Goal: Task Accomplishment & Management: Complete application form

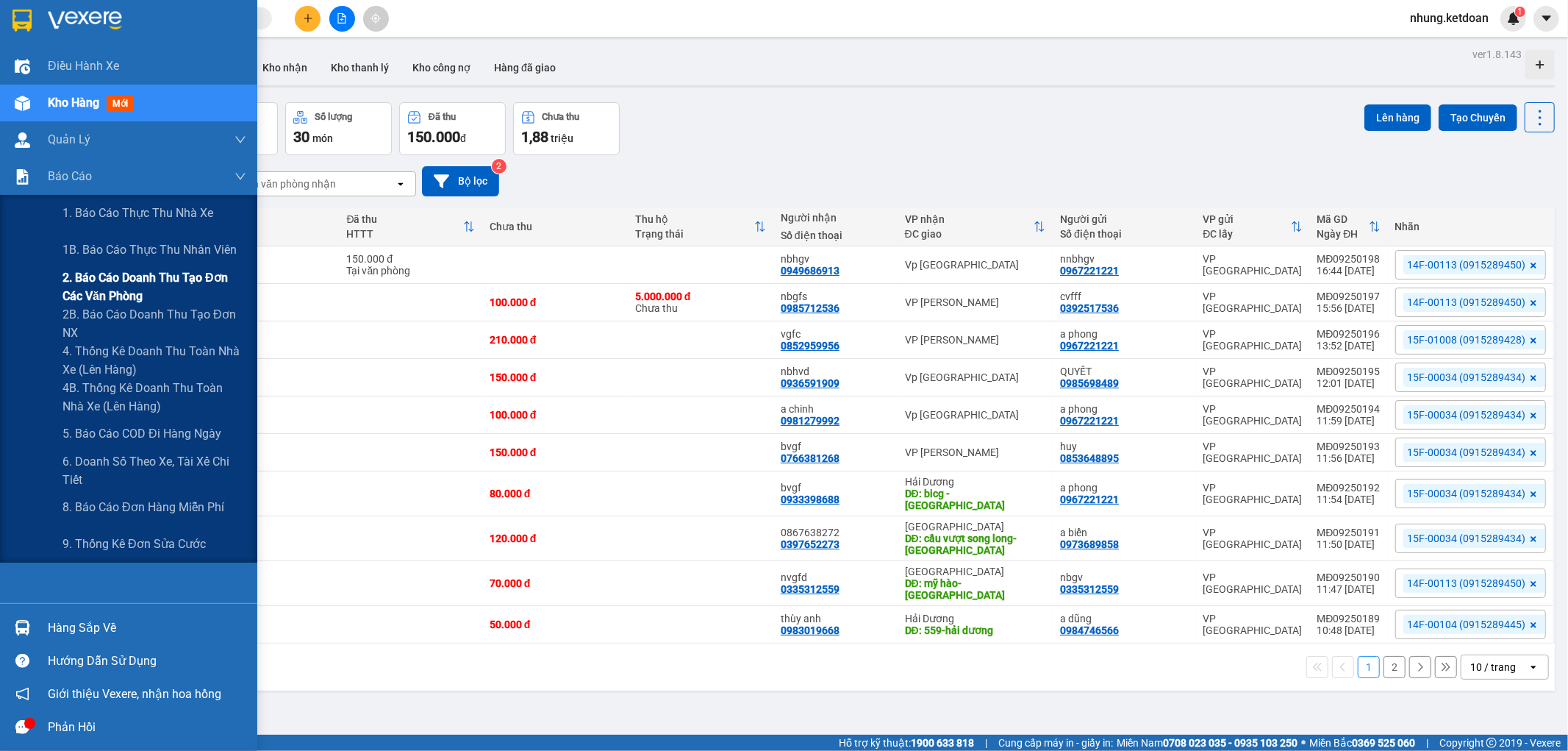
click at [134, 285] on span "2. Báo cáo doanh thu tạo đơn các văn phòng" at bounding box center [154, 287] width 184 height 37
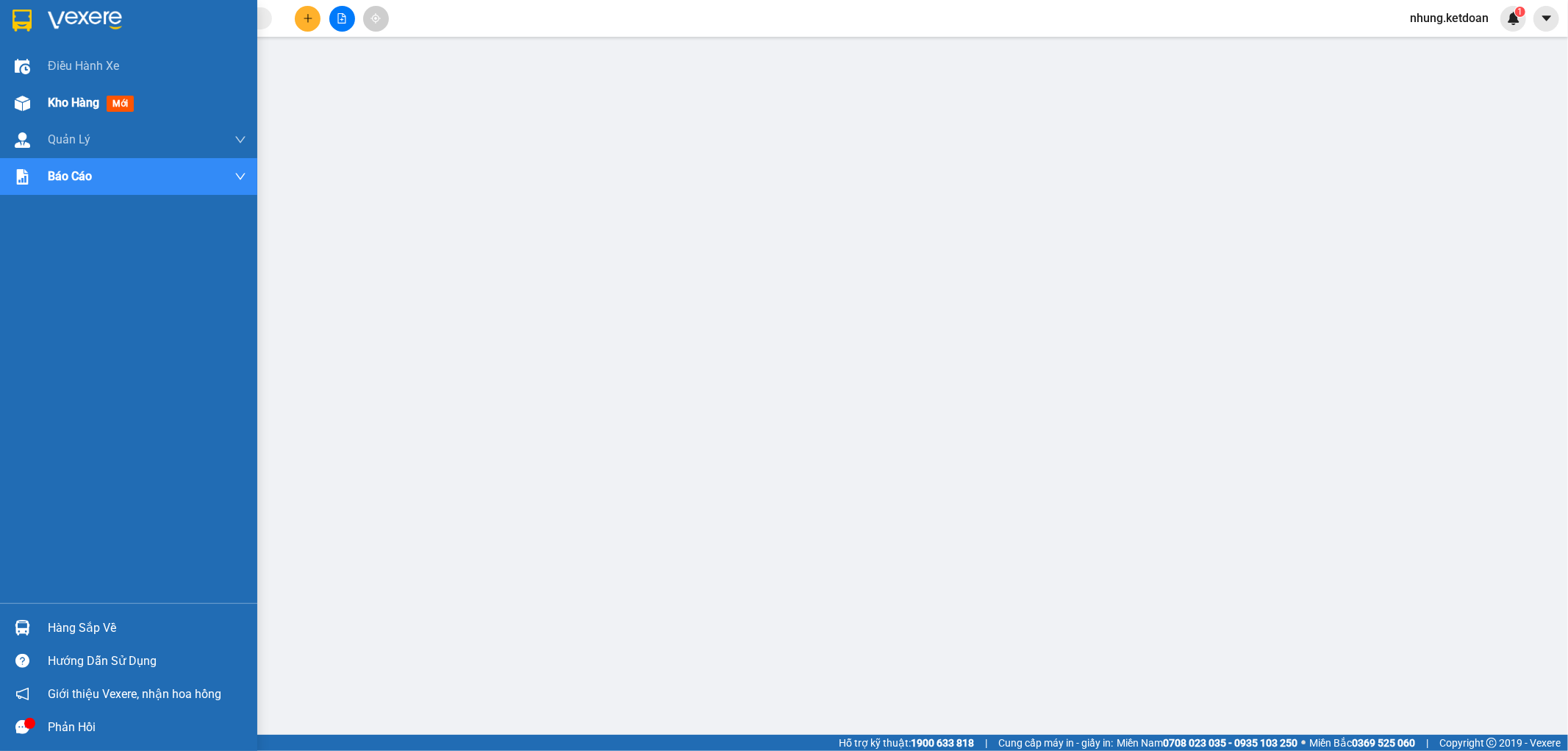
click at [31, 96] on div at bounding box center [22, 102] width 25 height 25
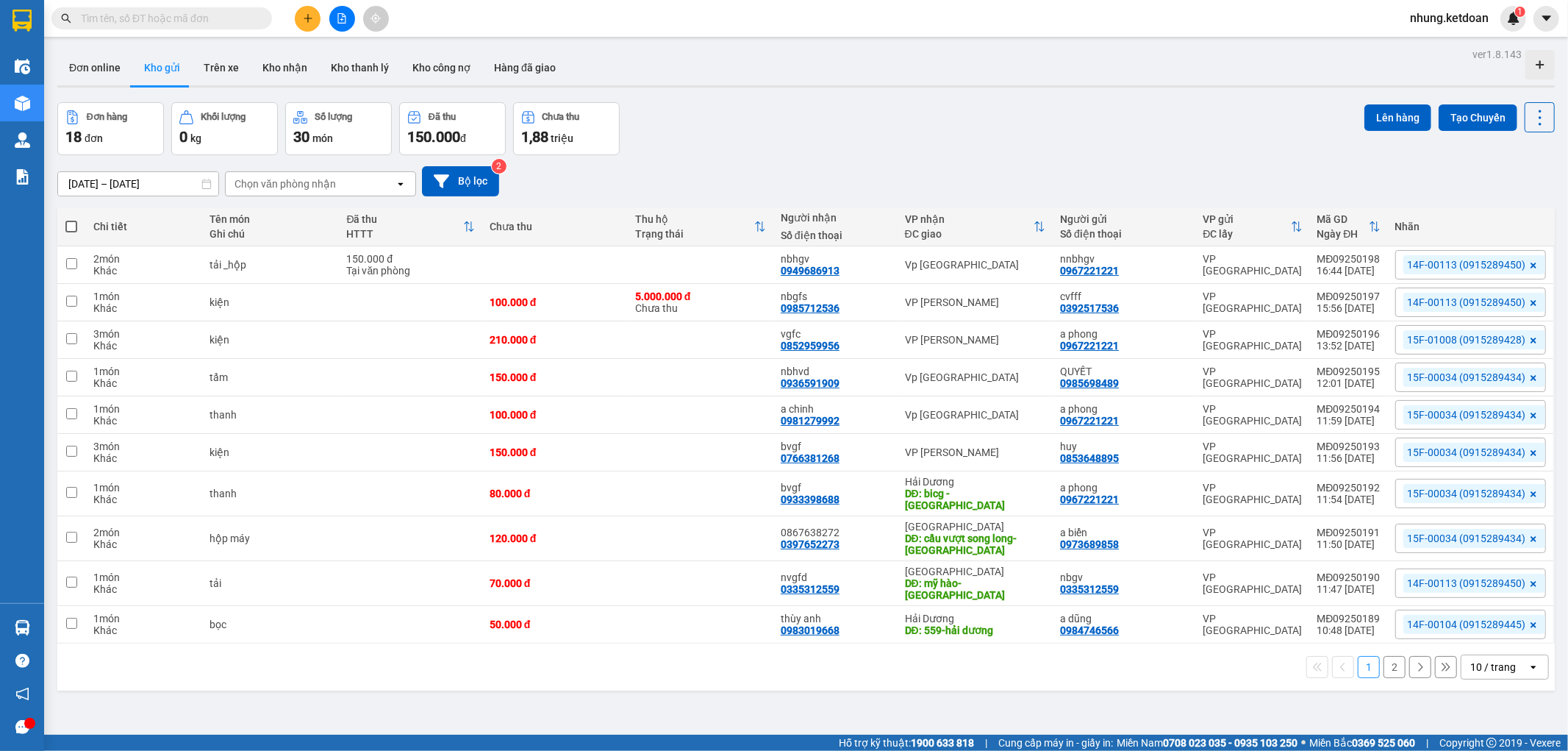
click at [1383, 656] on button "2" at bounding box center [1394, 667] width 22 height 22
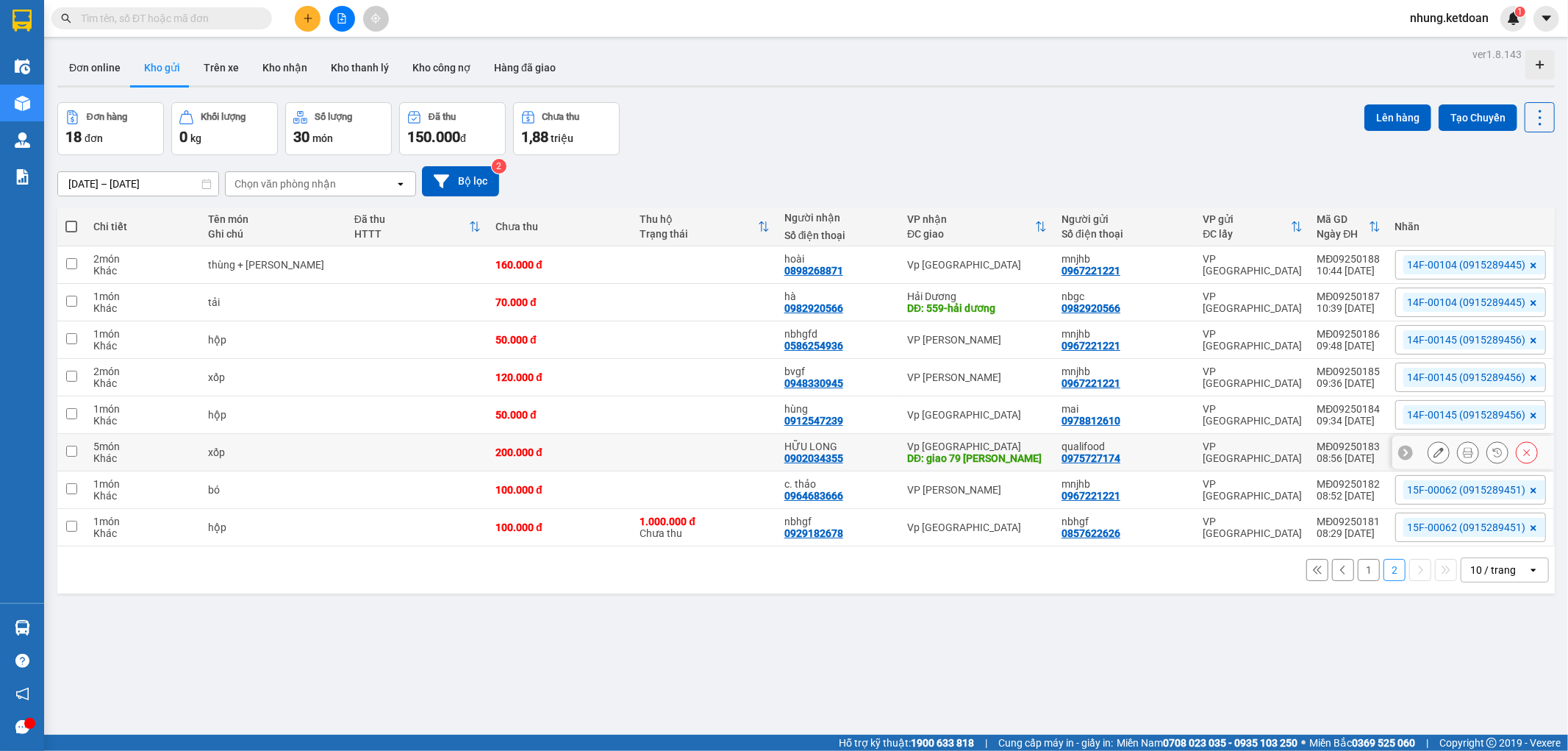
click at [557, 462] on td "200.000 đ" at bounding box center [560, 452] width 144 height 38
checkbox input "true"
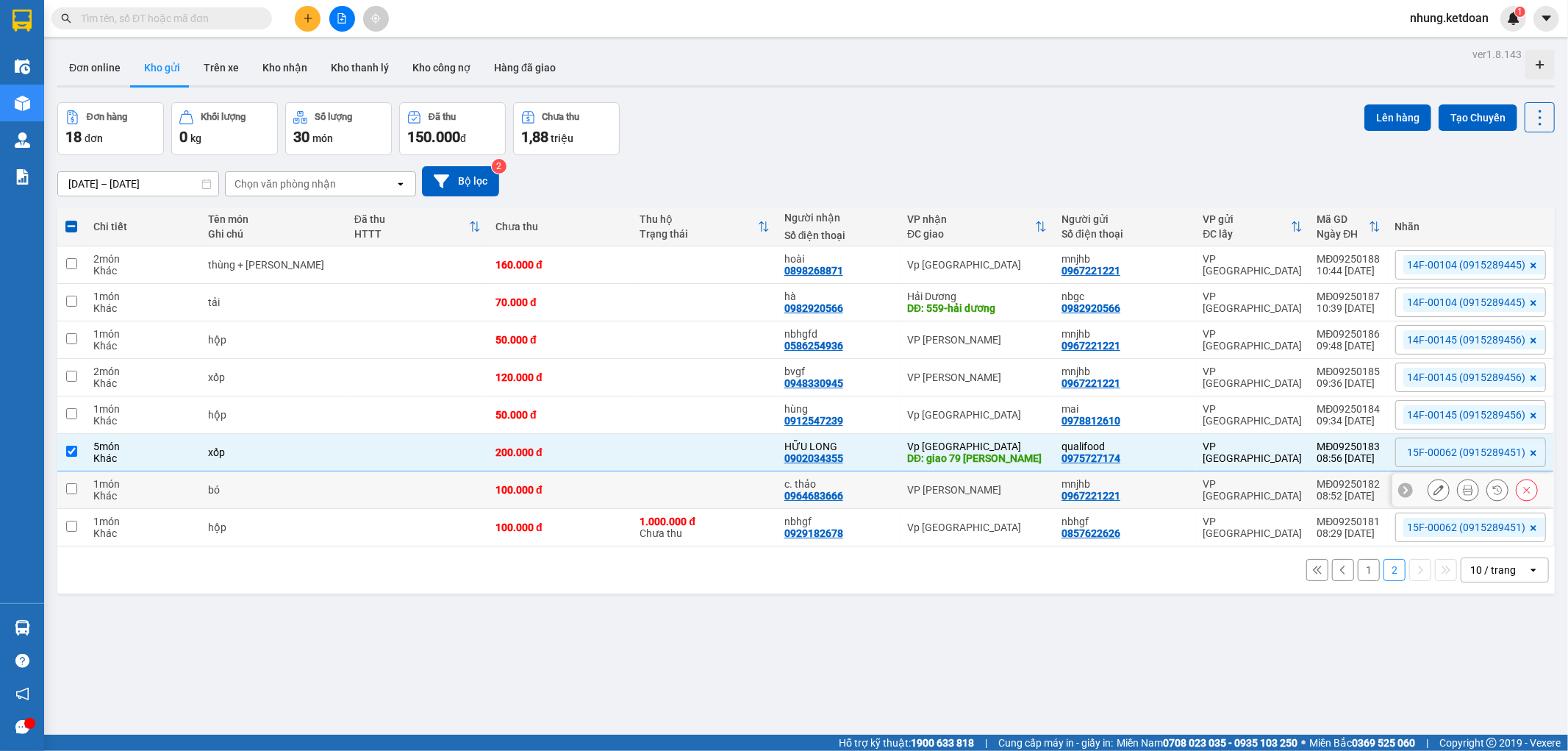
drag, startPoint x: 563, startPoint y: 480, endPoint x: 550, endPoint y: 503, distance: 26.4
click at [562, 480] on td "100.000 đ" at bounding box center [560, 490] width 144 height 38
checkbox input "true"
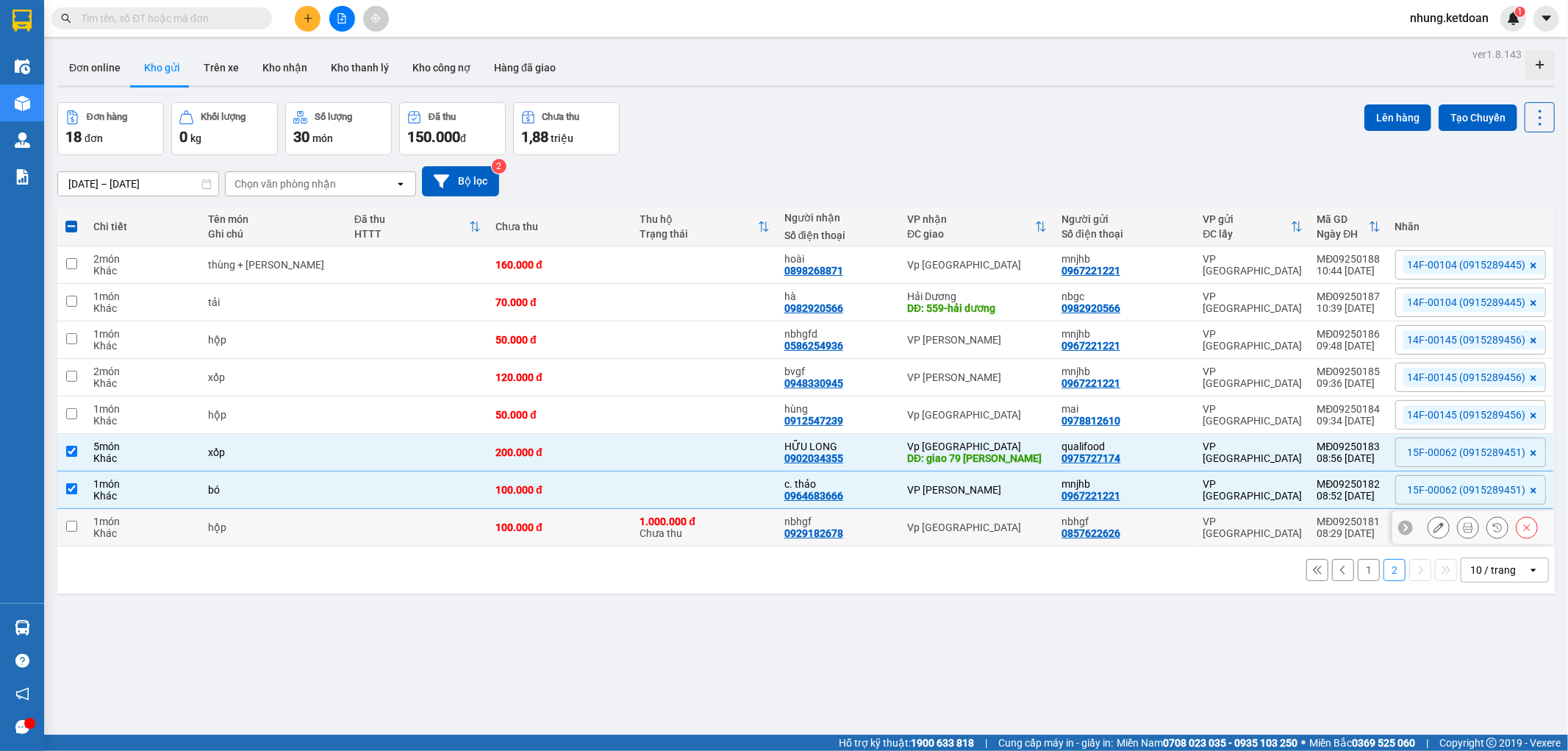
click at [560, 531] on div "100.000 đ" at bounding box center [560, 527] width 129 height 12
checkbox input "true"
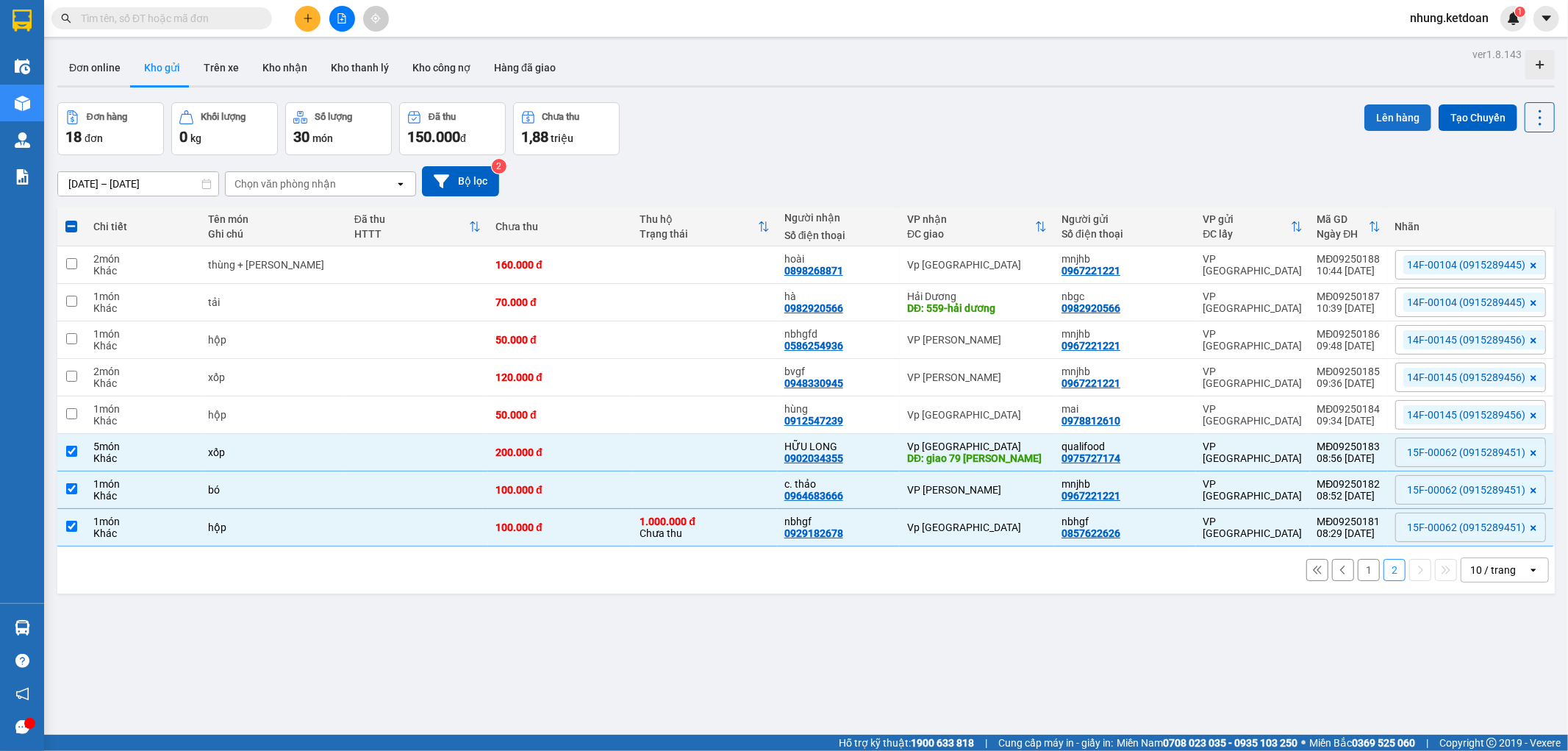
click at [1390, 111] on button "Lên hàng" at bounding box center [1397, 118] width 67 height 26
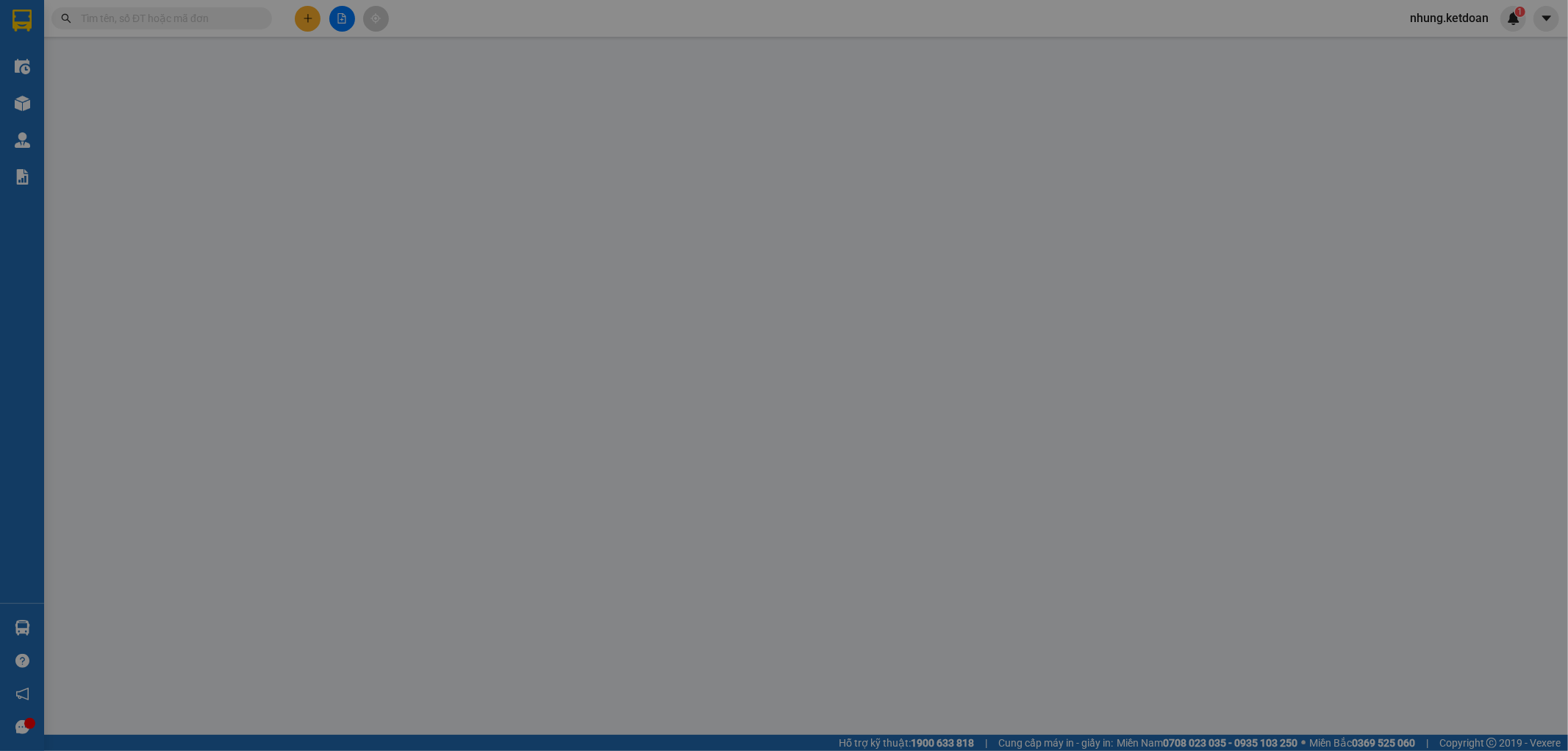
click at [1390, 111] on span "Số ĐT" at bounding box center [1384, 109] width 28 height 12
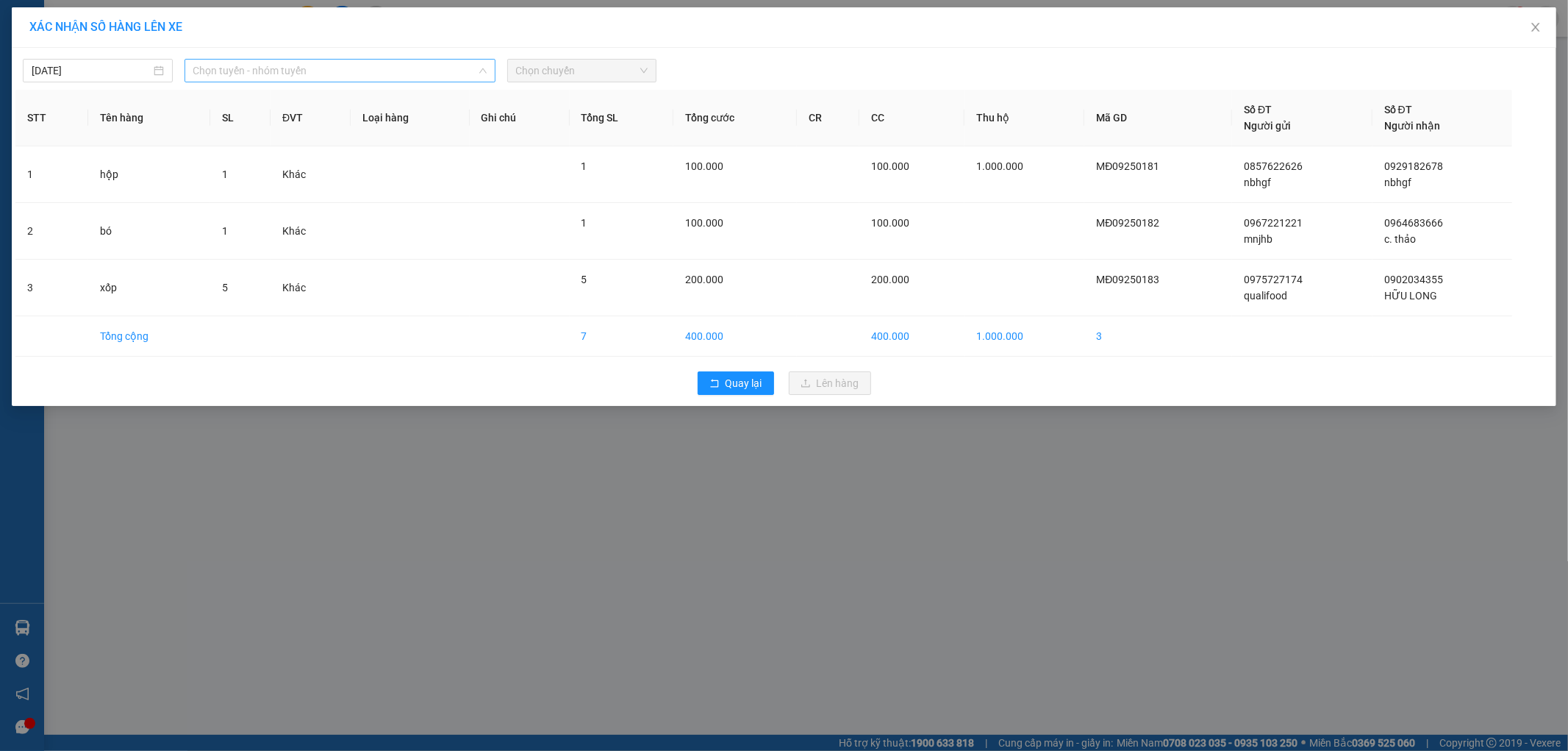
click at [301, 69] on span "Chọn tuyến - nhóm tuyến" at bounding box center [339, 70] width 293 height 22
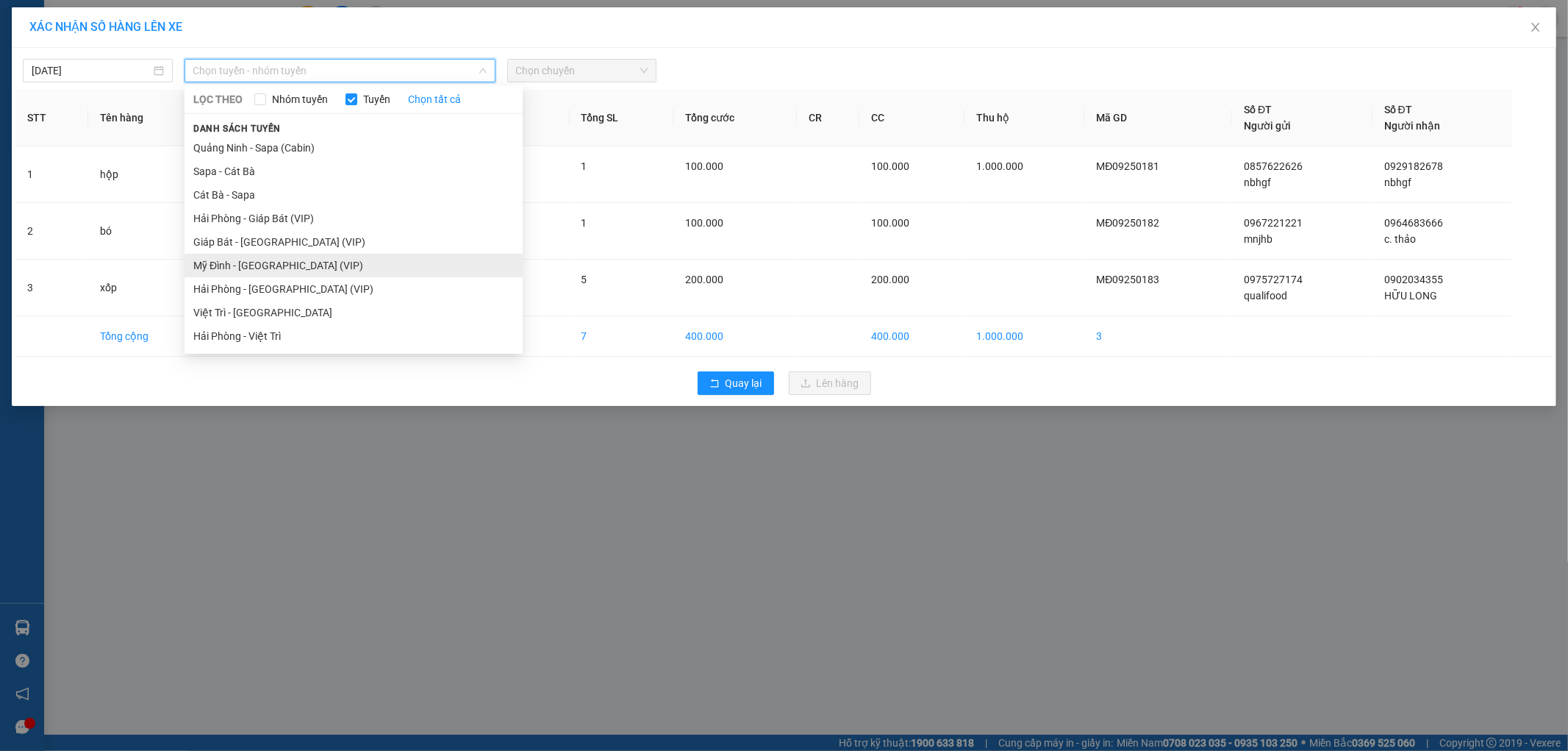
click at [228, 259] on li "Mỹ Đình - [GEOGRAPHIC_DATA] (VIP)" at bounding box center [353, 265] width 338 height 24
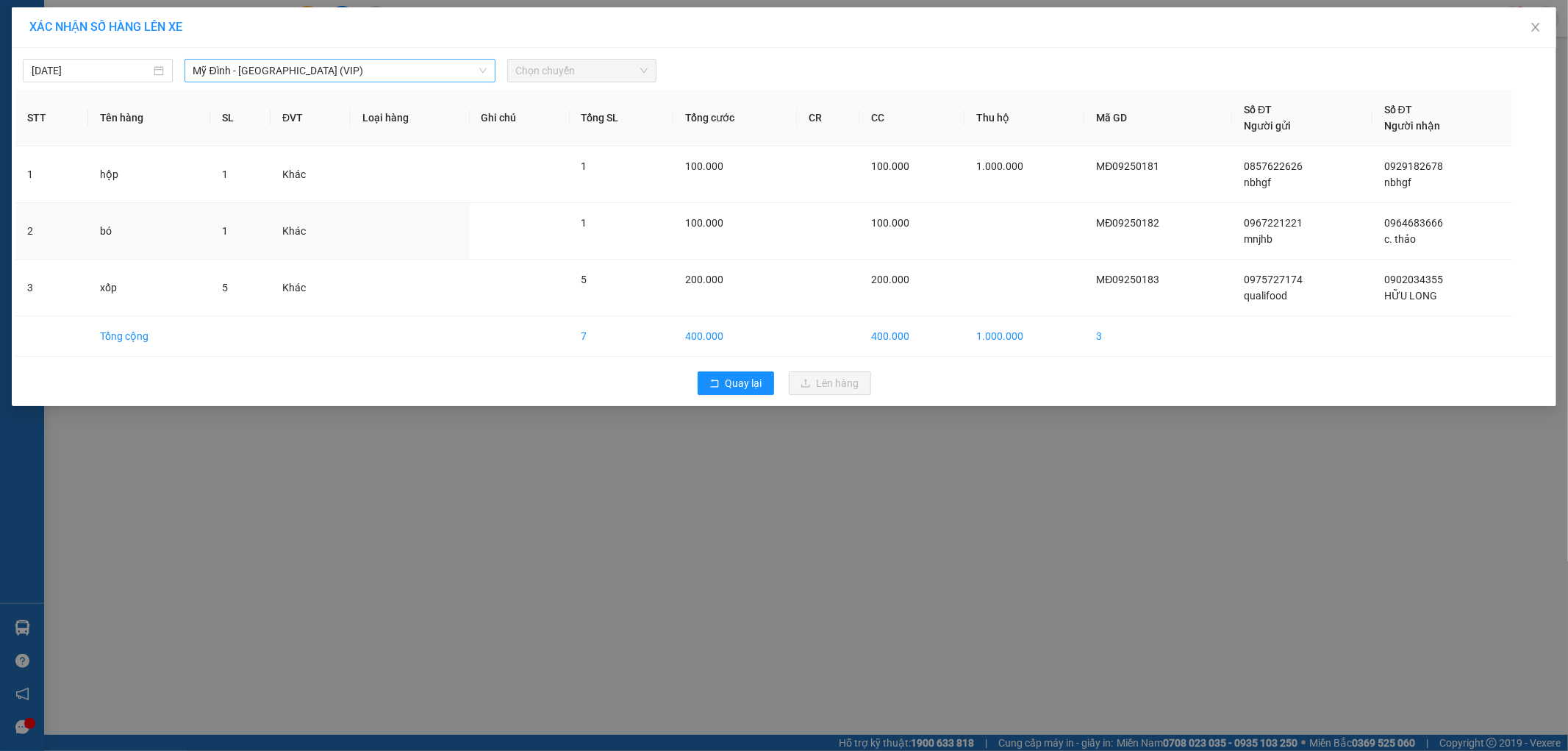
click at [228, 259] on td "1" at bounding box center [240, 232] width 60 height 57
click at [583, 66] on span "Chọn chuyến" at bounding box center [582, 70] width 132 height 22
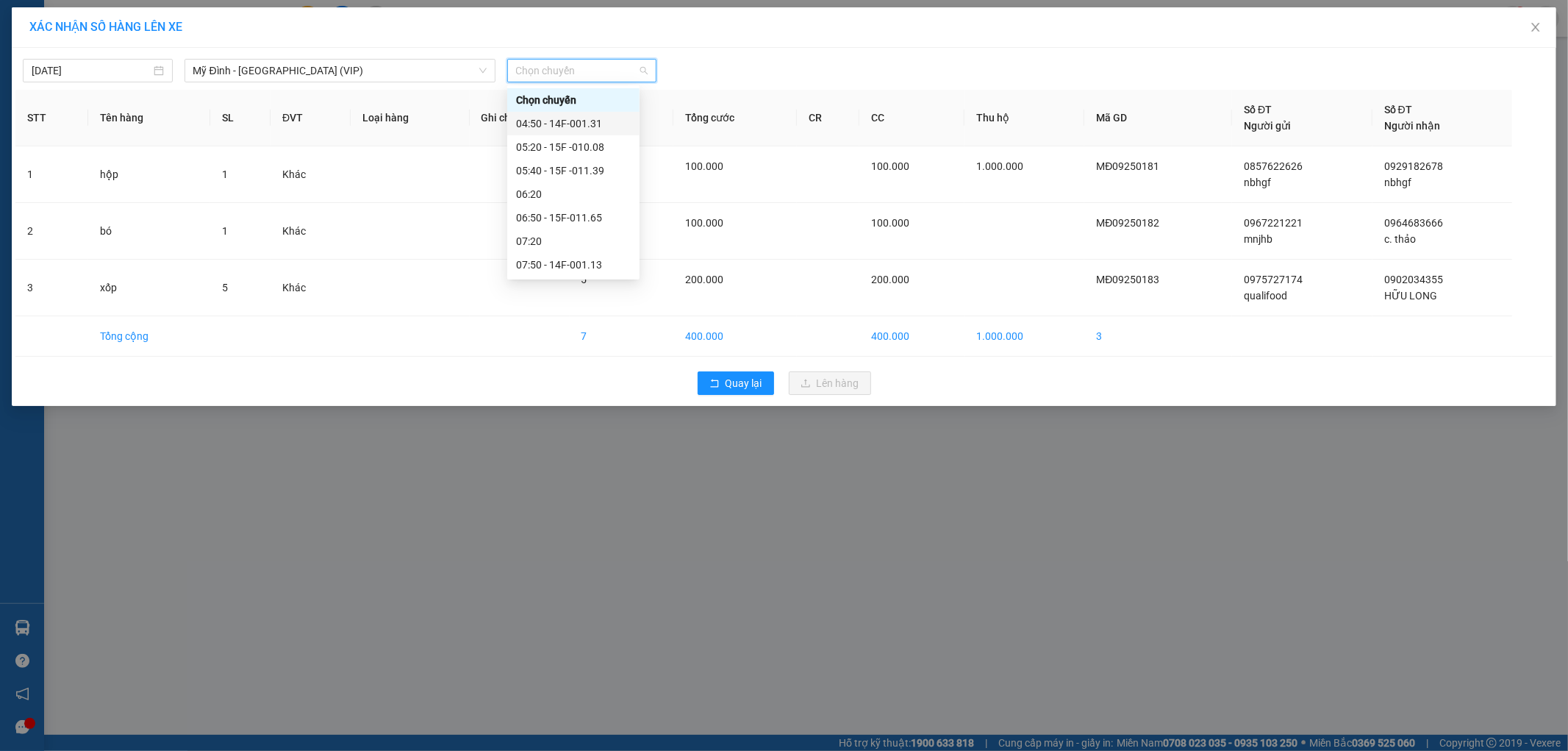
scroll to position [163, 0]
click at [597, 152] on div "08:50 - 15F-000.62" at bounding box center [573, 148] width 115 height 16
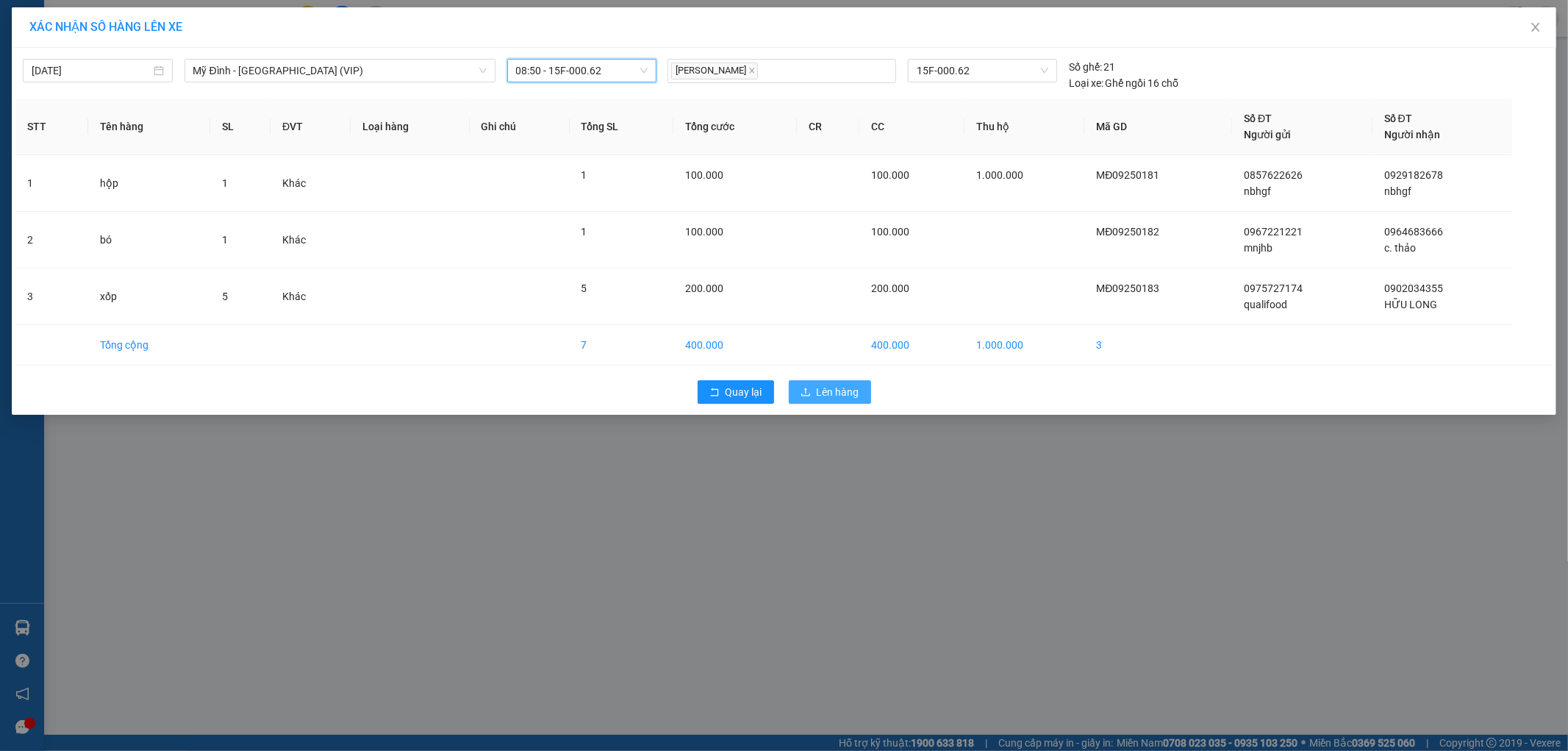
click at [809, 394] on icon "upload" at bounding box center [805, 391] width 8 height 8
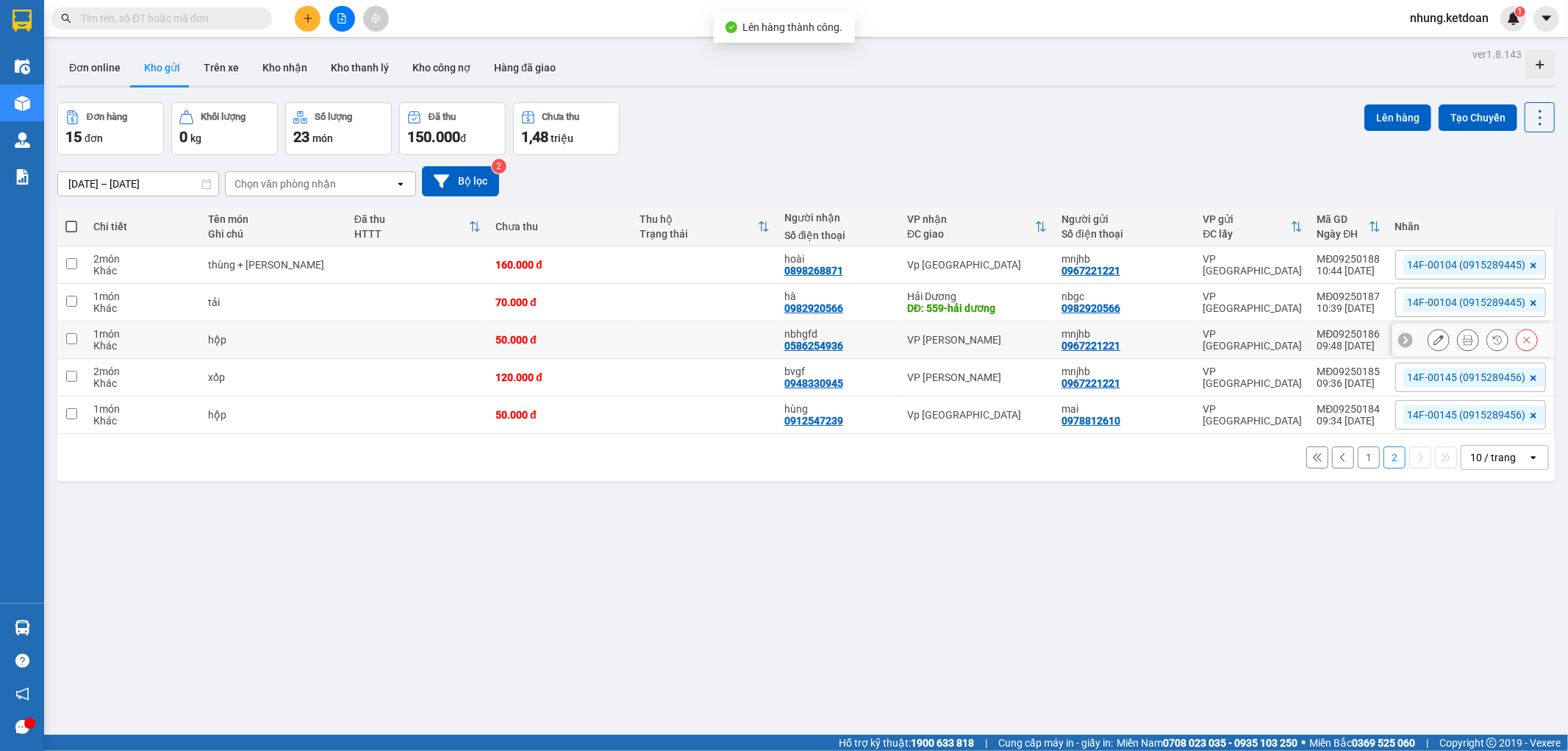
click at [566, 355] on td "50.000 đ" at bounding box center [560, 340] width 144 height 38
checkbox input "false"
click at [567, 383] on div "120.000 đ" at bounding box center [560, 377] width 129 height 12
checkbox input "true"
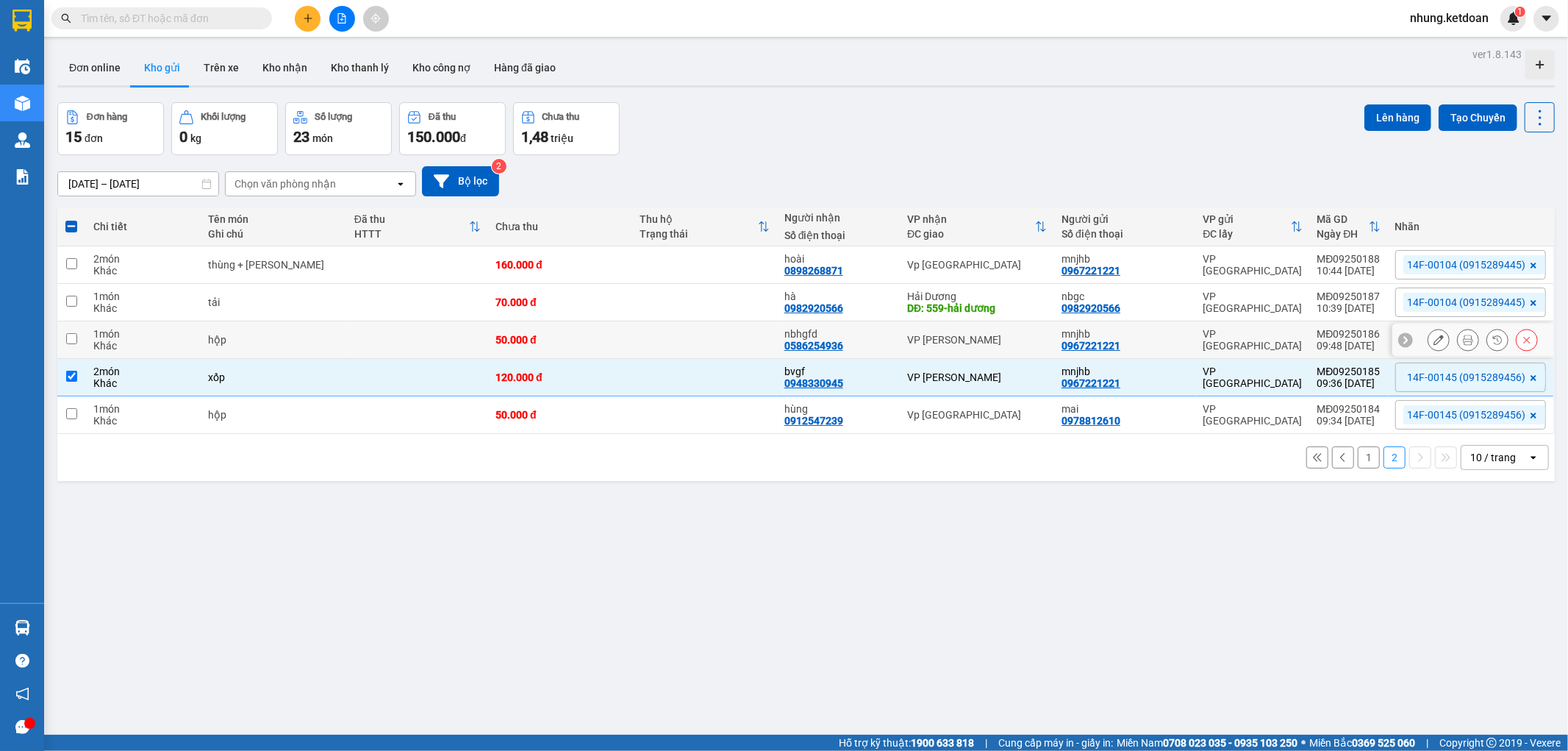
drag, startPoint x: 600, startPoint y: 338, endPoint x: 601, endPoint y: 351, distance: 13.0
click at [601, 338] on div "50.000 đ" at bounding box center [560, 339] width 129 height 12
checkbox input "true"
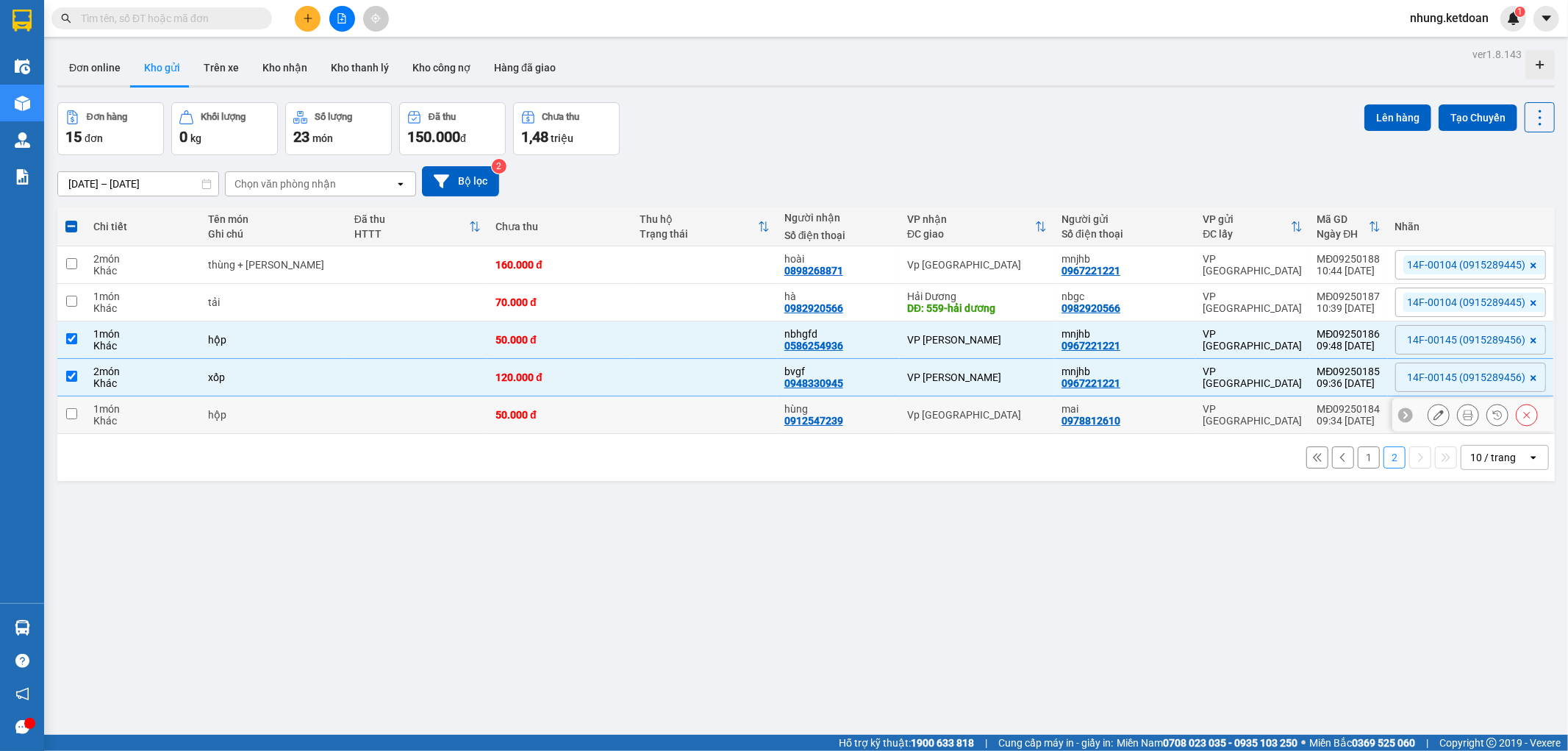
click at [577, 417] on div "50.000 đ" at bounding box center [560, 414] width 129 height 12
checkbox input "true"
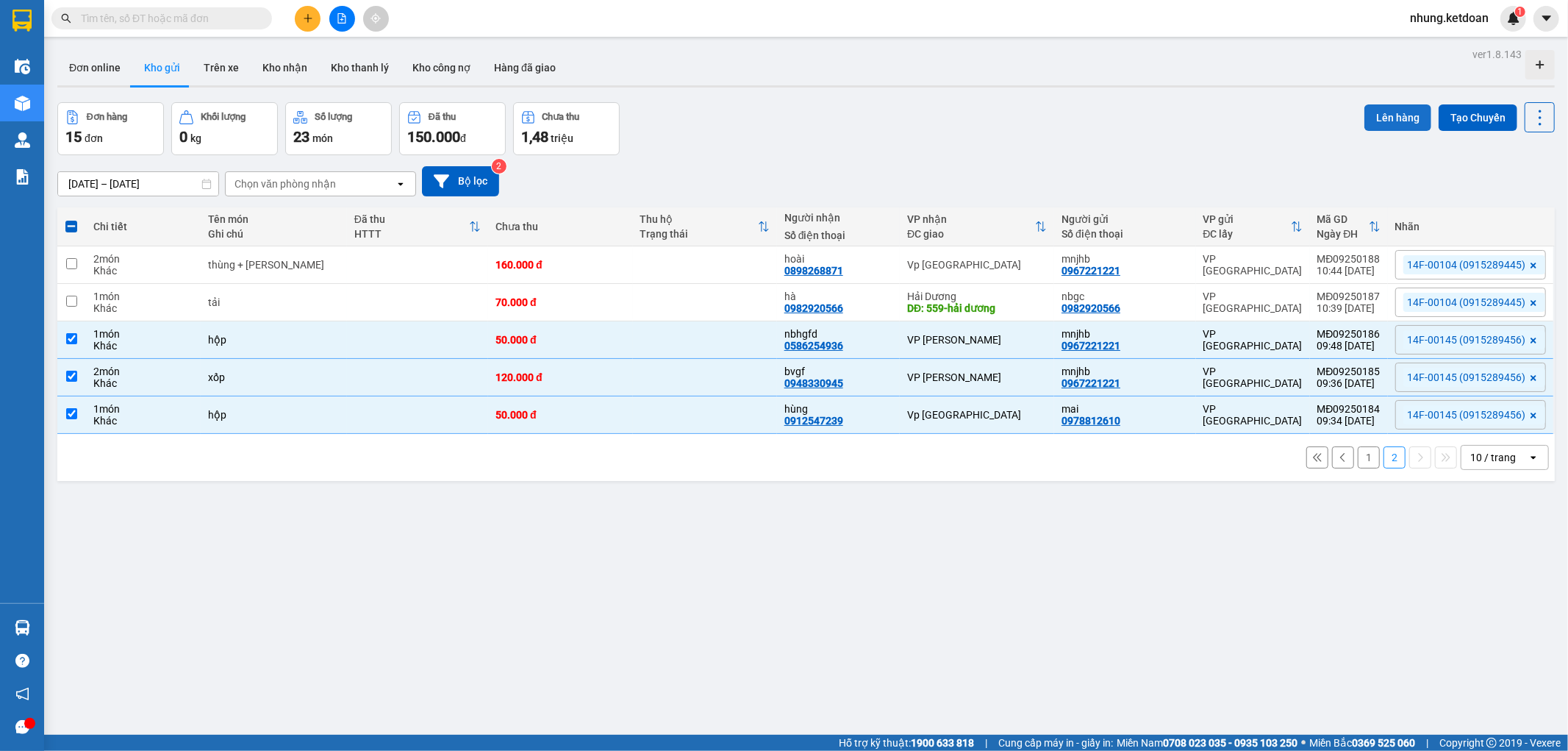
click at [1364, 115] on button "Lên hàng" at bounding box center [1397, 118] width 67 height 26
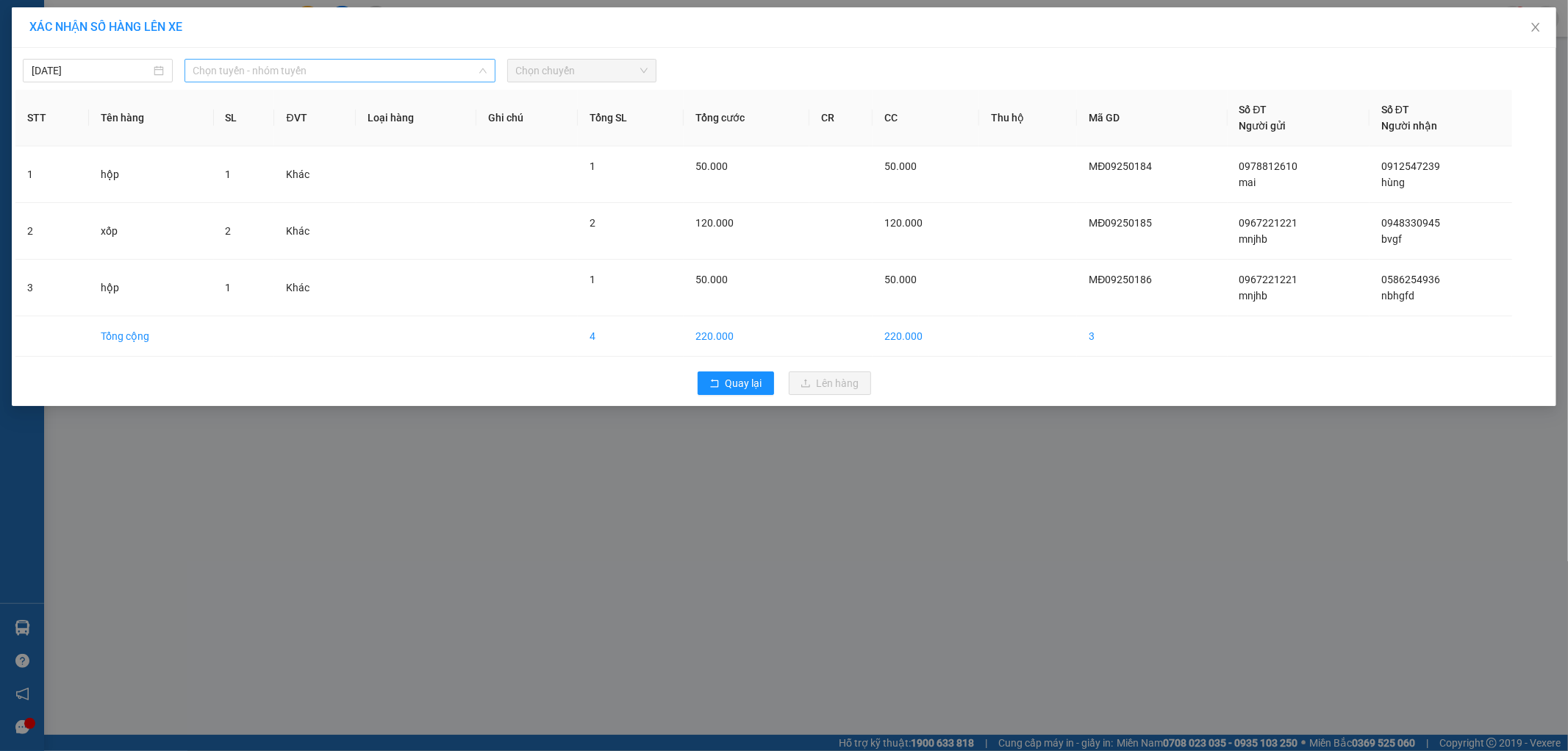
click at [284, 69] on span "Chọn tuyến - nhóm tuyến" at bounding box center [339, 70] width 293 height 22
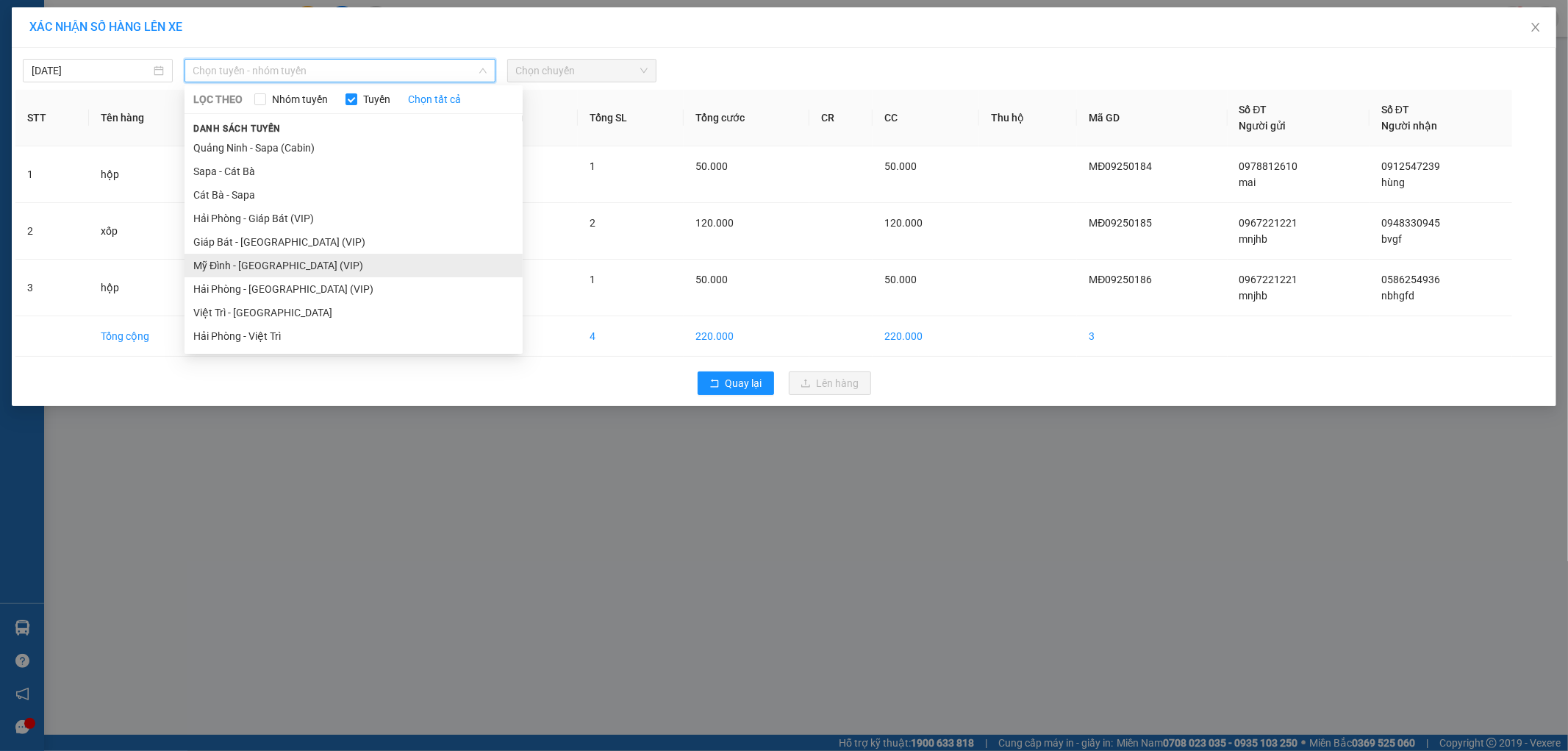
click at [226, 268] on li "Mỹ Đình - [GEOGRAPHIC_DATA] (VIP)" at bounding box center [353, 265] width 338 height 24
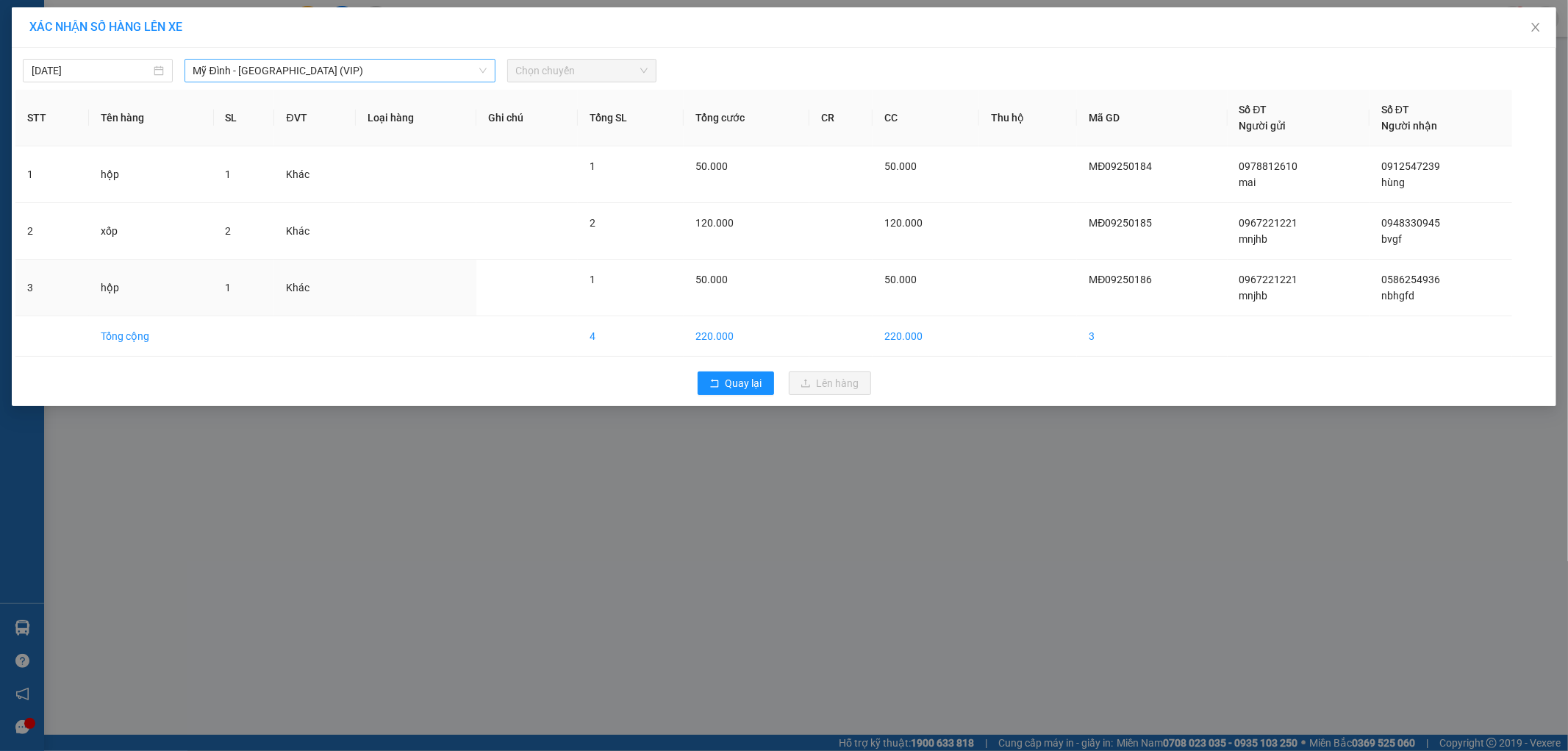
click at [226, 268] on td "1" at bounding box center [244, 288] width 61 height 57
click at [567, 69] on span "Chọn chuyến" at bounding box center [582, 70] width 132 height 22
click at [591, 204] on div "09:50 - 14F-001.45" at bounding box center [573, 196] width 132 height 24
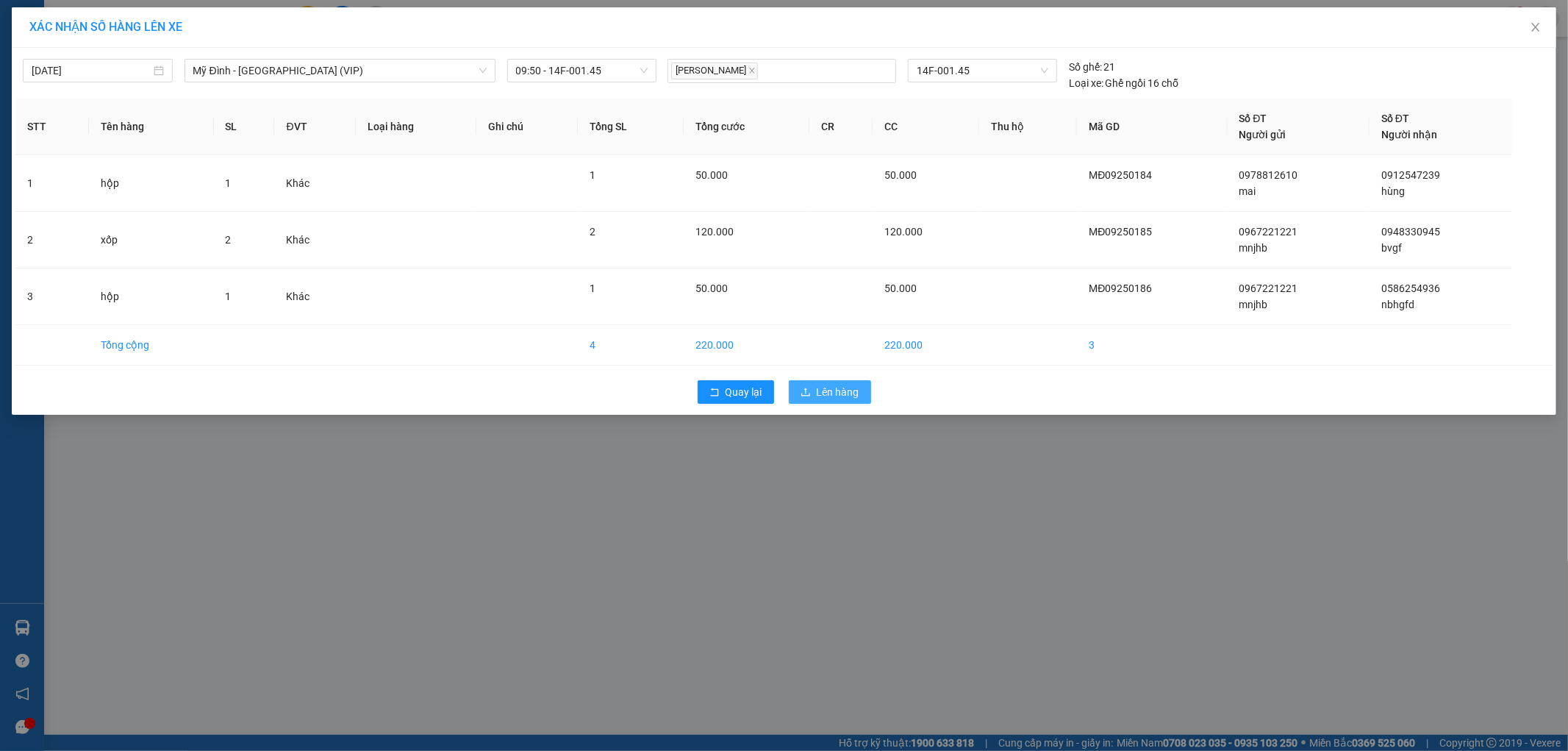
click at [814, 391] on button "Lên hàng" at bounding box center [829, 392] width 82 height 24
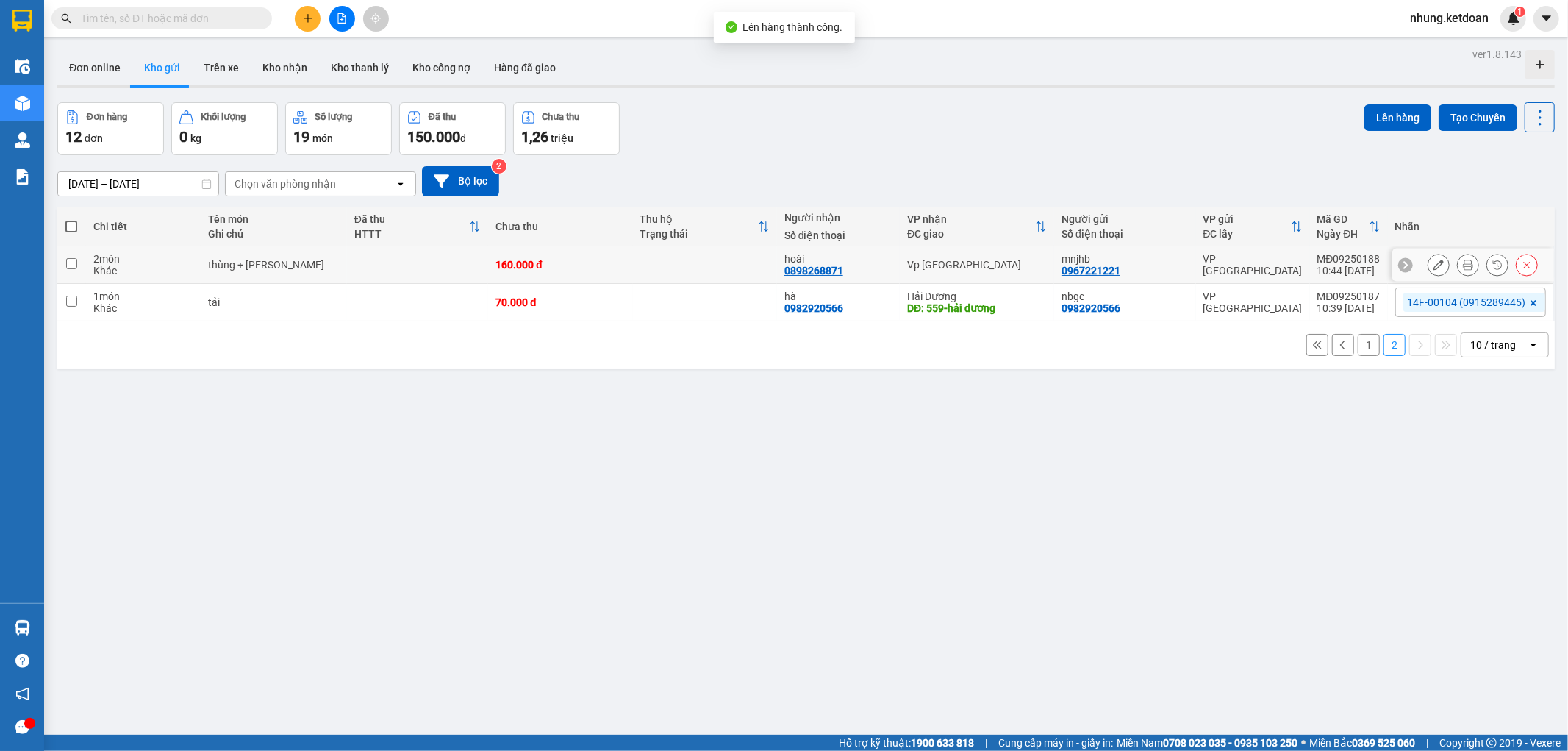
drag, startPoint x: 572, startPoint y: 253, endPoint x: 576, endPoint y: 287, distance: 34.2
click at [572, 253] on td "160.000 đ" at bounding box center [560, 265] width 144 height 38
checkbox input "true"
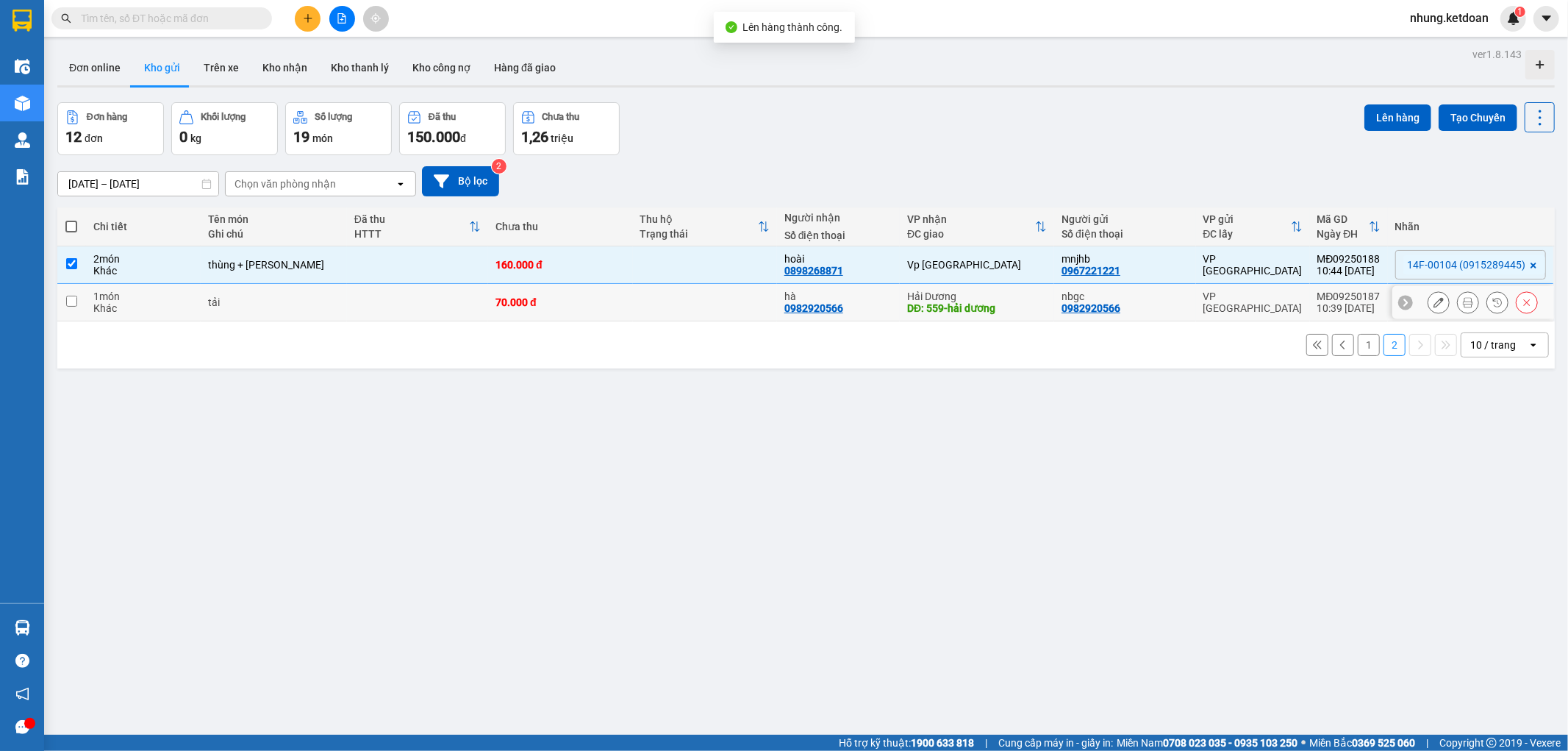
drag, startPoint x: 577, startPoint y: 288, endPoint x: 615, endPoint y: 295, distance: 38.6
click at [577, 288] on td "70.000 đ" at bounding box center [560, 303] width 144 height 38
checkbox input "true"
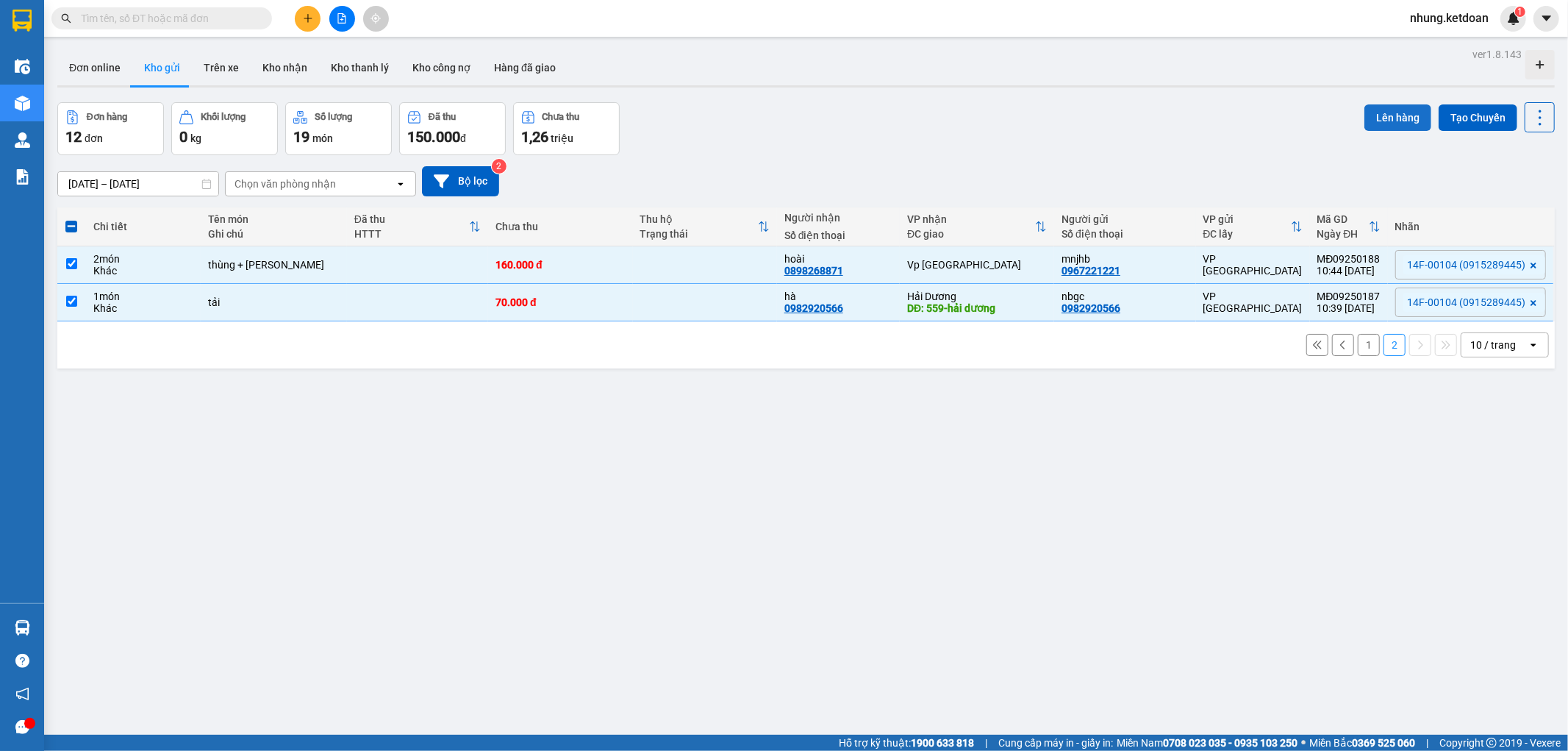
click at [1392, 118] on button "Lên hàng" at bounding box center [1397, 118] width 67 height 26
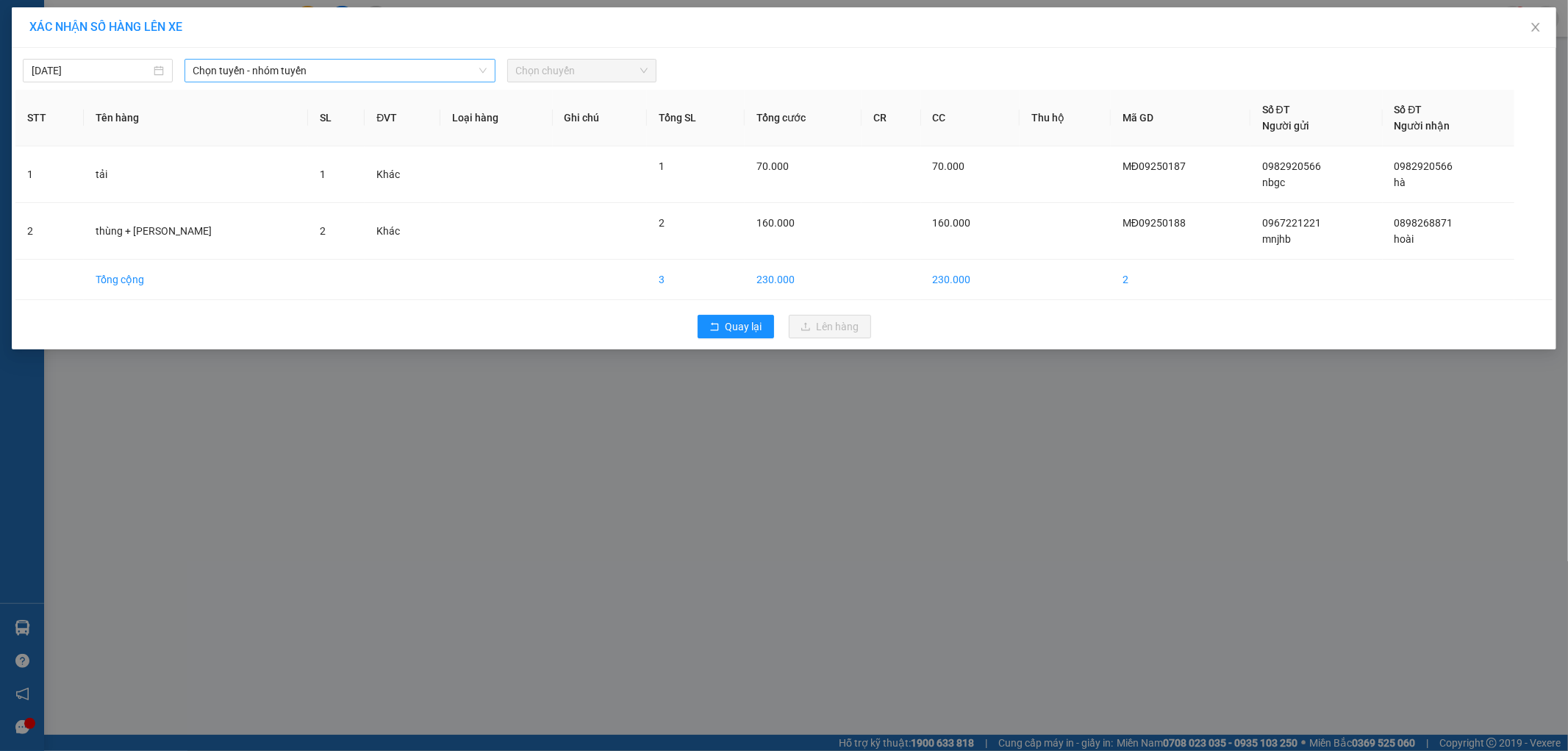
click at [323, 68] on span "Chọn tuyến - nhóm tuyến" at bounding box center [339, 70] width 293 height 22
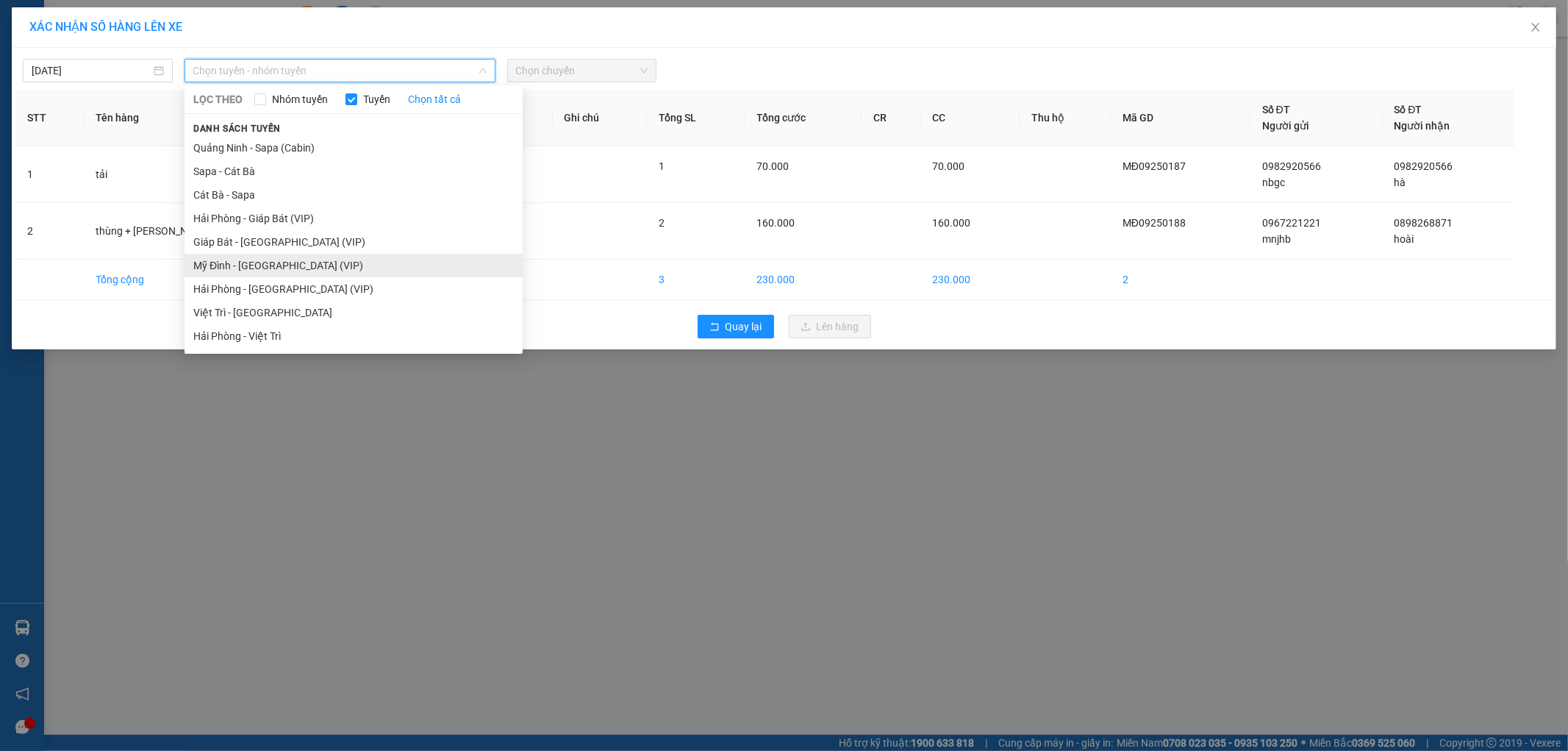
click at [257, 262] on li "Mỹ Đình - [GEOGRAPHIC_DATA] (VIP)" at bounding box center [353, 265] width 338 height 24
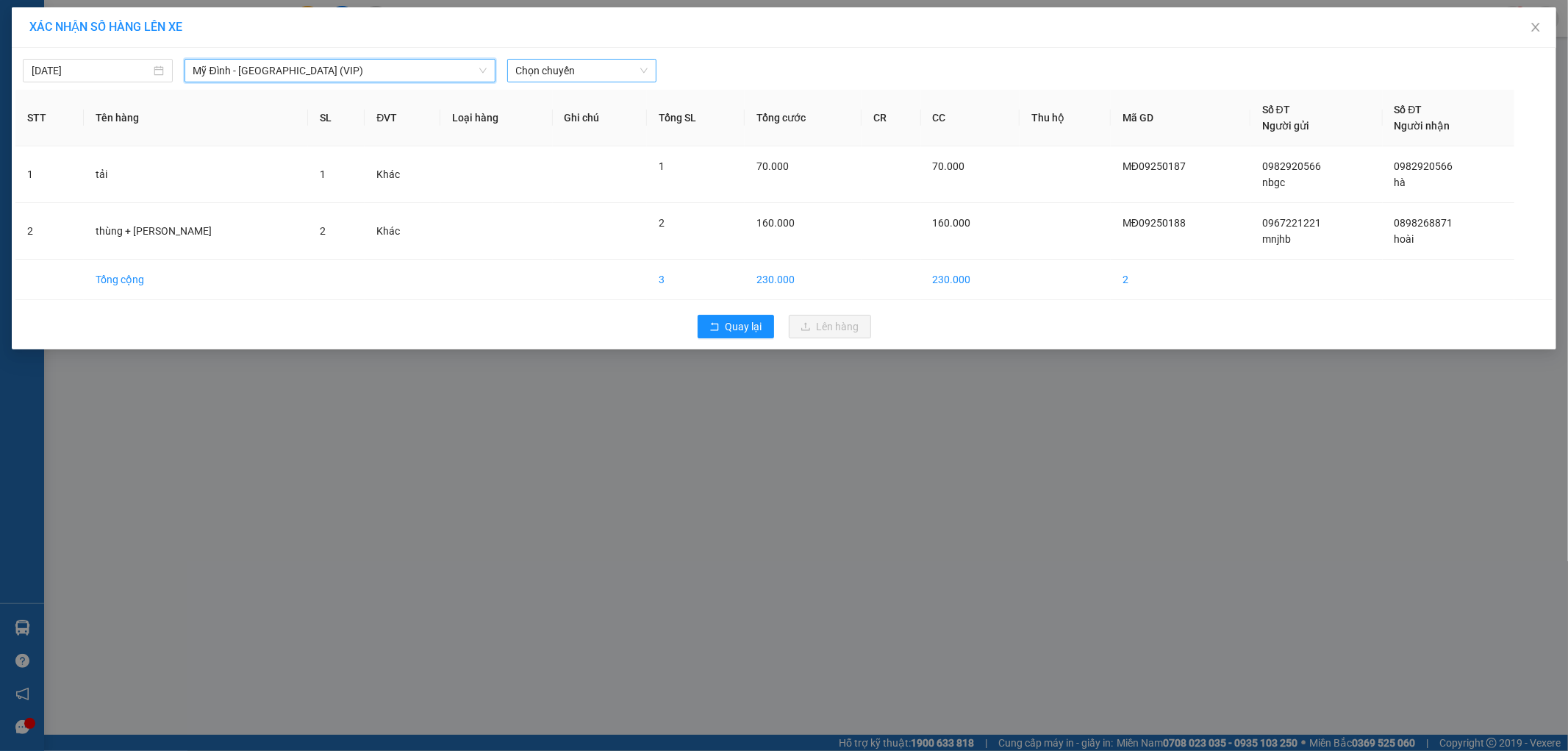
click at [592, 69] on span "Chọn chuyến" at bounding box center [582, 70] width 132 height 22
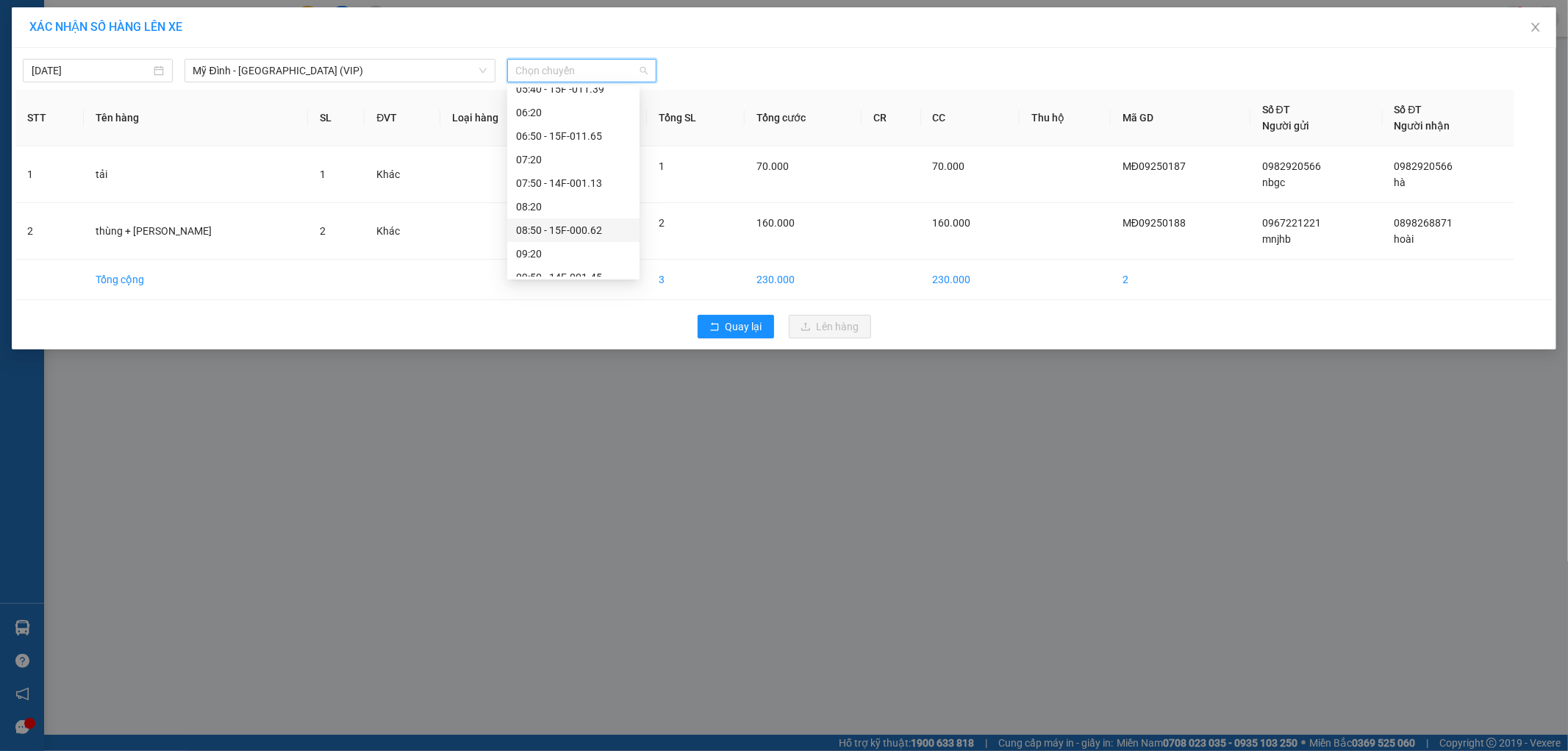
scroll to position [163, 0]
click at [615, 240] on div "10:40 - 14F-001.04" at bounding box center [573, 243] width 115 height 16
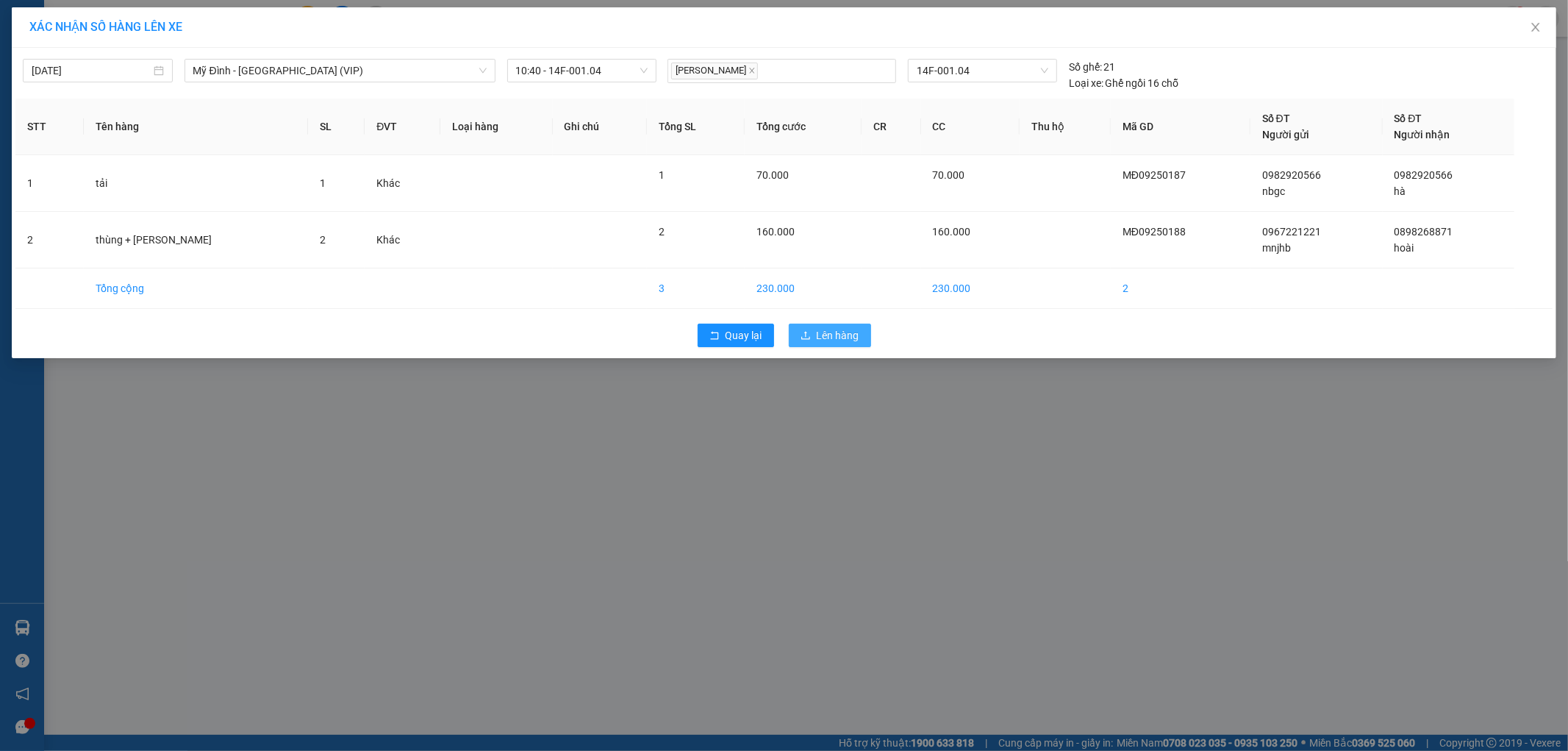
click at [837, 331] on span "Lên hàng" at bounding box center [837, 335] width 42 height 16
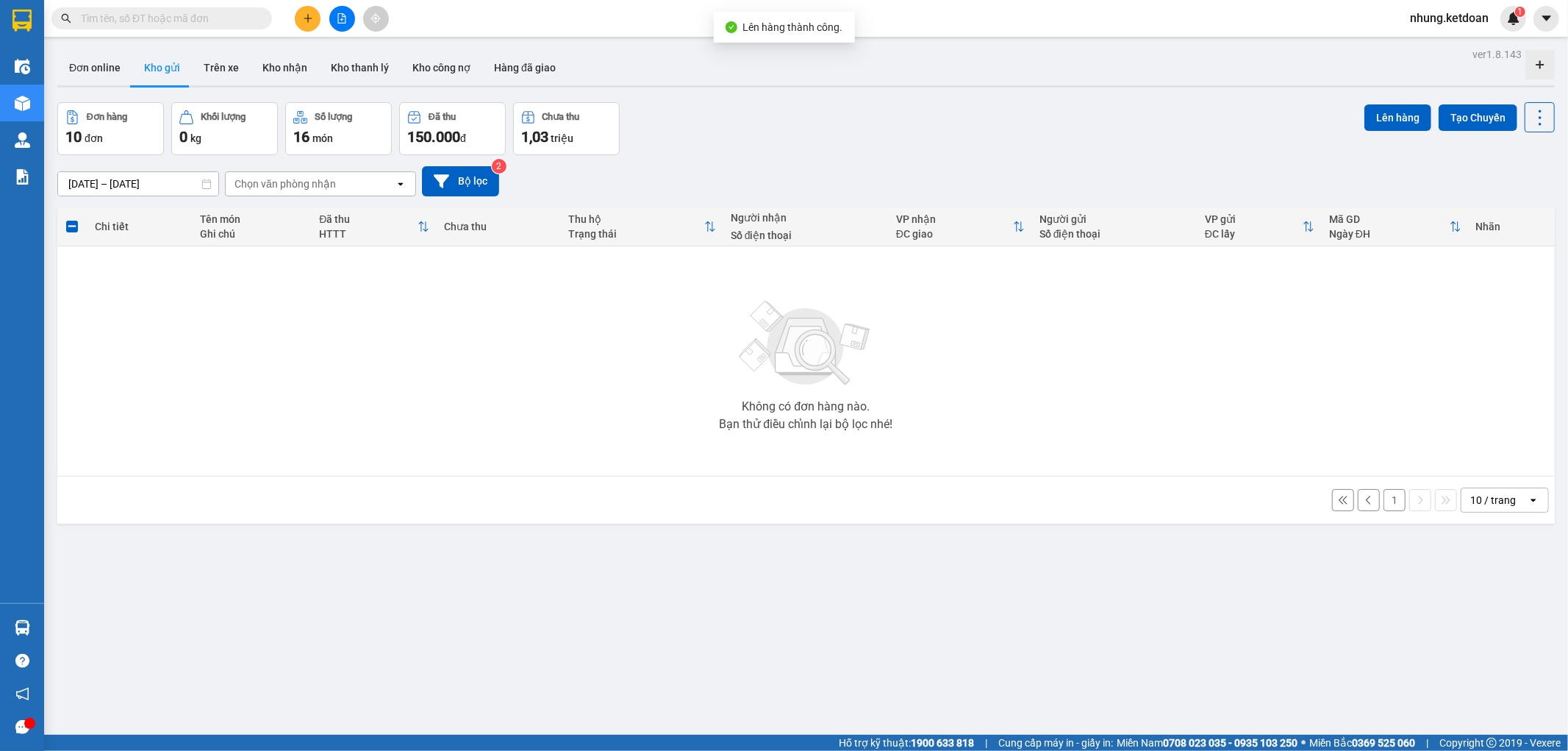
click at [1383, 500] on button "1" at bounding box center [1394, 500] width 22 height 22
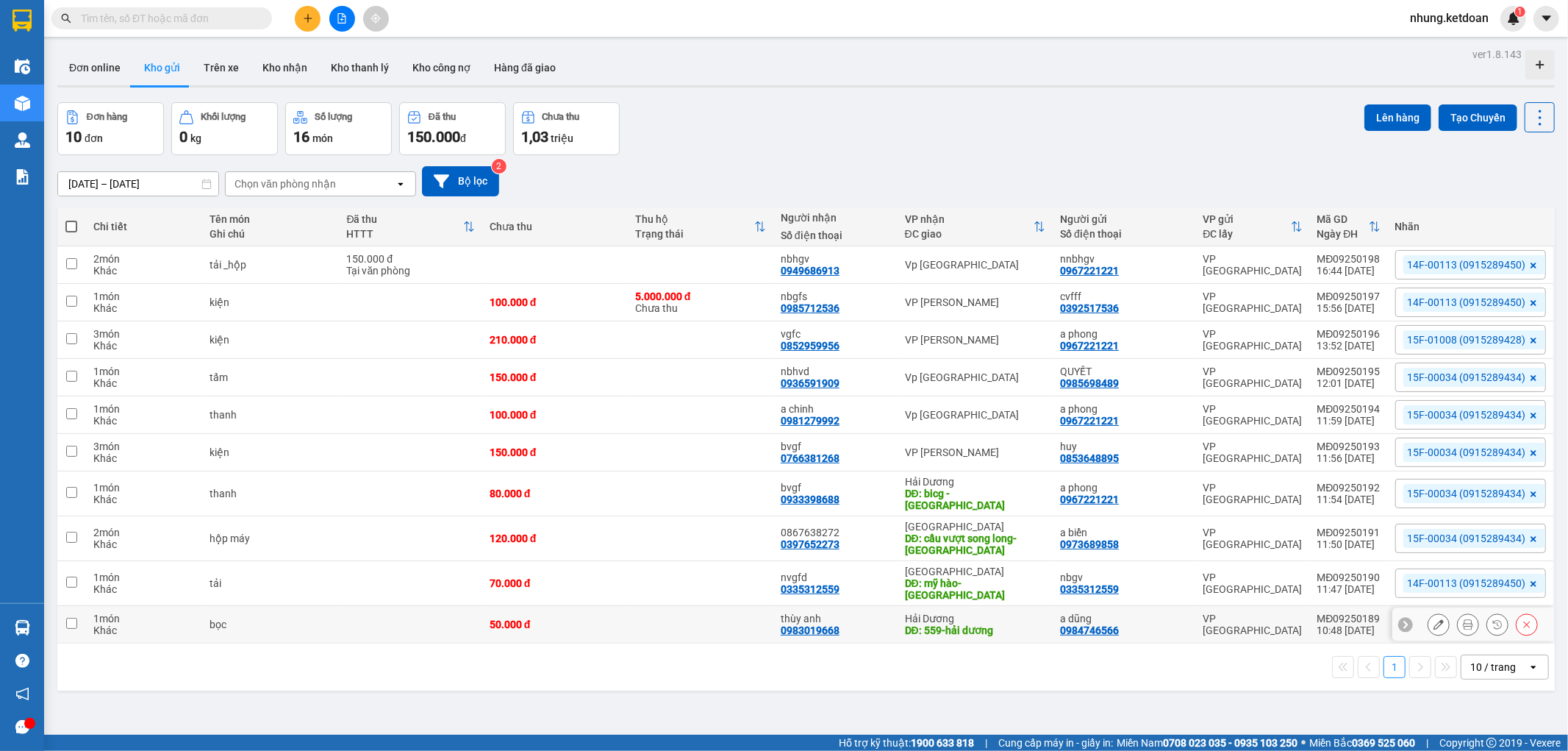
click at [701, 621] on td at bounding box center [700, 625] width 145 height 38
checkbox input "true"
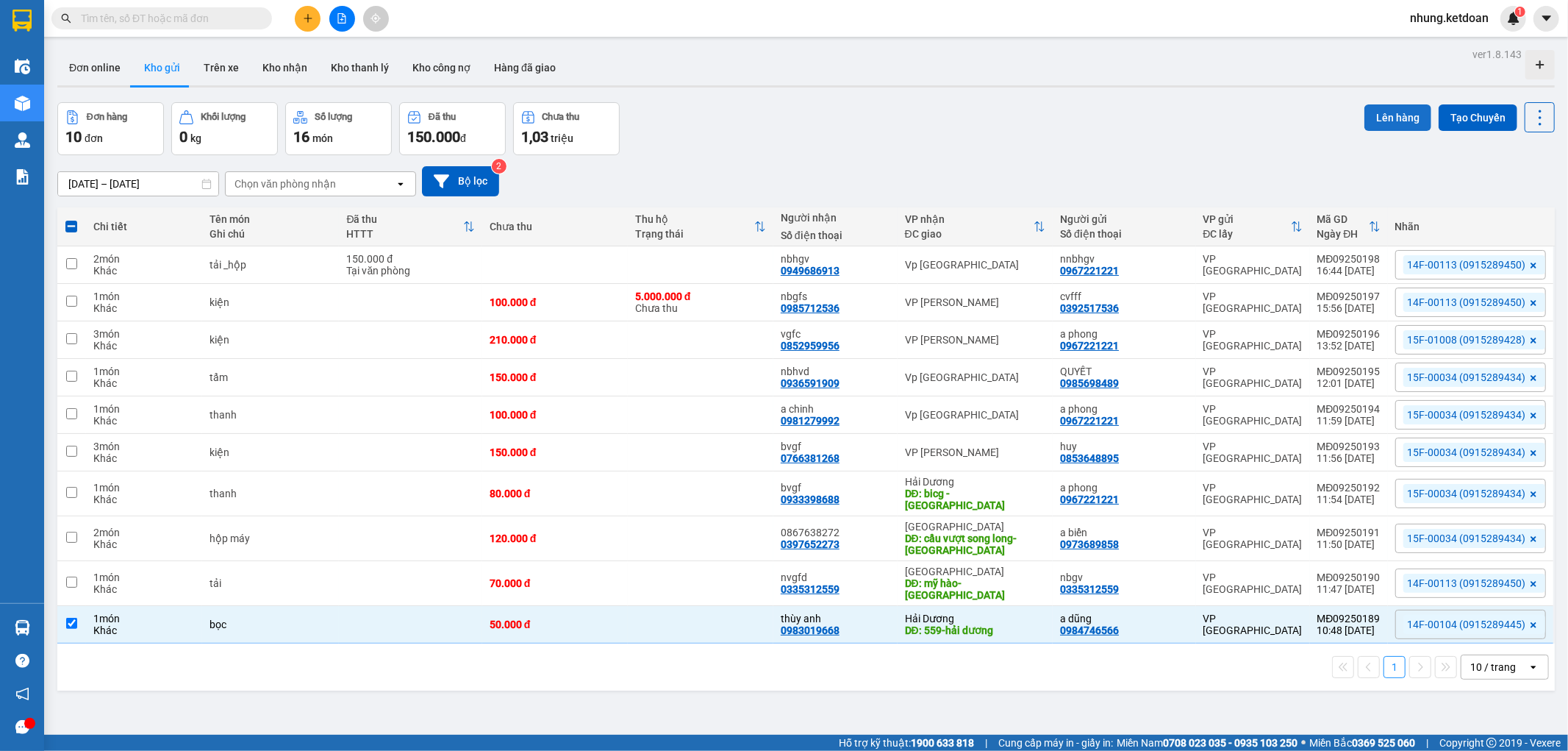
click at [1386, 113] on button "Lên hàng" at bounding box center [1397, 118] width 67 height 26
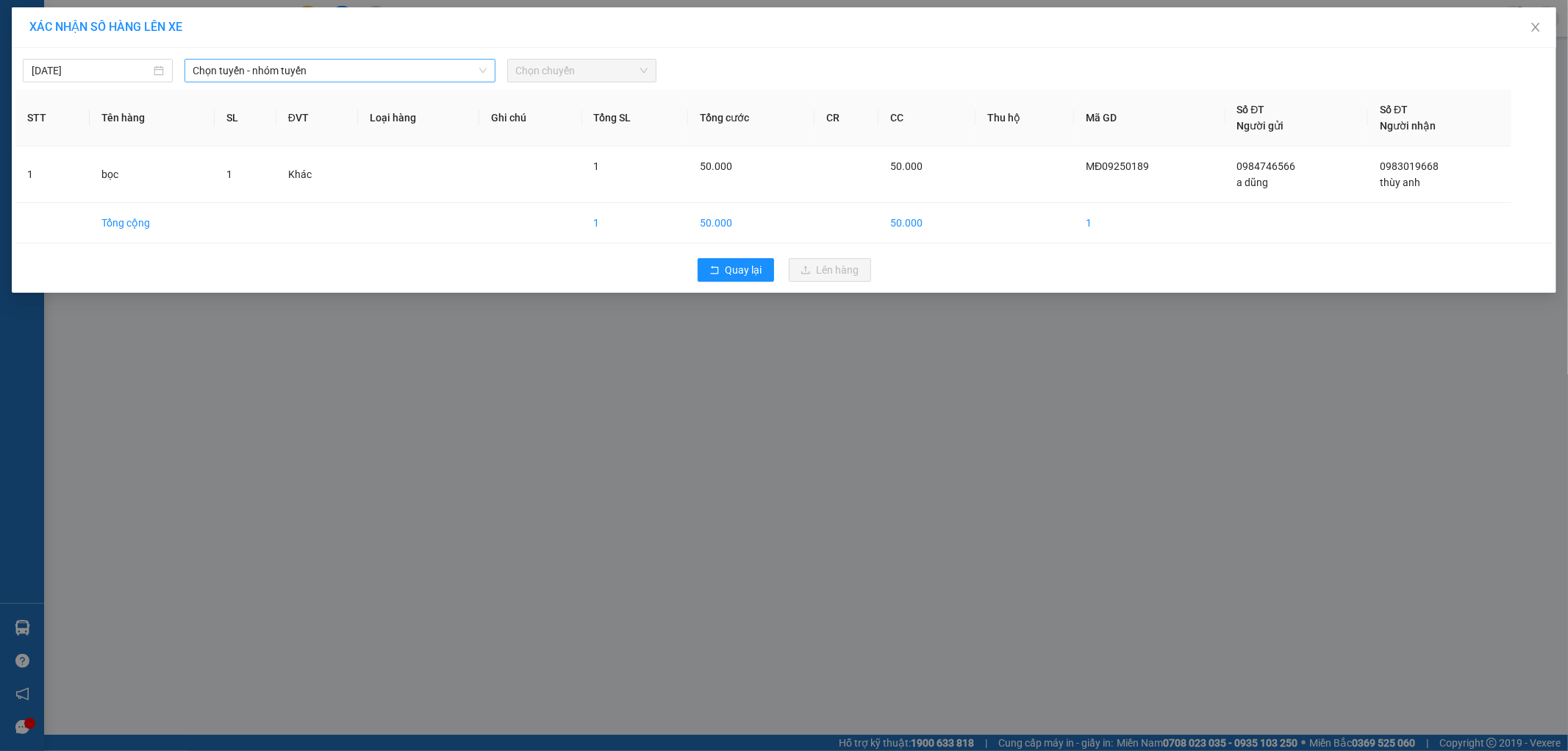
click at [328, 79] on span "Chọn tuyến - nhóm tuyến" at bounding box center [339, 70] width 293 height 22
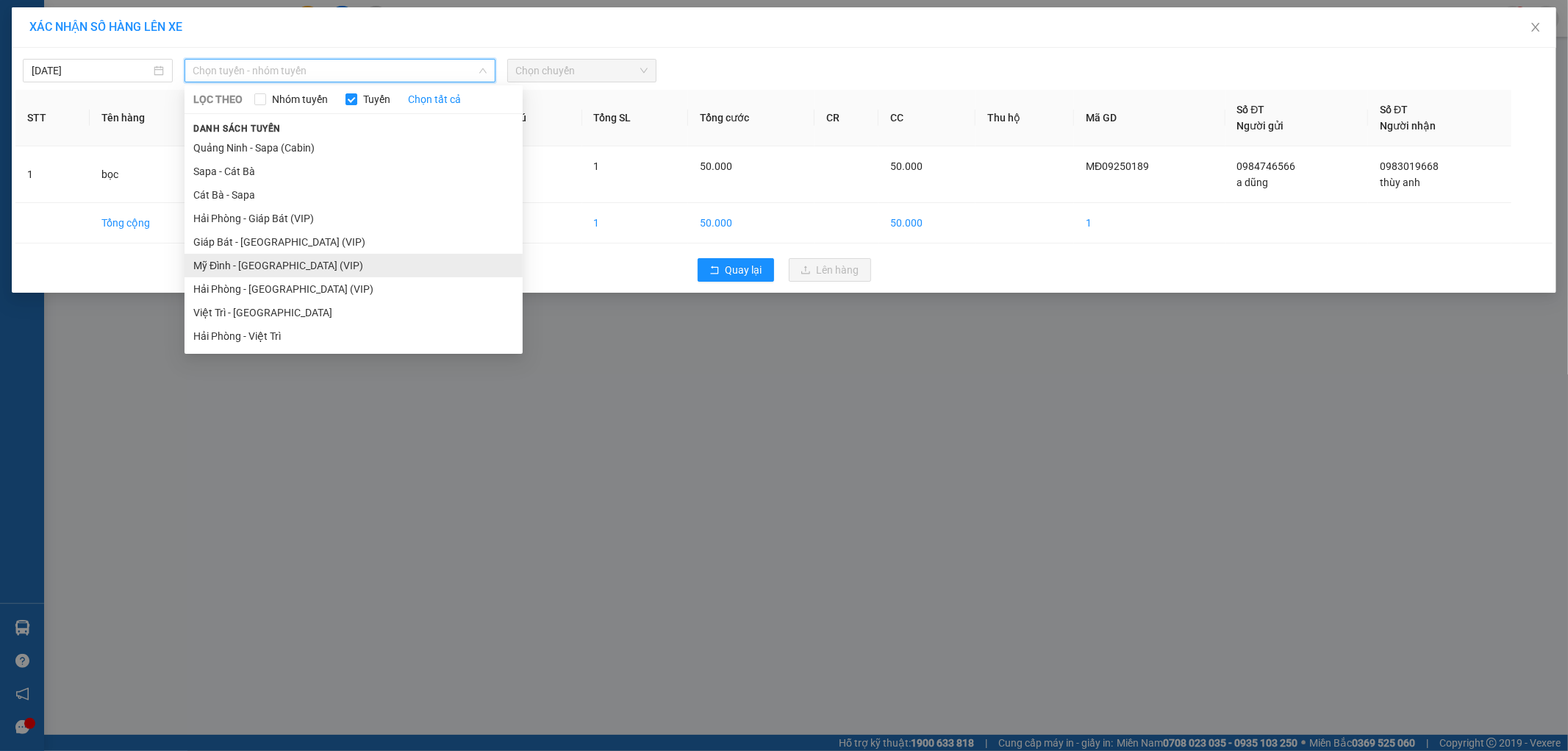
click at [236, 263] on li "Mỹ Đình - [GEOGRAPHIC_DATA] (VIP)" at bounding box center [353, 265] width 338 height 24
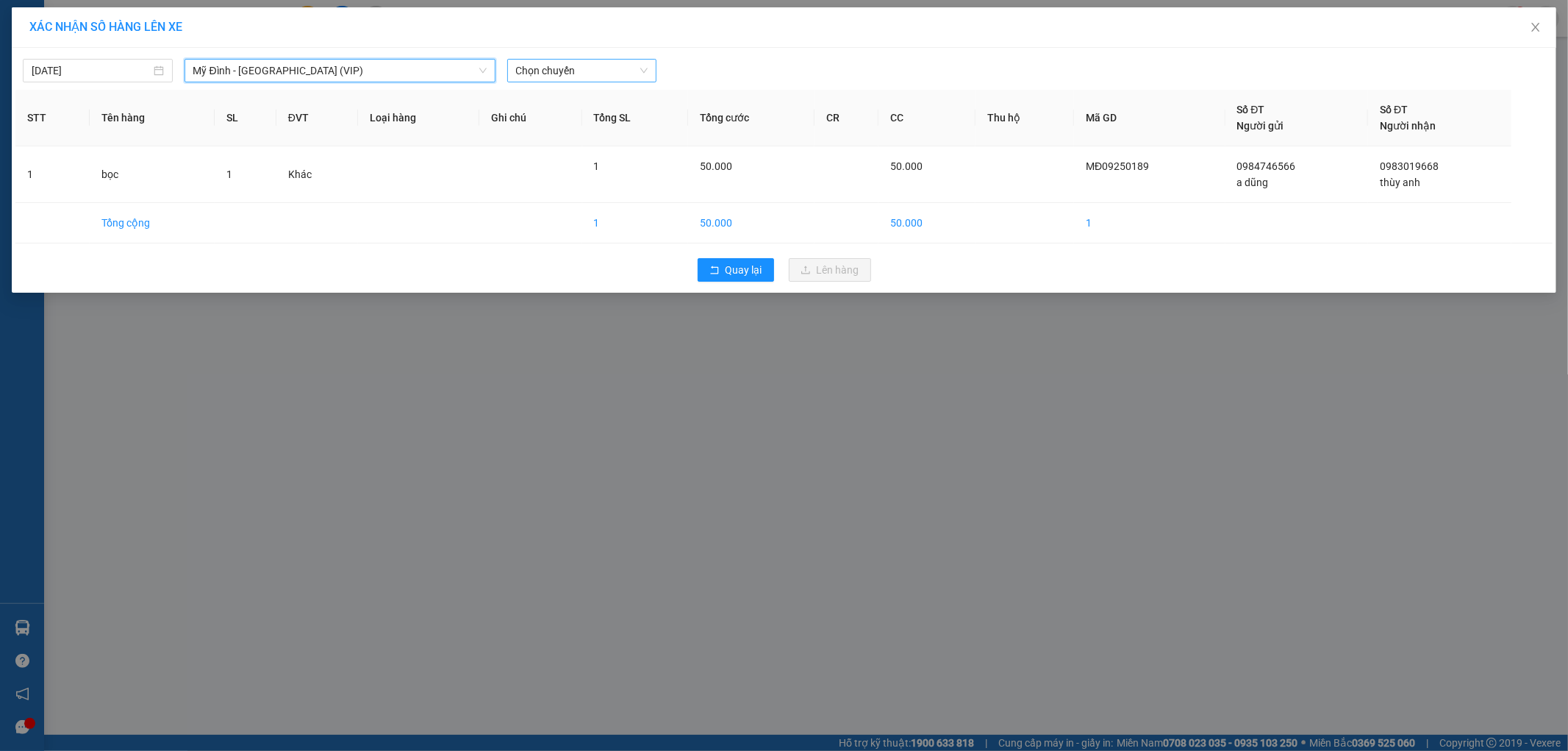
click at [561, 75] on span "Chọn chuyến" at bounding box center [582, 70] width 132 height 22
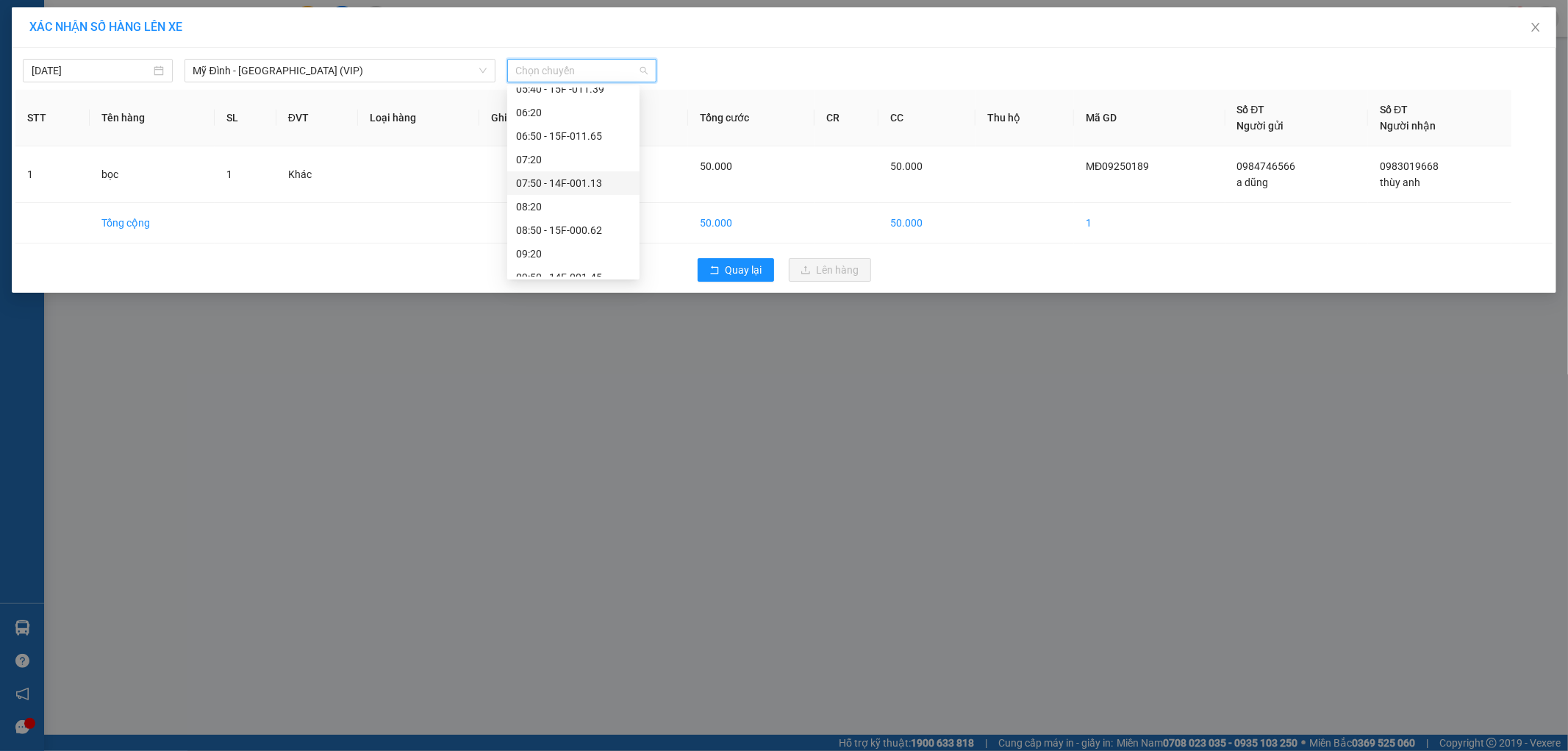
scroll to position [163, 0]
click at [608, 240] on div "10:40 - 14F-001.04" at bounding box center [573, 243] width 115 height 16
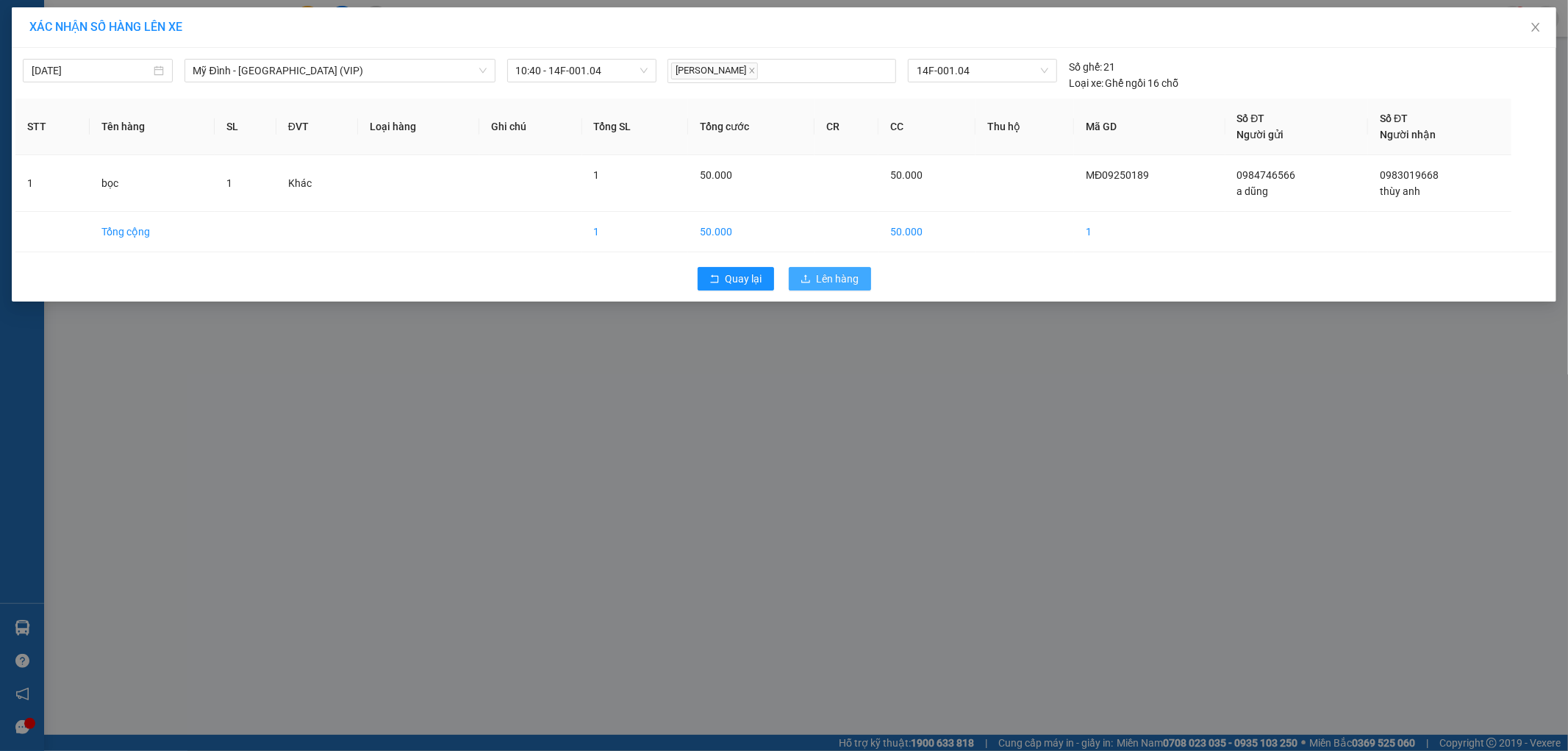
click at [807, 280] on icon "upload" at bounding box center [805, 278] width 10 height 10
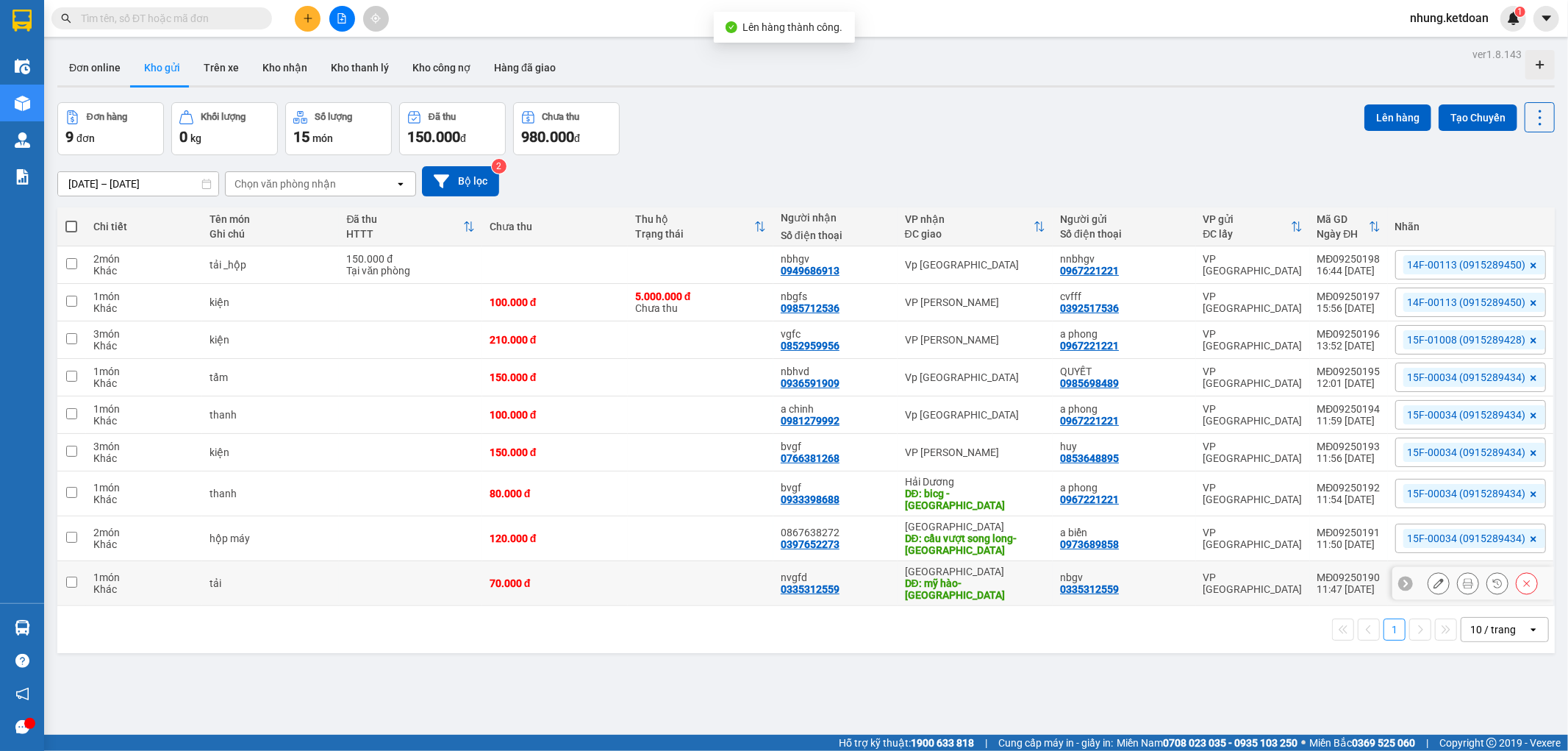
drag, startPoint x: 665, startPoint y: 571, endPoint x: 714, endPoint y: 559, distance: 50.4
click at [667, 571] on td at bounding box center [700, 584] width 145 height 45
checkbox input "true"
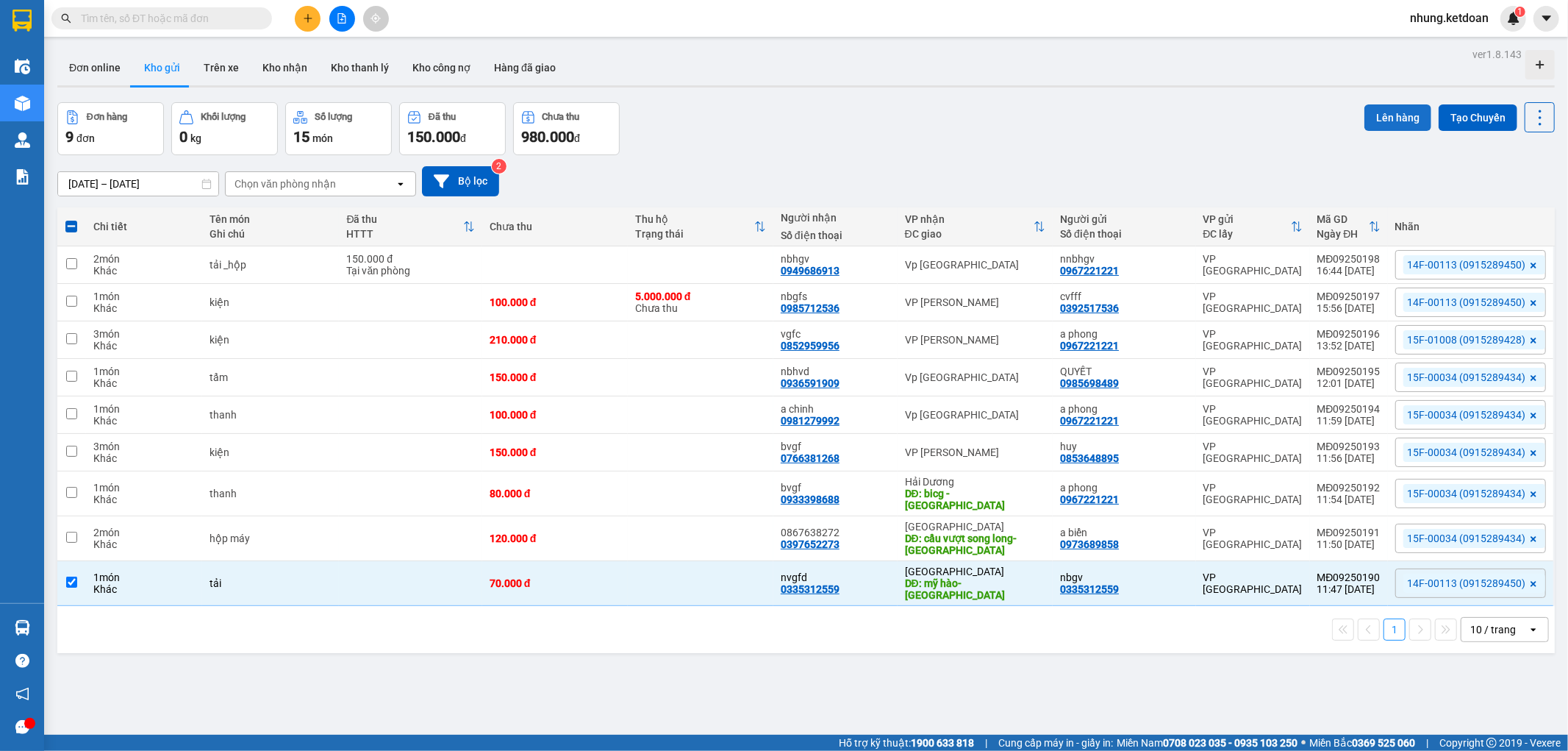
click at [1389, 116] on button "Lên hàng" at bounding box center [1397, 118] width 67 height 26
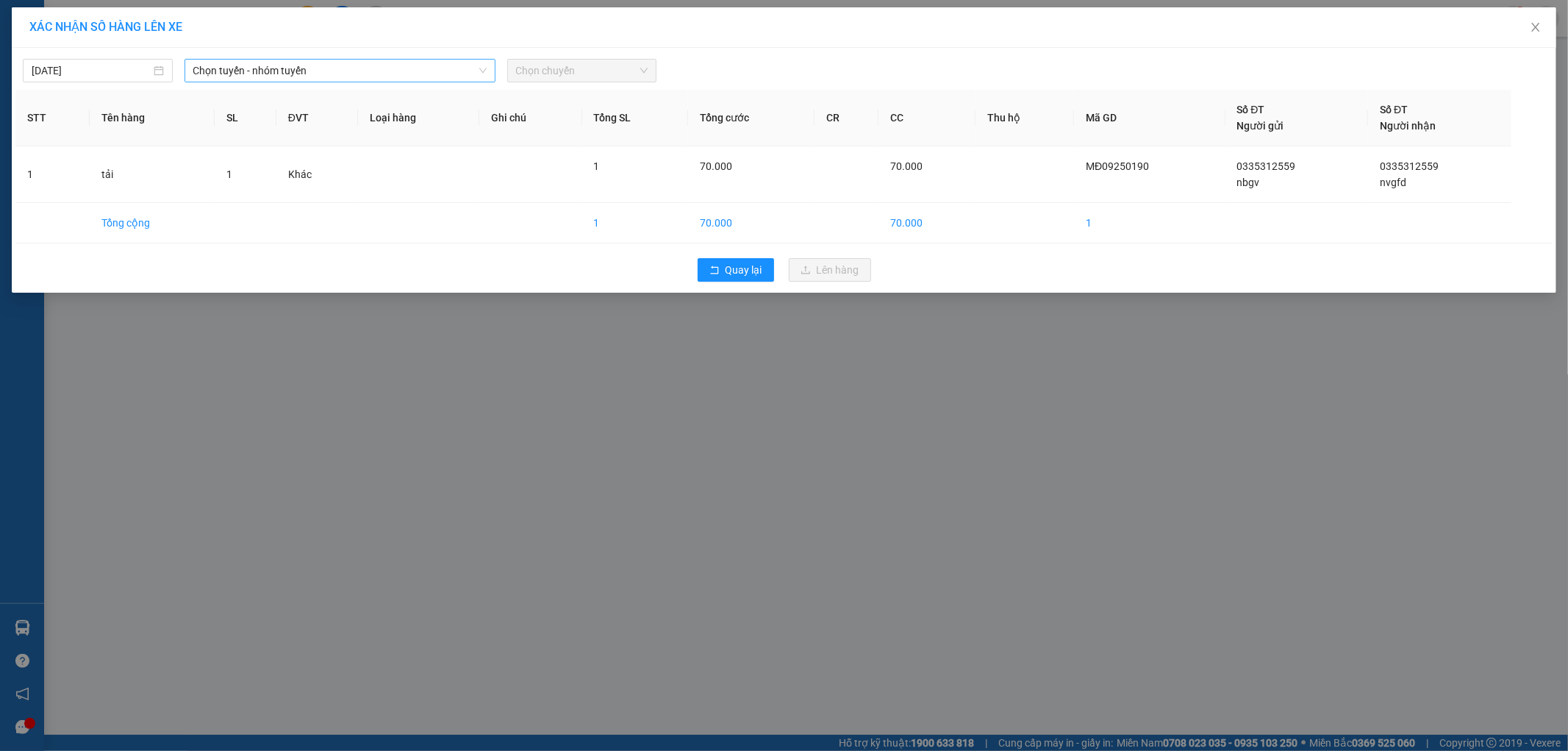
click at [263, 71] on span "Chọn tuyến - nhóm tuyến" at bounding box center [339, 70] width 293 height 22
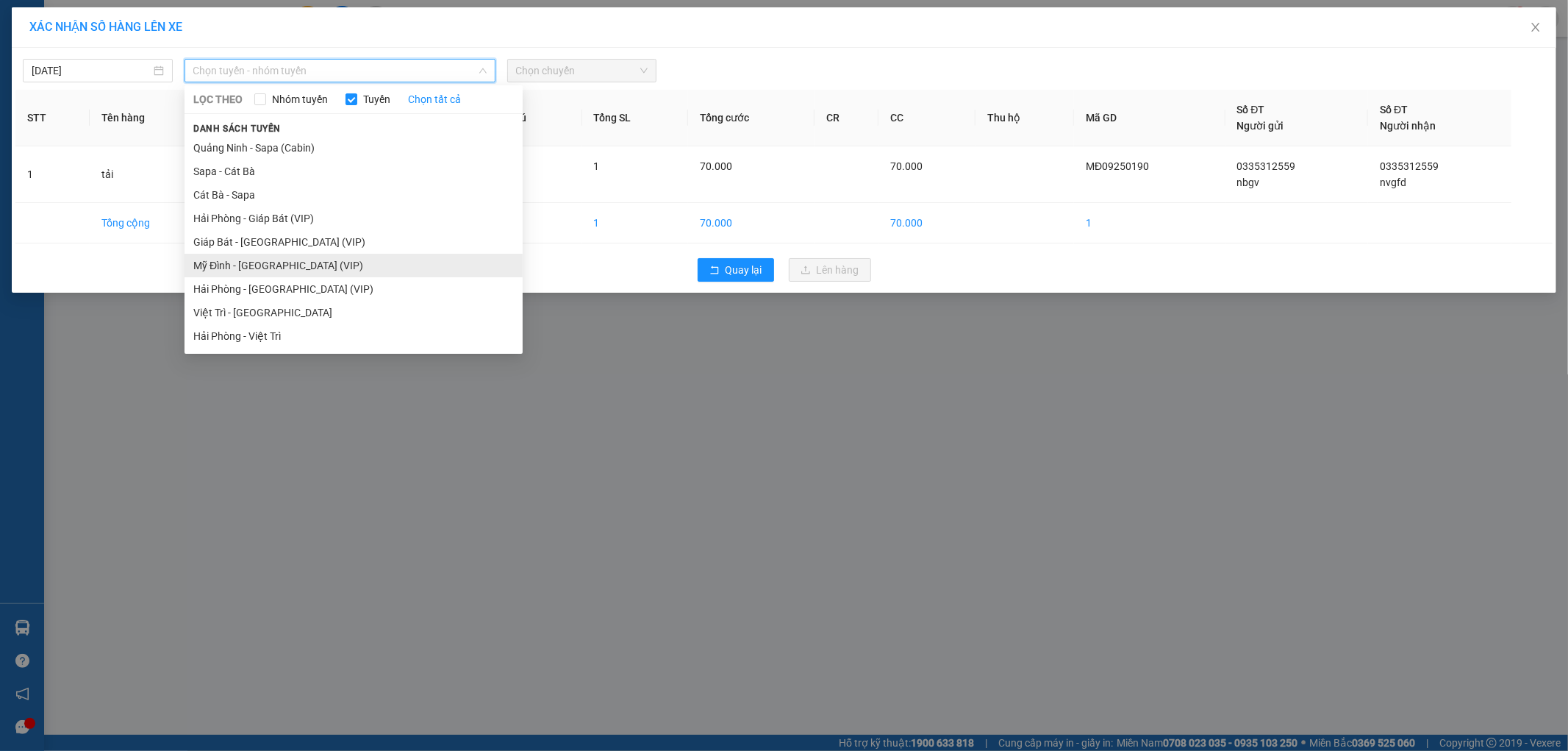
click at [259, 269] on li "Mỹ Đình - [GEOGRAPHIC_DATA] (VIP)" at bounding box center [353, 265] width 338 height 24
click at [259, 269] on div "Quay lại Lên hàng" at bounding box center [784, 270] width 1536 height 39
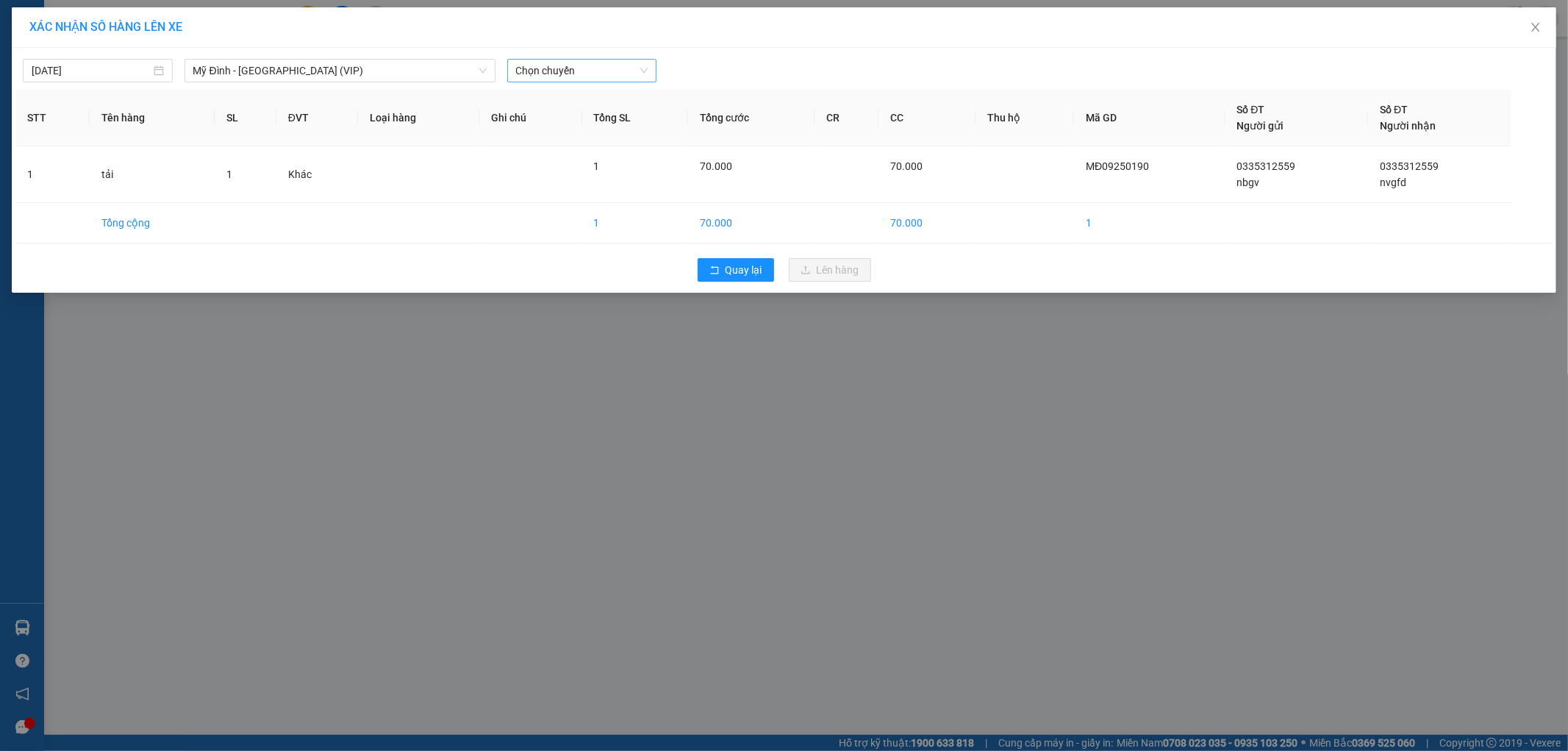
click at [563, 59] on span "Chọn chuyến" at bounding box center [582, 70] width 132 height 22
click at [585, 98] on div "07:50 - 14F-001.13" at bounding box center [573, 101] width 115 height 16
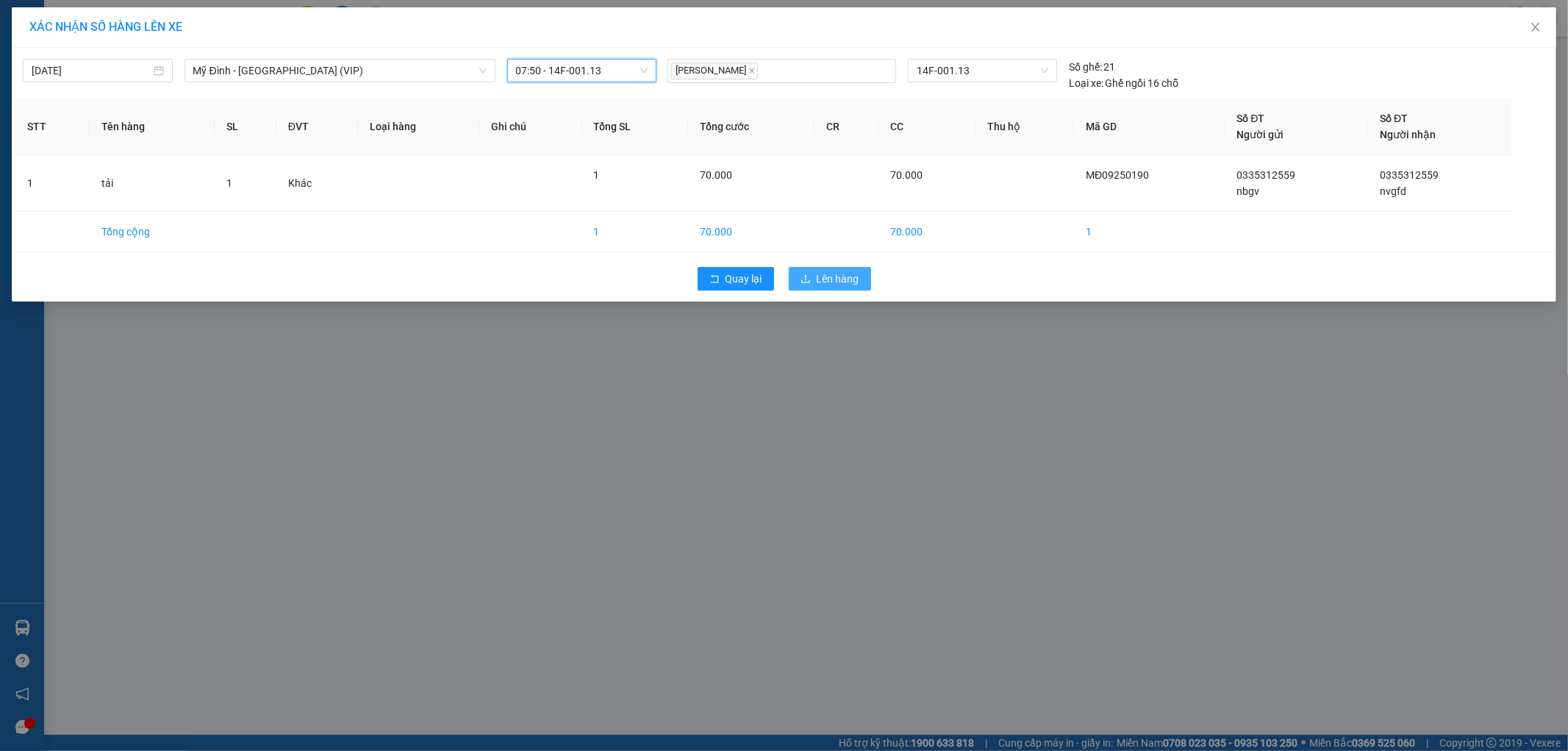
click at [809, 280] on icon "upload" at bounding box center [805, 278] width 10 height 10
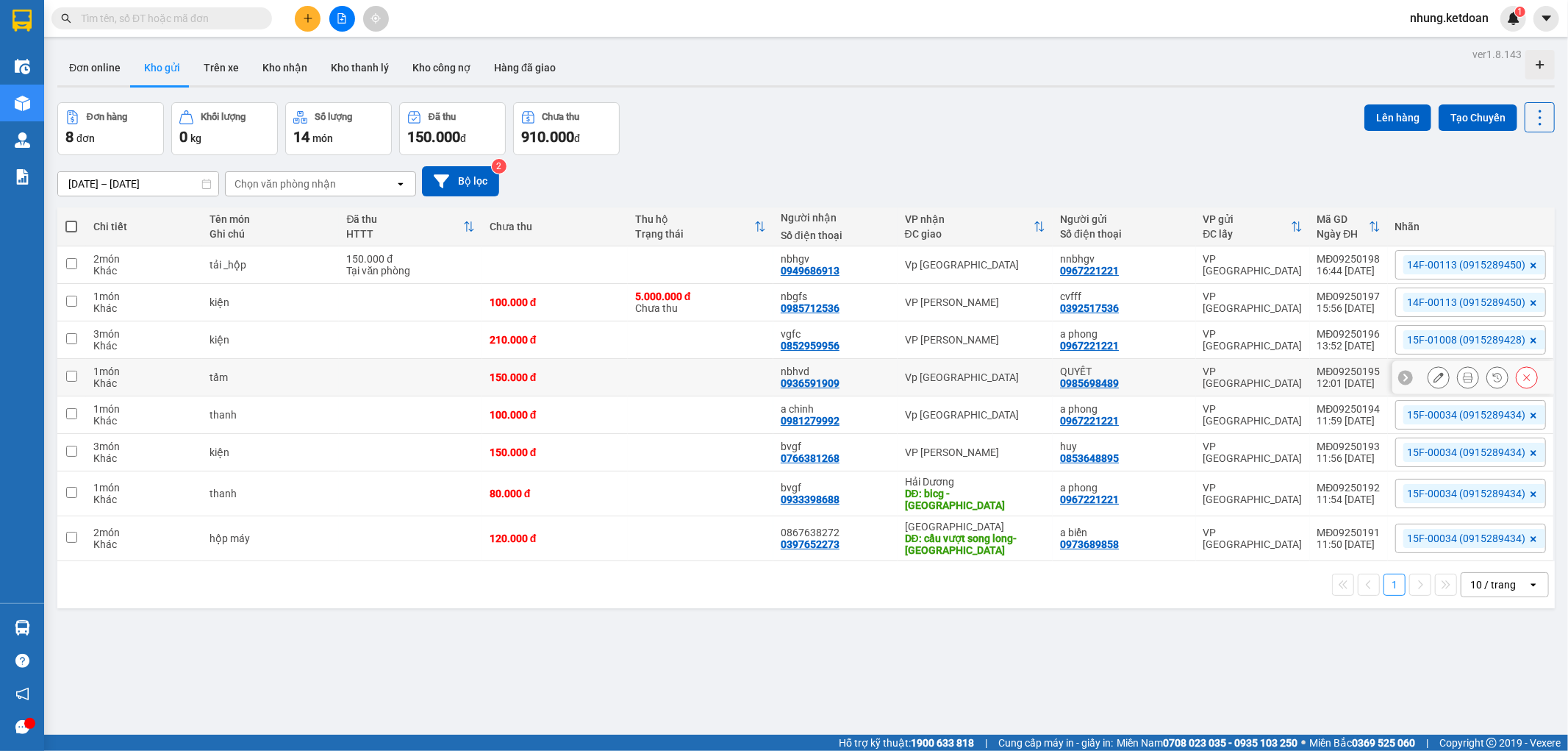
click at [661, 373] on td at bounding box center [700, 377] width 145 height 38
checkbox input "true"
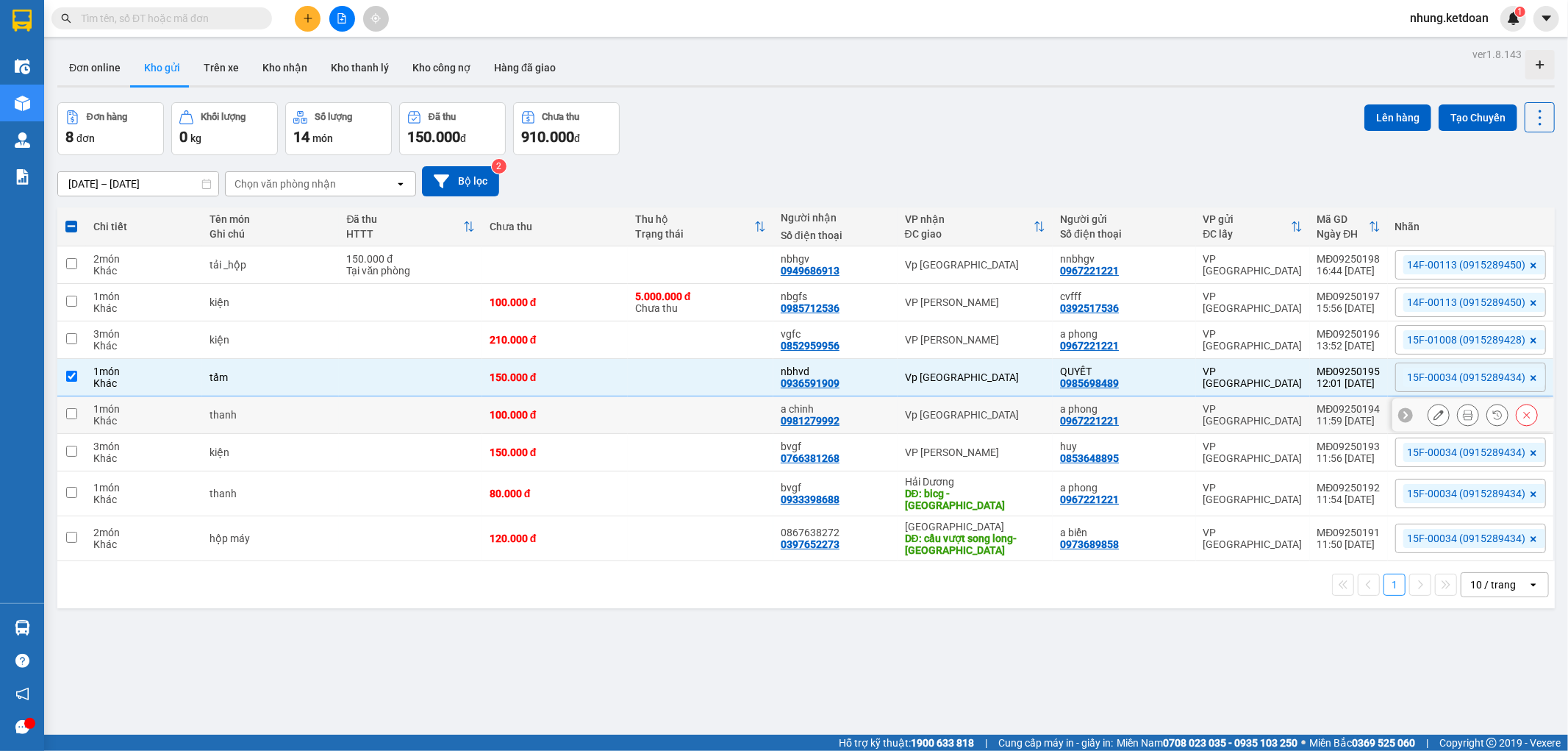
click at [656, 410] on td at bounding box center [700, 415] width 145 height 38
checkbox input "true"
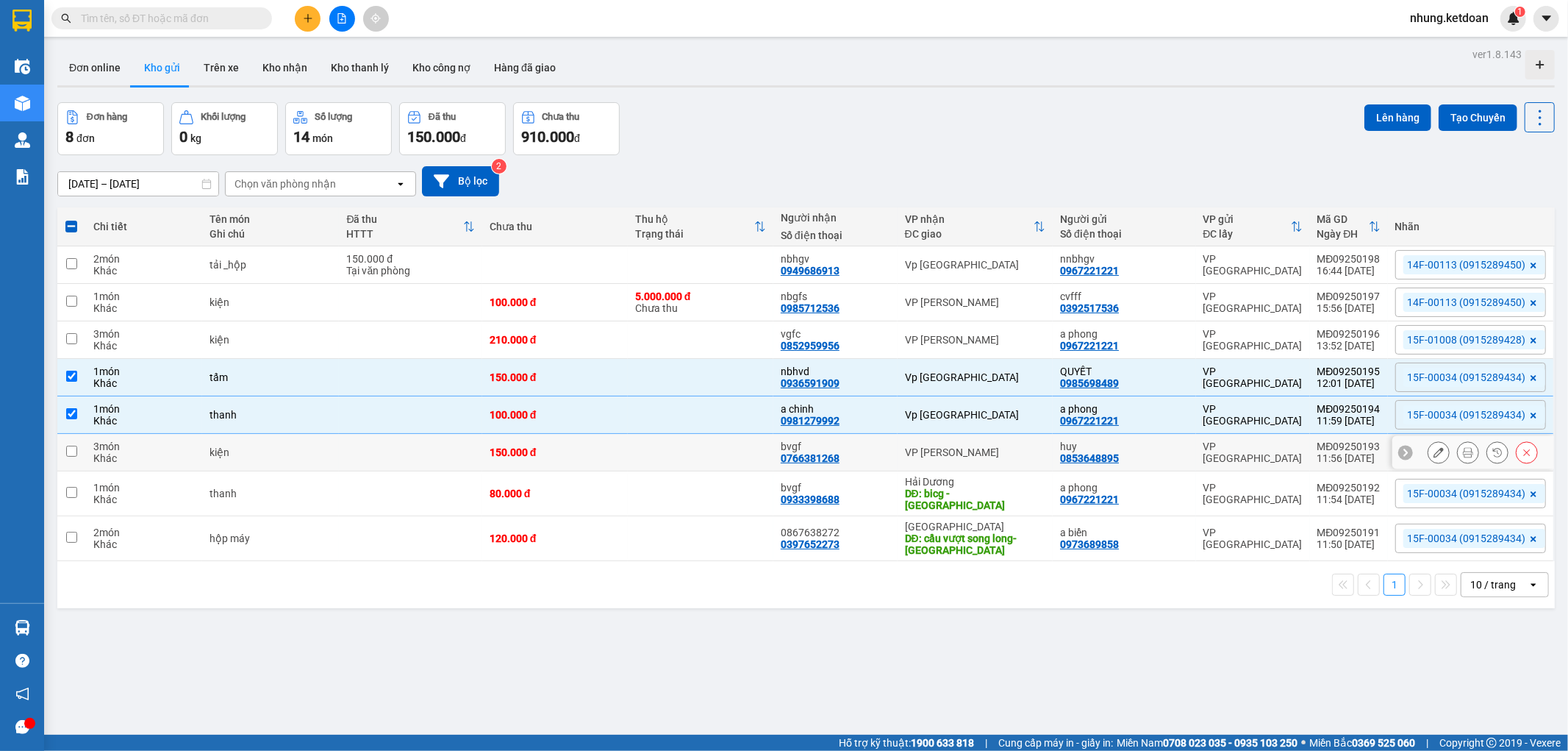
click at [616, 471] on td "150.000 đ" at bounding box center [554, 452] width 145 height 38
checkbox input "true"
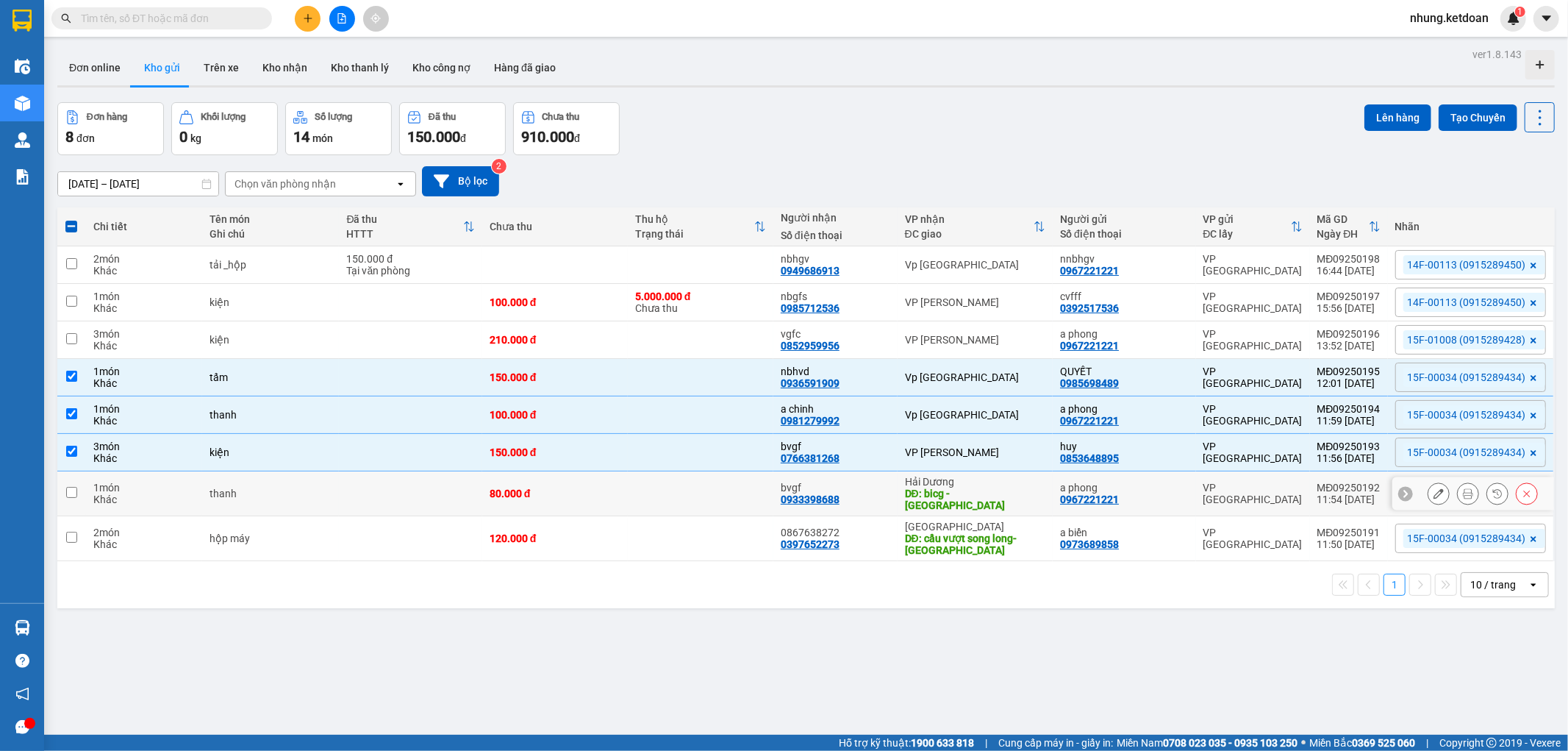
click at [622, 505] on td "80.000 đ" at bounding box center [554, 494] width 145 height 45
checkbox input "false"
click at [626, 545] on td "120.000 đ" at bounding box center [554, 538] width 145 height 45
checkbox input "true"
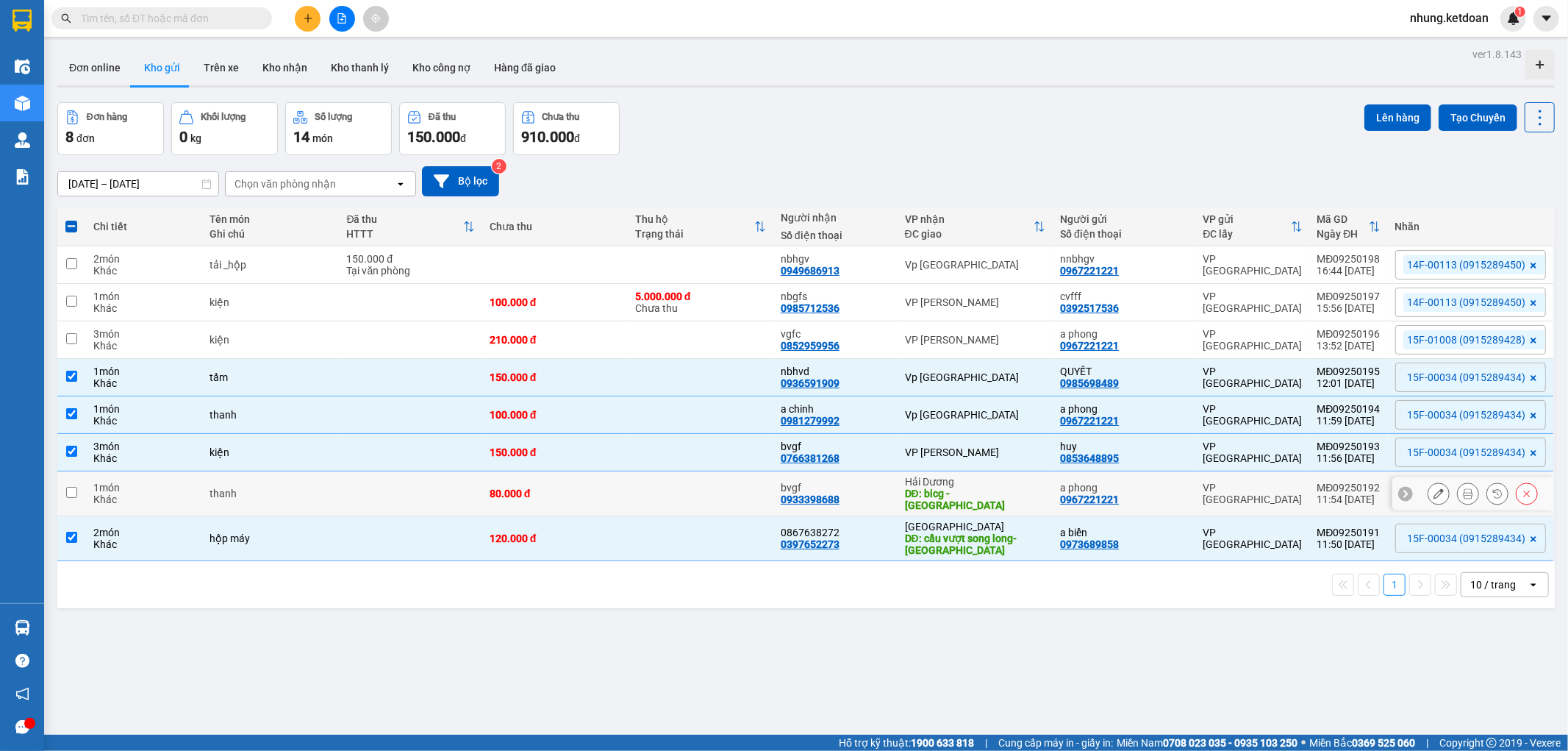
click at [729, 481] on td at bounding box center [700, 494] width 145 height 45
checkbox input "true"
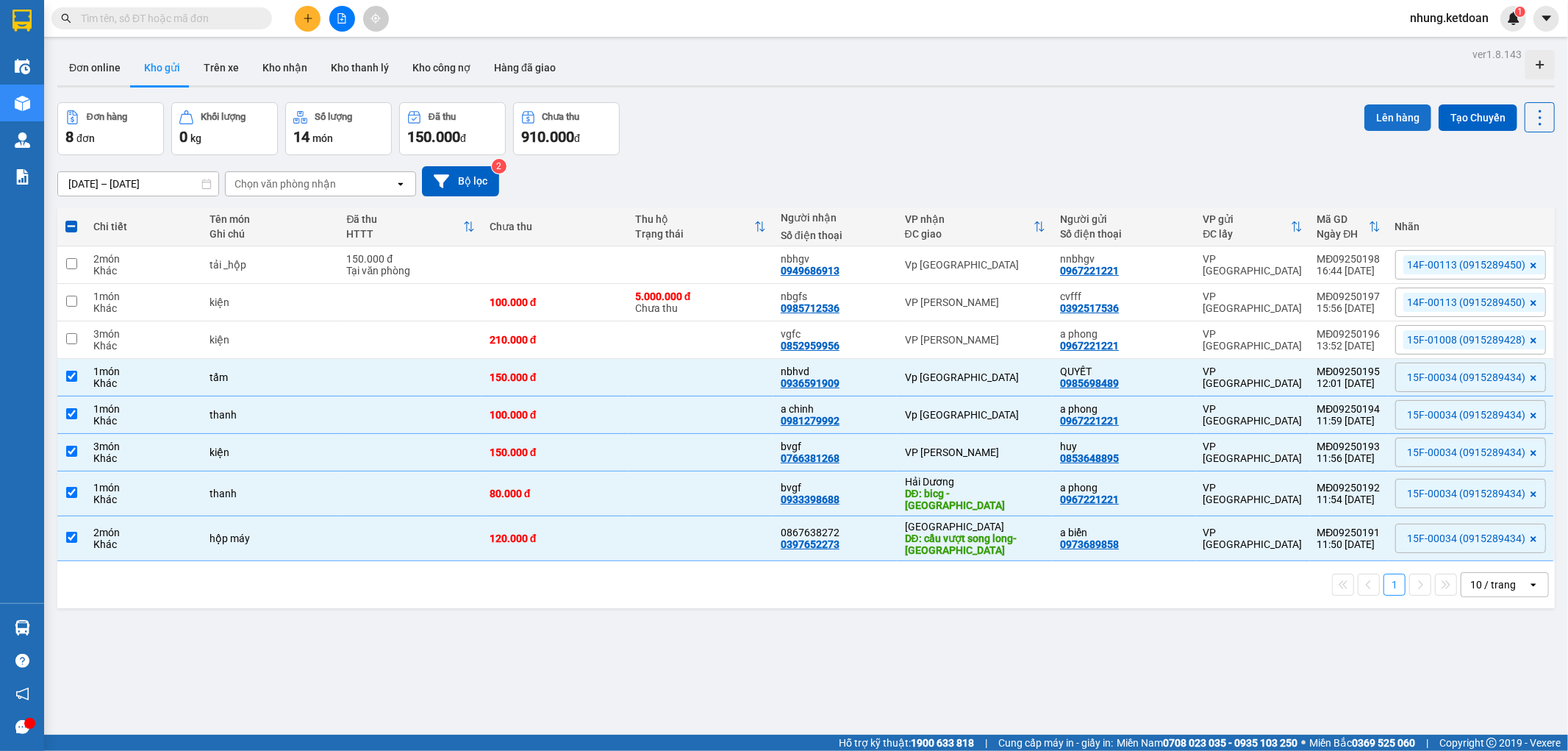
click at [1372, 122] on button "Lên hàng" at bounding box center [1397, 118] width 67 height 26
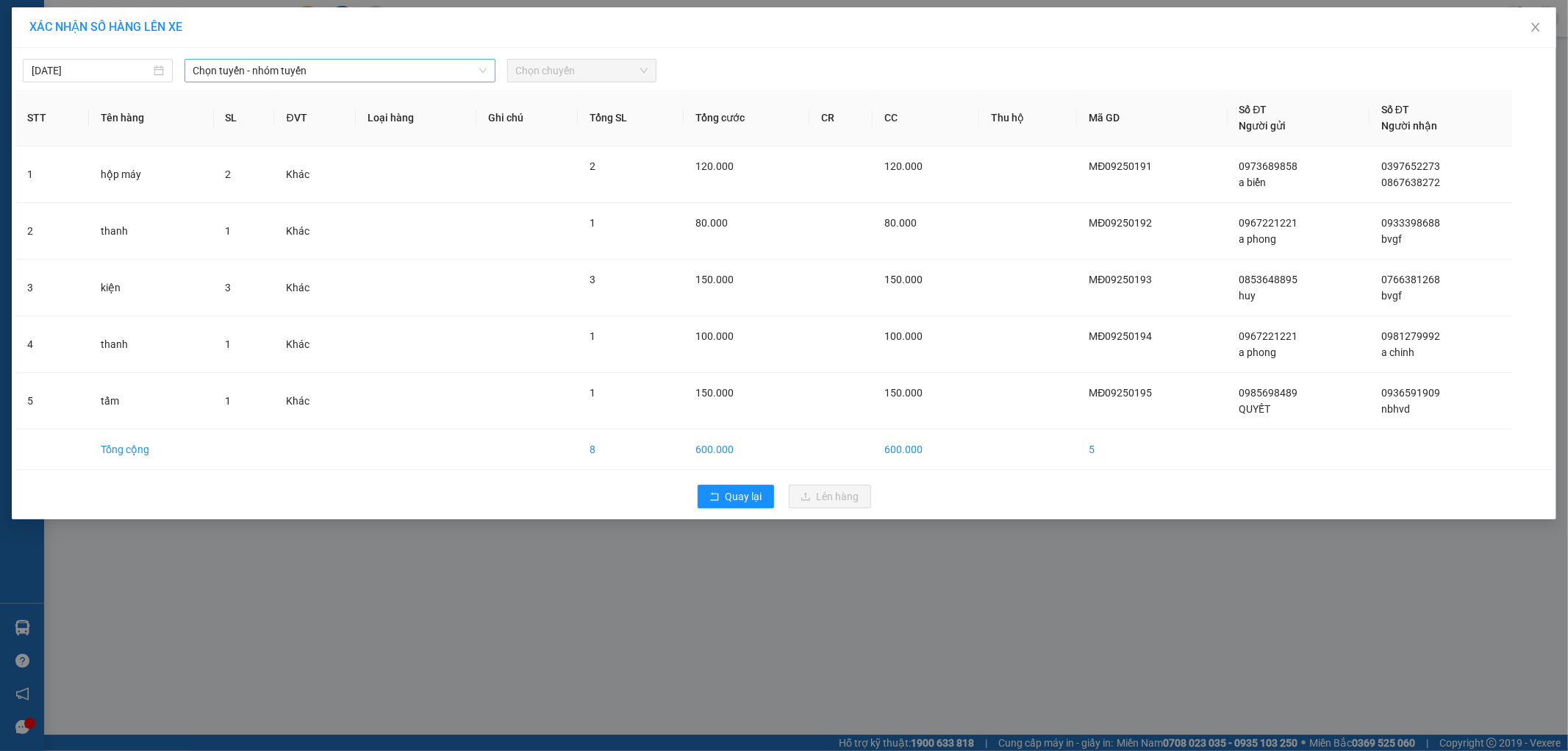
click at [272, 75] on span "Chọn tuyến - nhóm tuyến" at bounding box center [339, 70] width 293 height 22
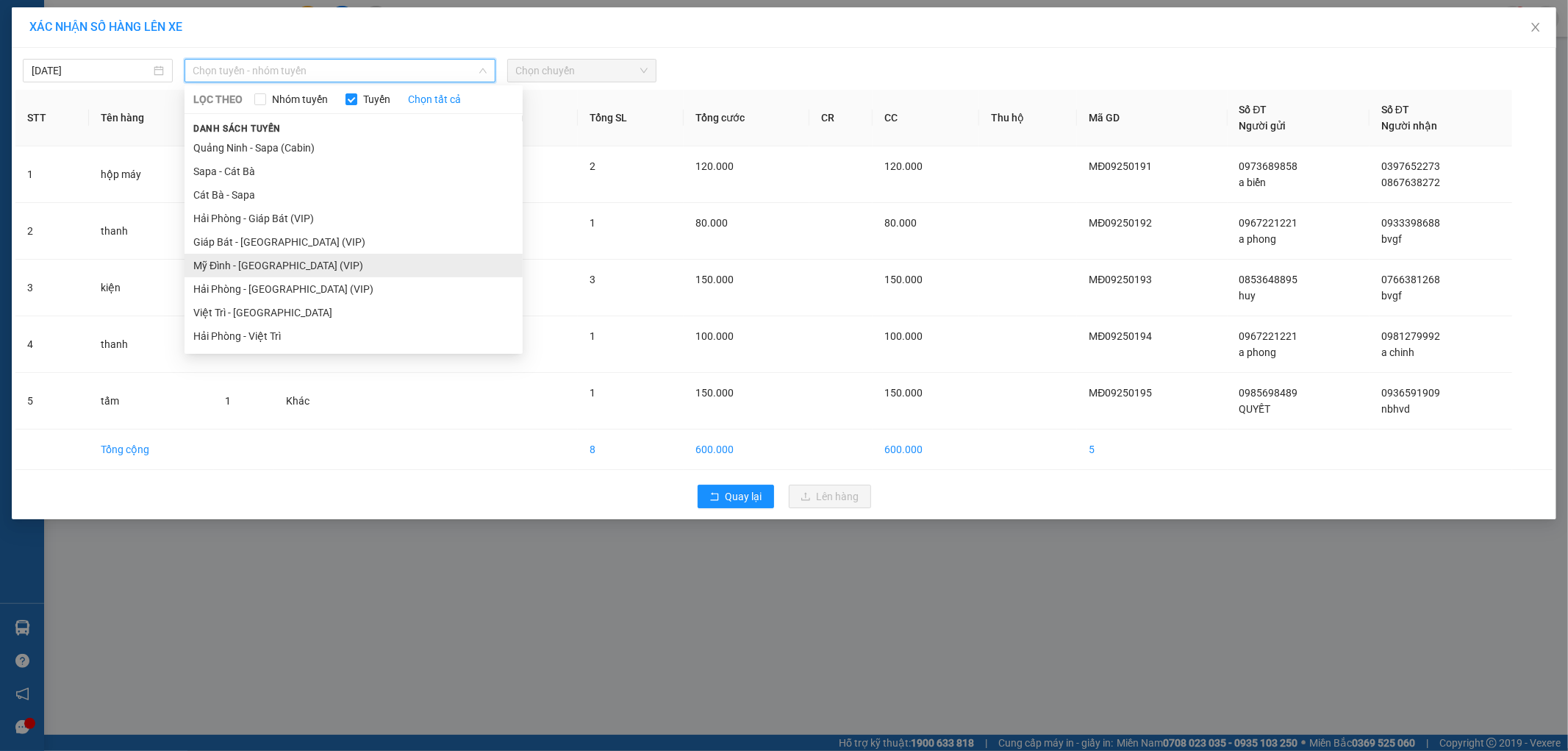
click at [246, 262] on li "Mỹ Đình - [GEOGRAPHIC_DATA] (VIP)" at bounding box center [353, 265] width 338 height 24
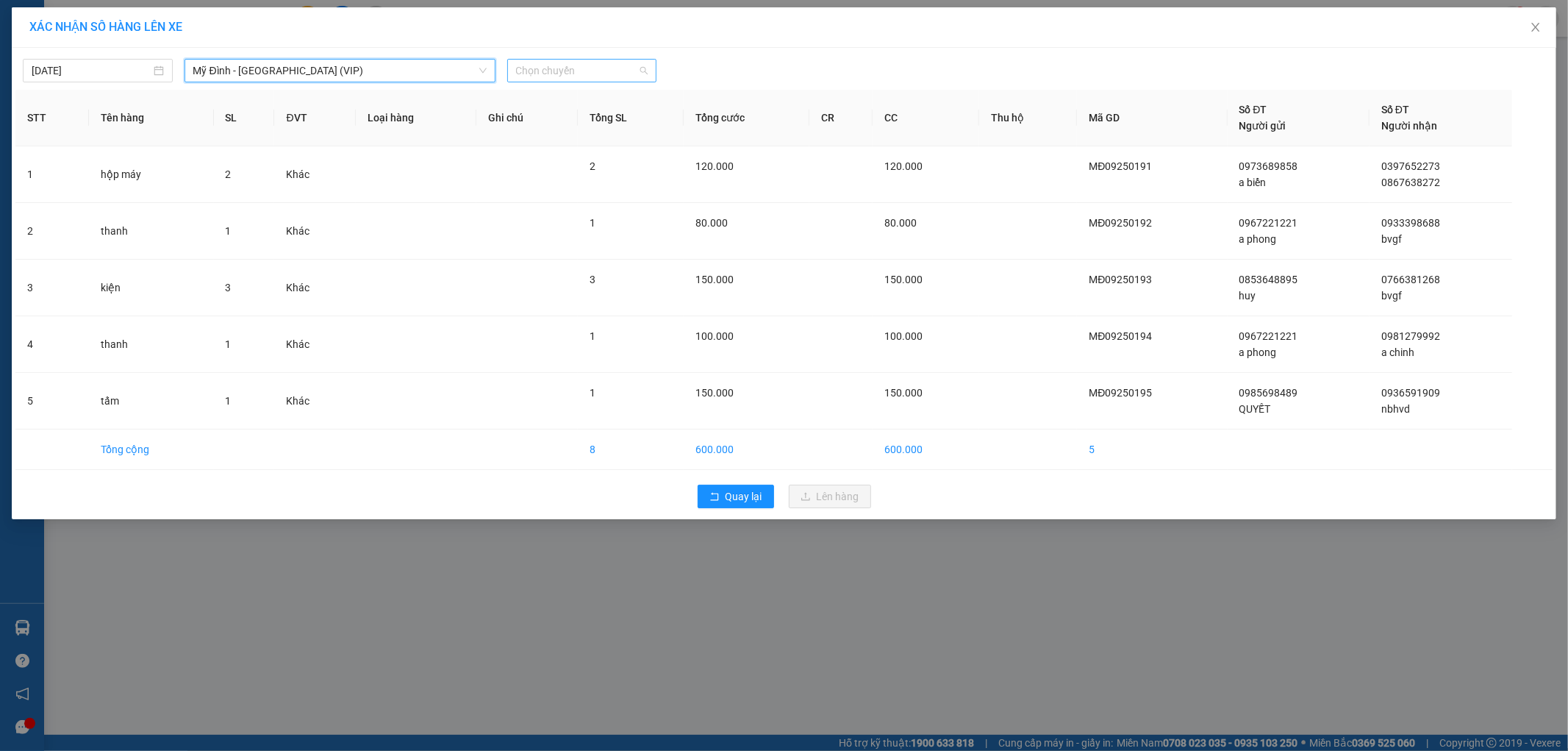
click at [557, 65] on span "Chọn chuyến" at bounding box center [582, 70] width 132 height 22
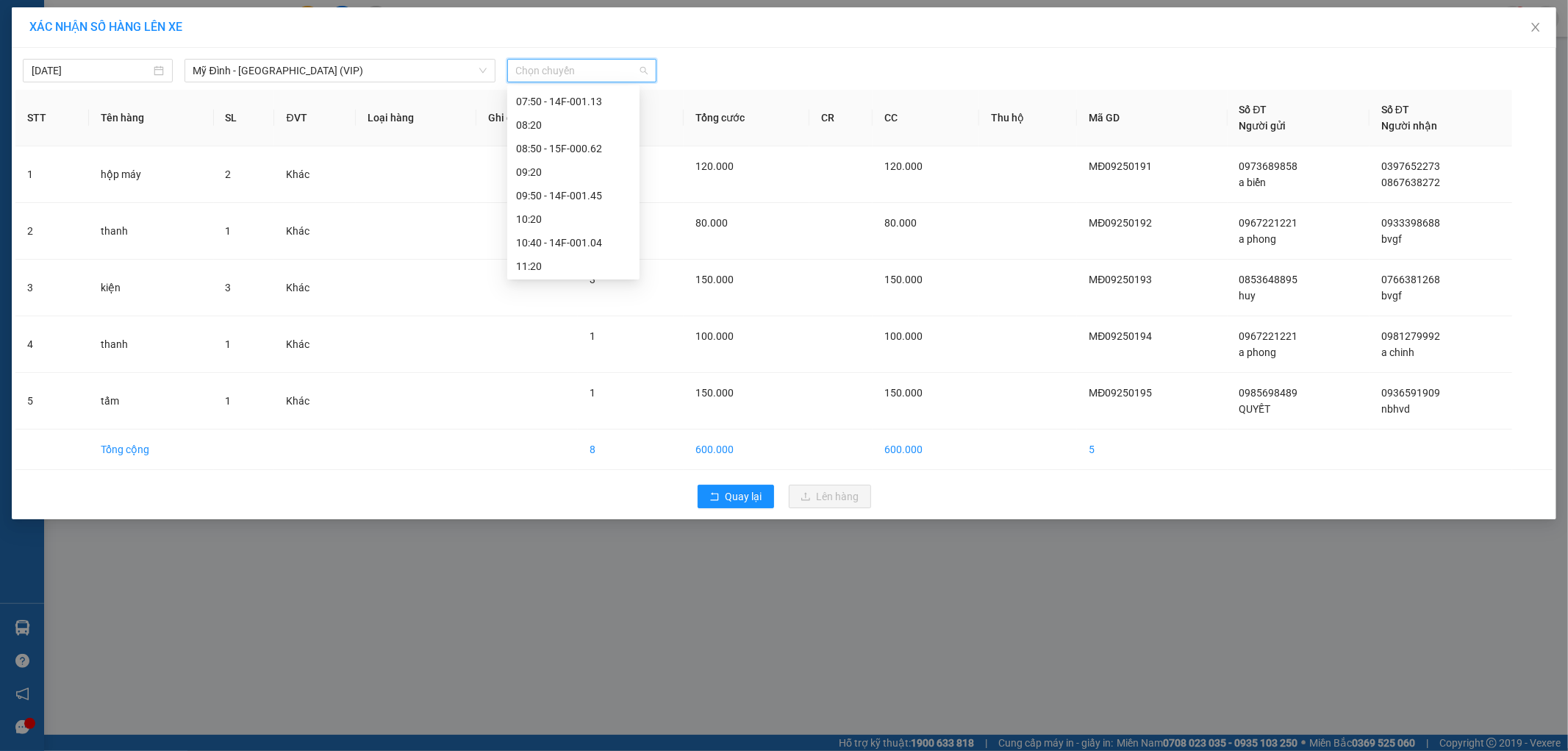
scroll to position [245, 0]
click at [598, 204] on div "11:50 - 15F-000.34" at bounding box center [573, 208] width 115 height 16
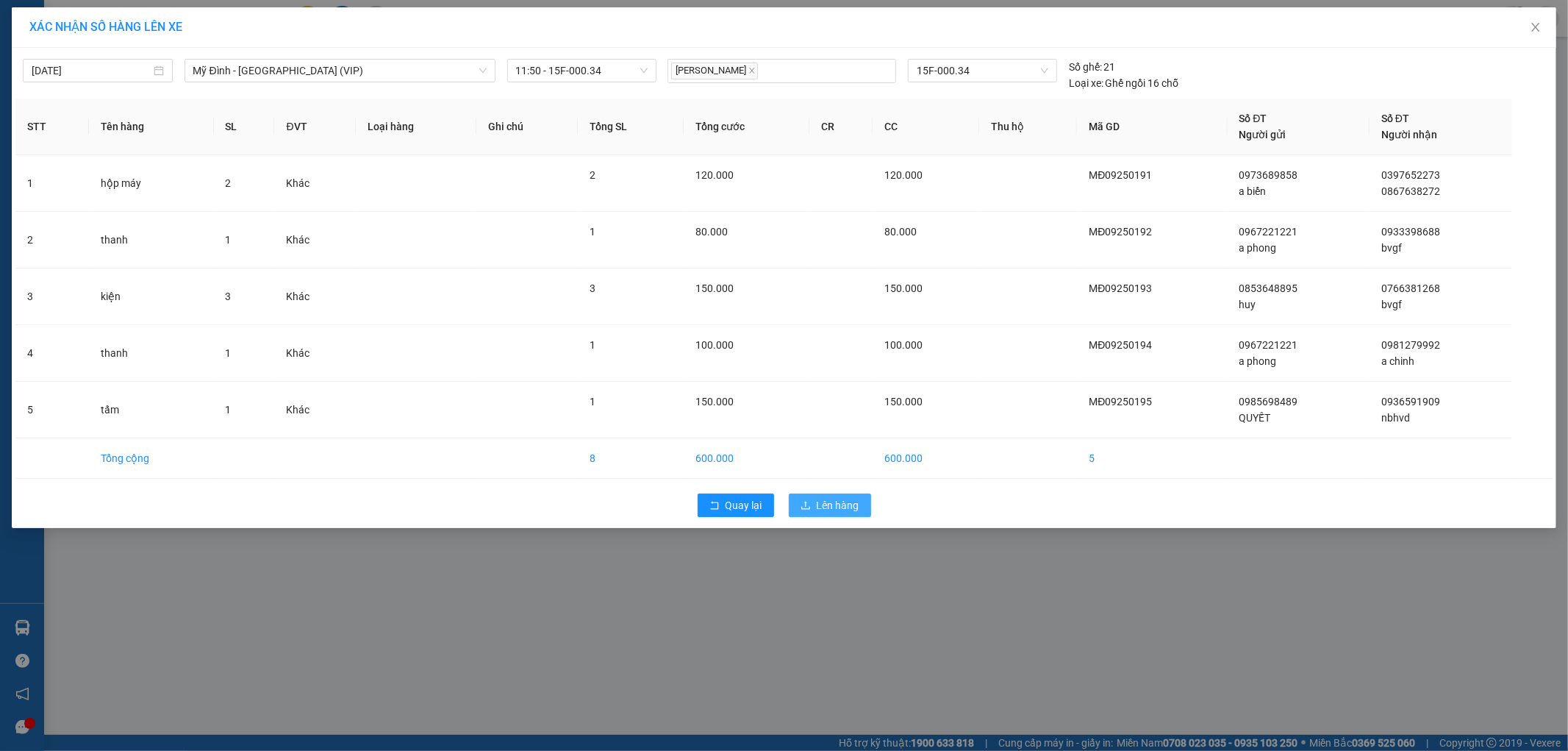
click at [831, 505] on span "Lên hàng" at bounding box center [837, 505] width 42 height 16
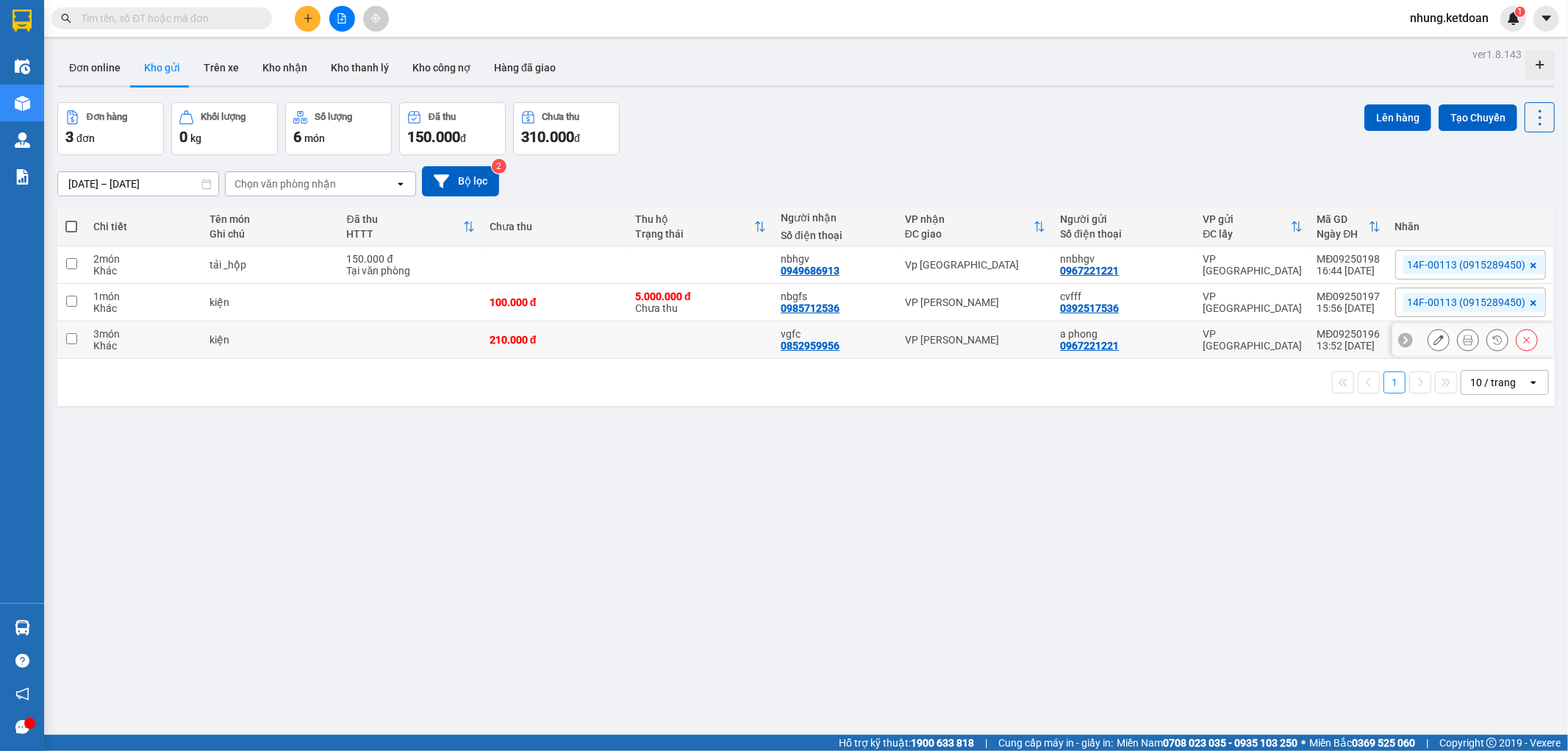
click at [707, 337] on td at bounding box center [700, 340] width 145 height 38
checkbox input "true"
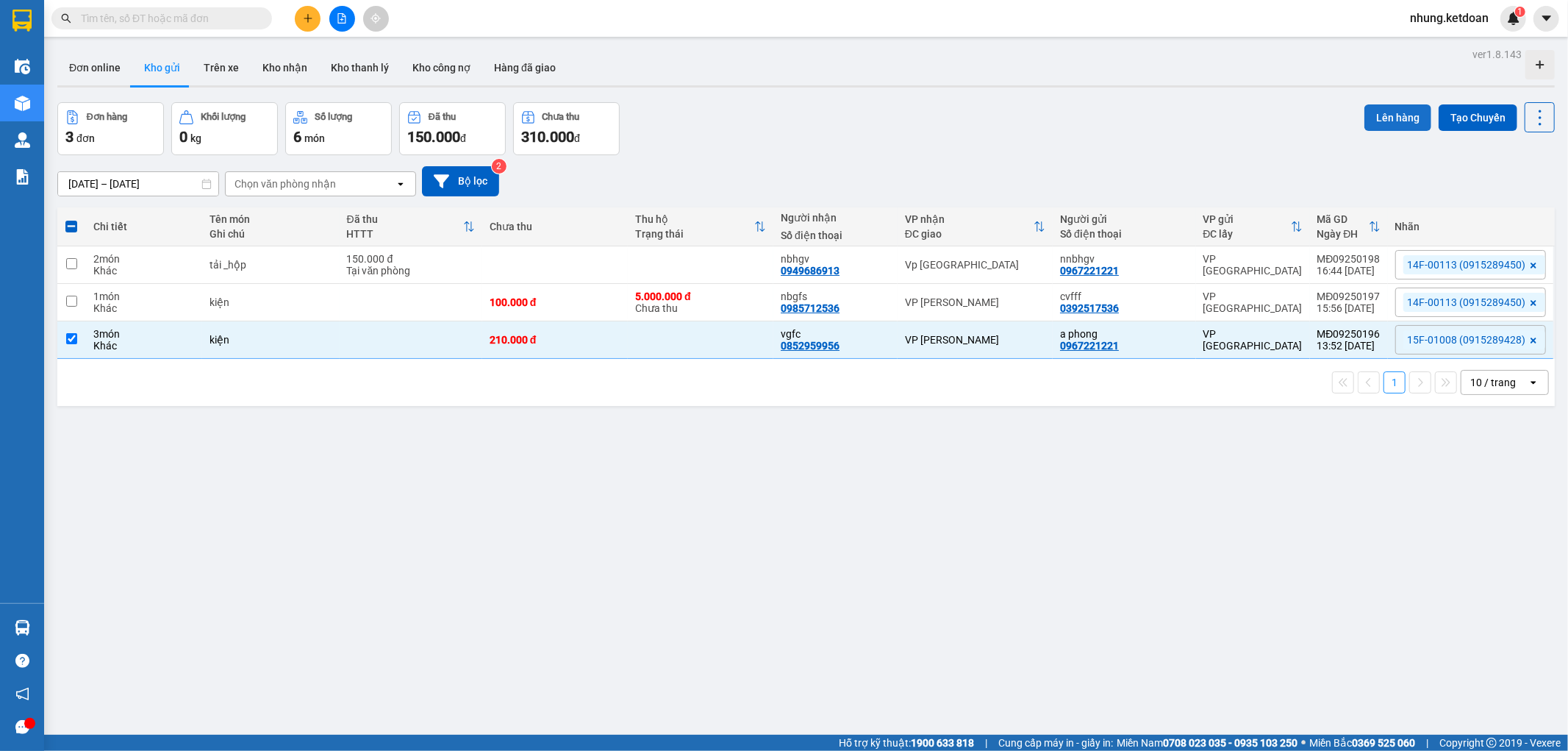
click at [1380, 112] on button "Lên hàng" at bounding box center [1397, 118] width 67 height 26
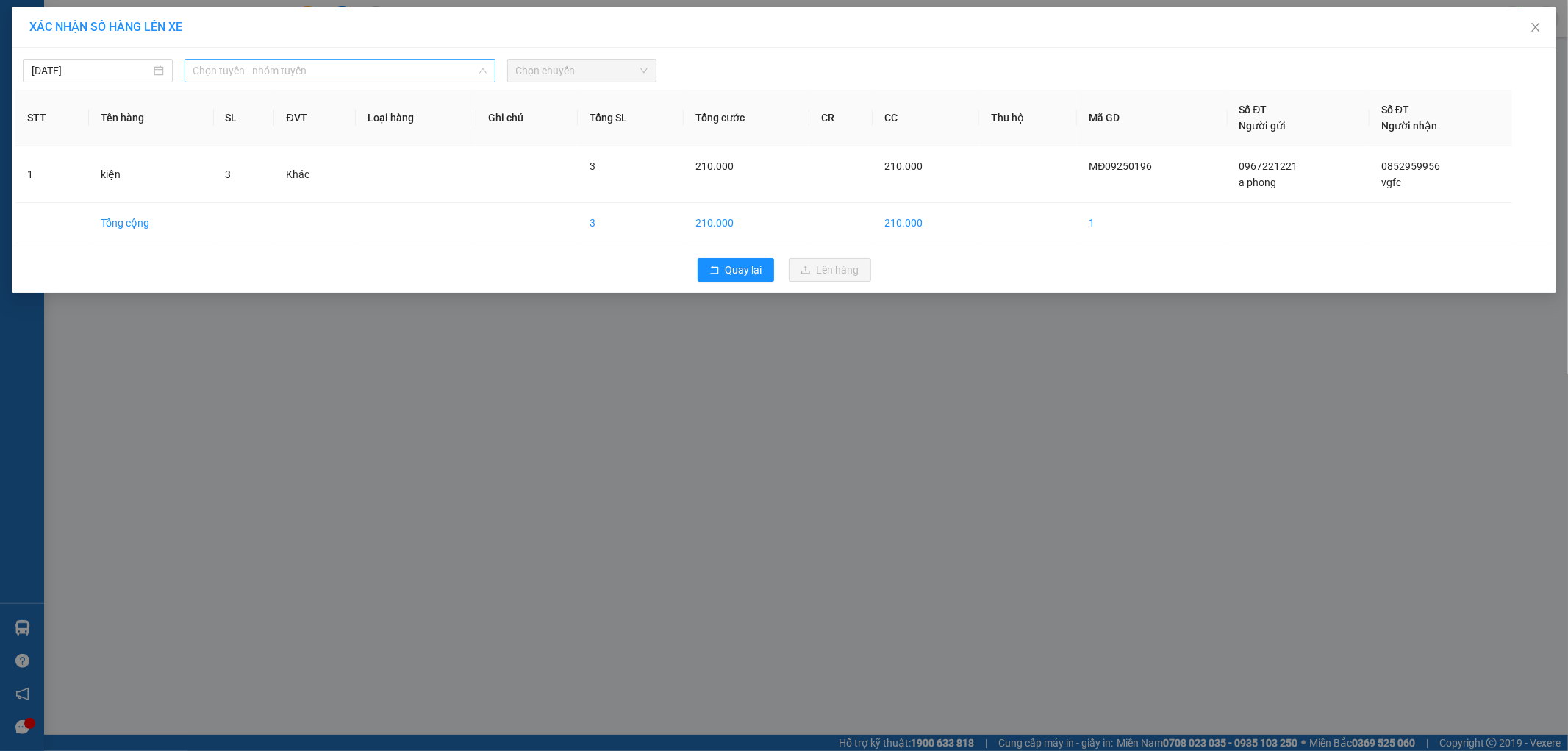
click at [272, 75] on span "Chọn tuyến - nhóm tuyến" at bounding box center [339, 70] width 293 height 22
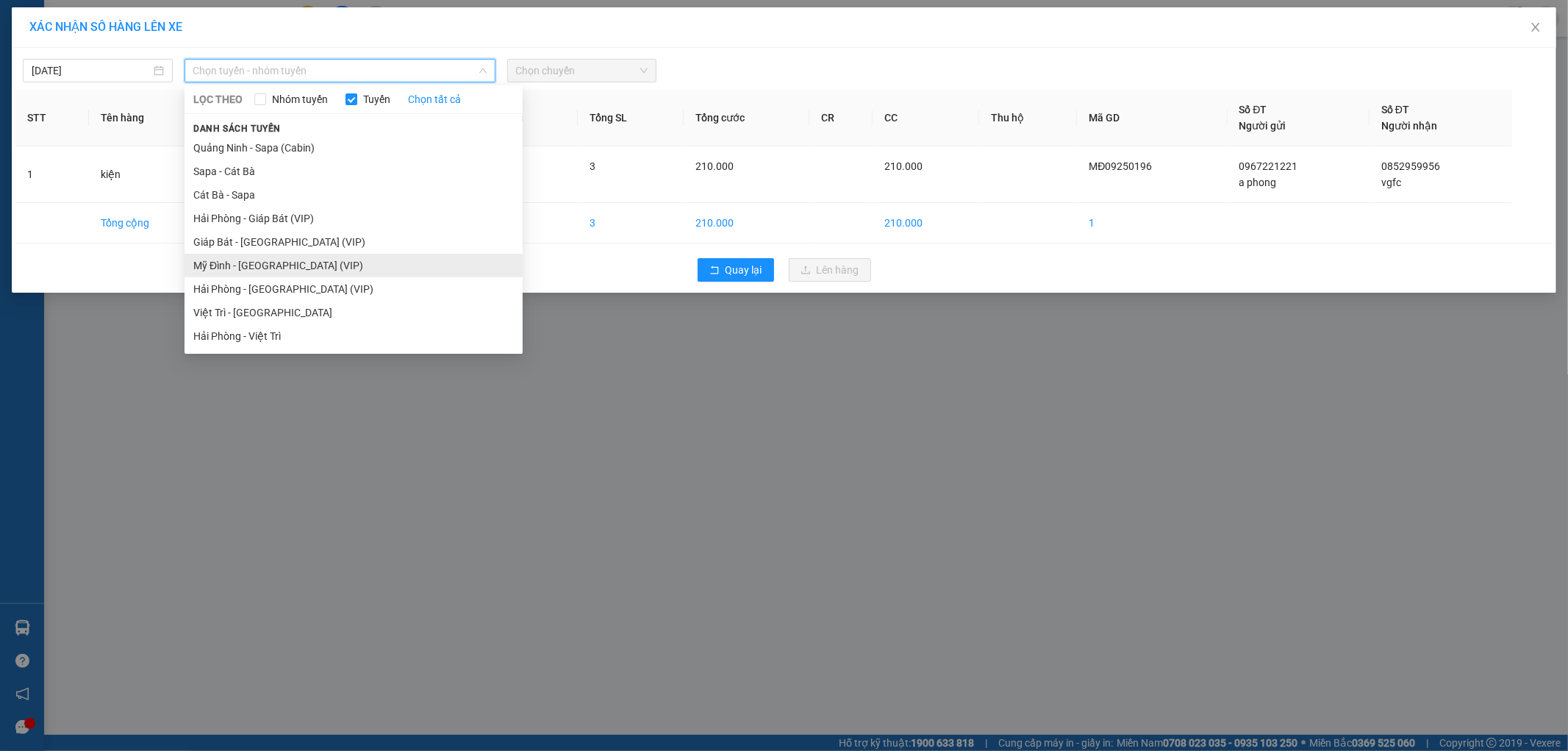
click at [246, 263] on li "Mỹ Đình - [GEOGRAPHIC_DATA] (VIP)" at bounding box center [353, 265] width 338 height 24
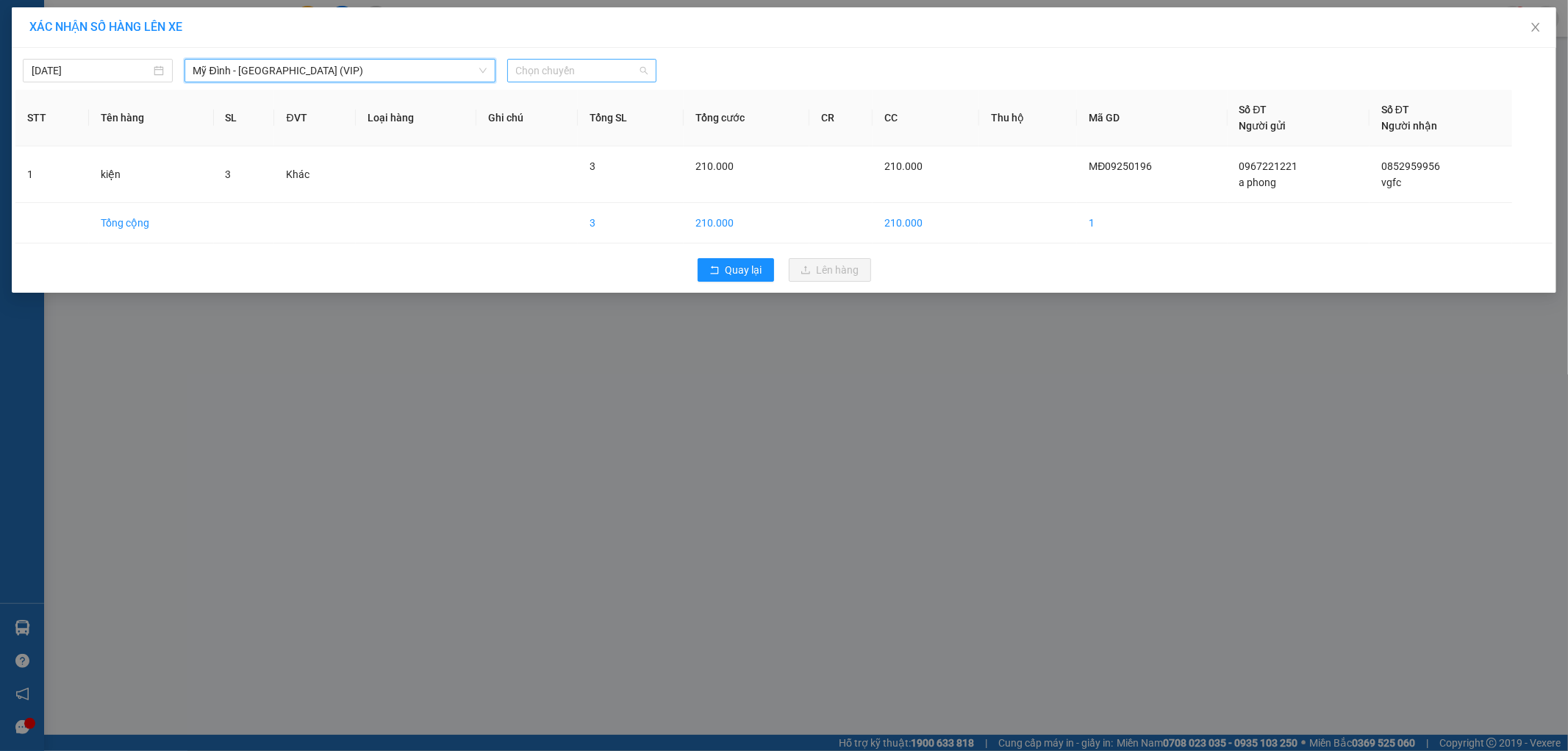
click at [571, 67] on span "Chọn chuyến" at bounding box center [582, 70] width 132 height 22
click at [597, 144] on div "13:50 - 15F -010.08" at bounding box center [573, 139] width 115 height 16
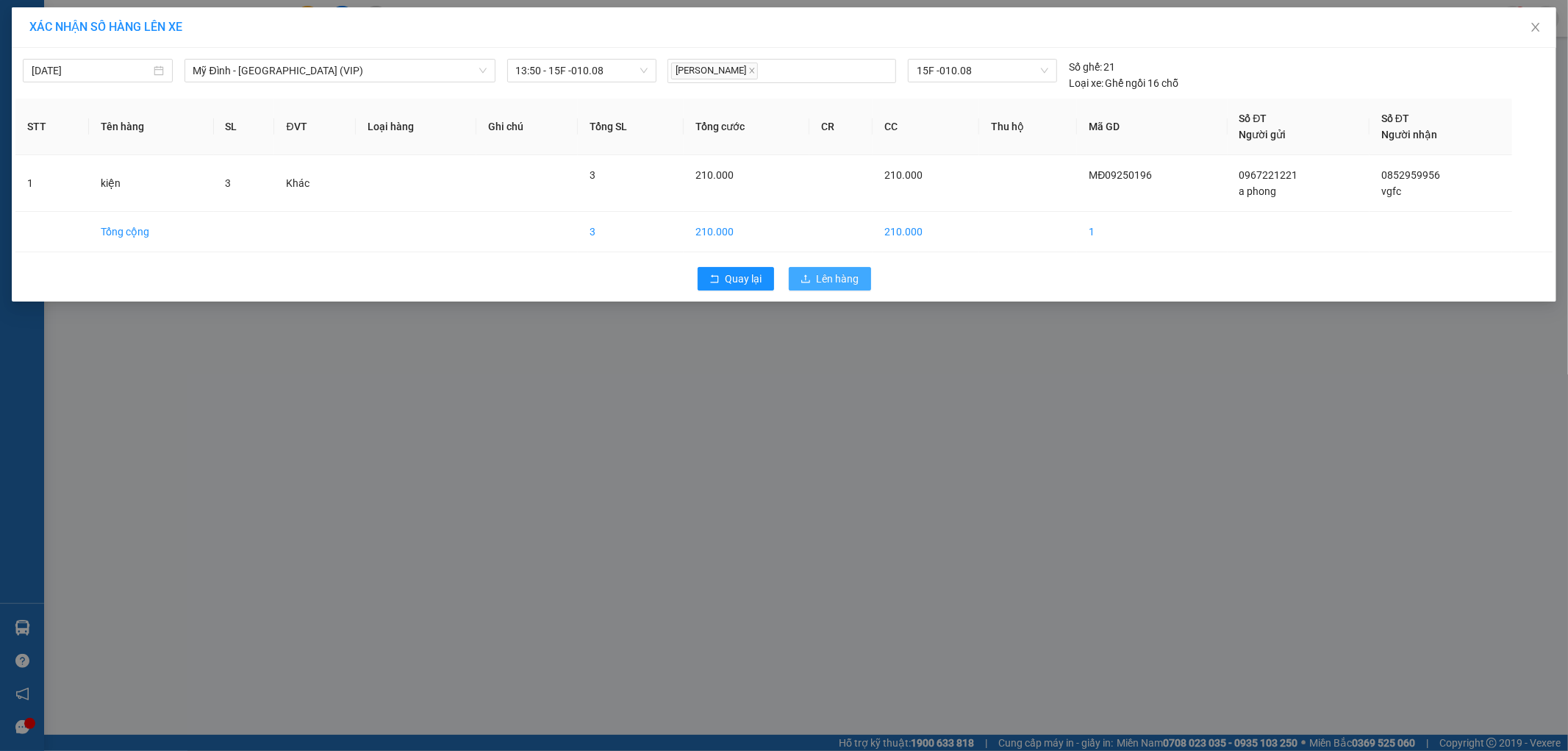
click at [809, 272] on button "Lên hàng" at bounding box center [829, 279] width 82 height 24
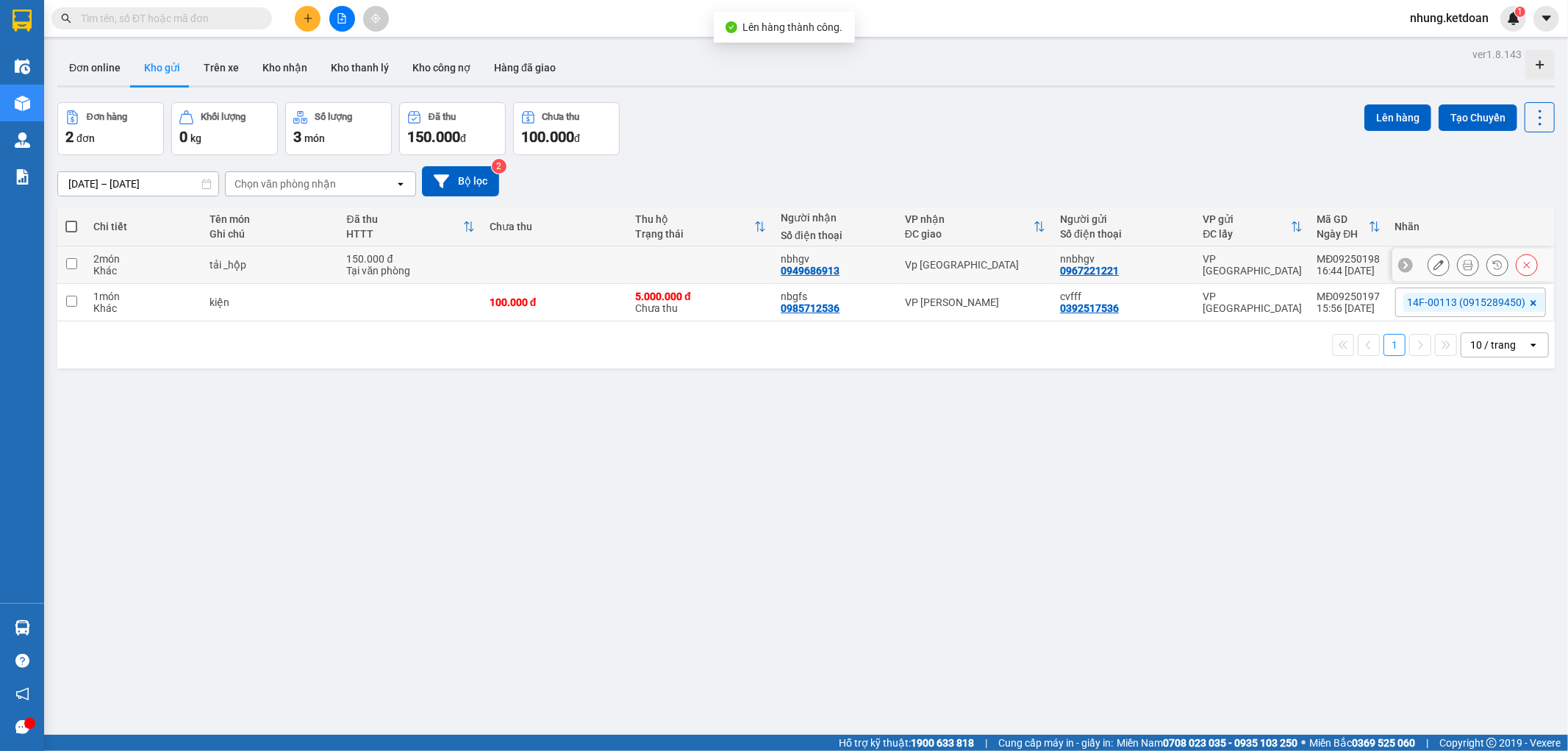
click at [422, 255] on div "150.000 đ" at bounding box center [411, 258] width 128 height 12
click at [281, 258] on td "tải _hộp" at bounding box center [271, 265] width 138 height 38
checkbox input "true"
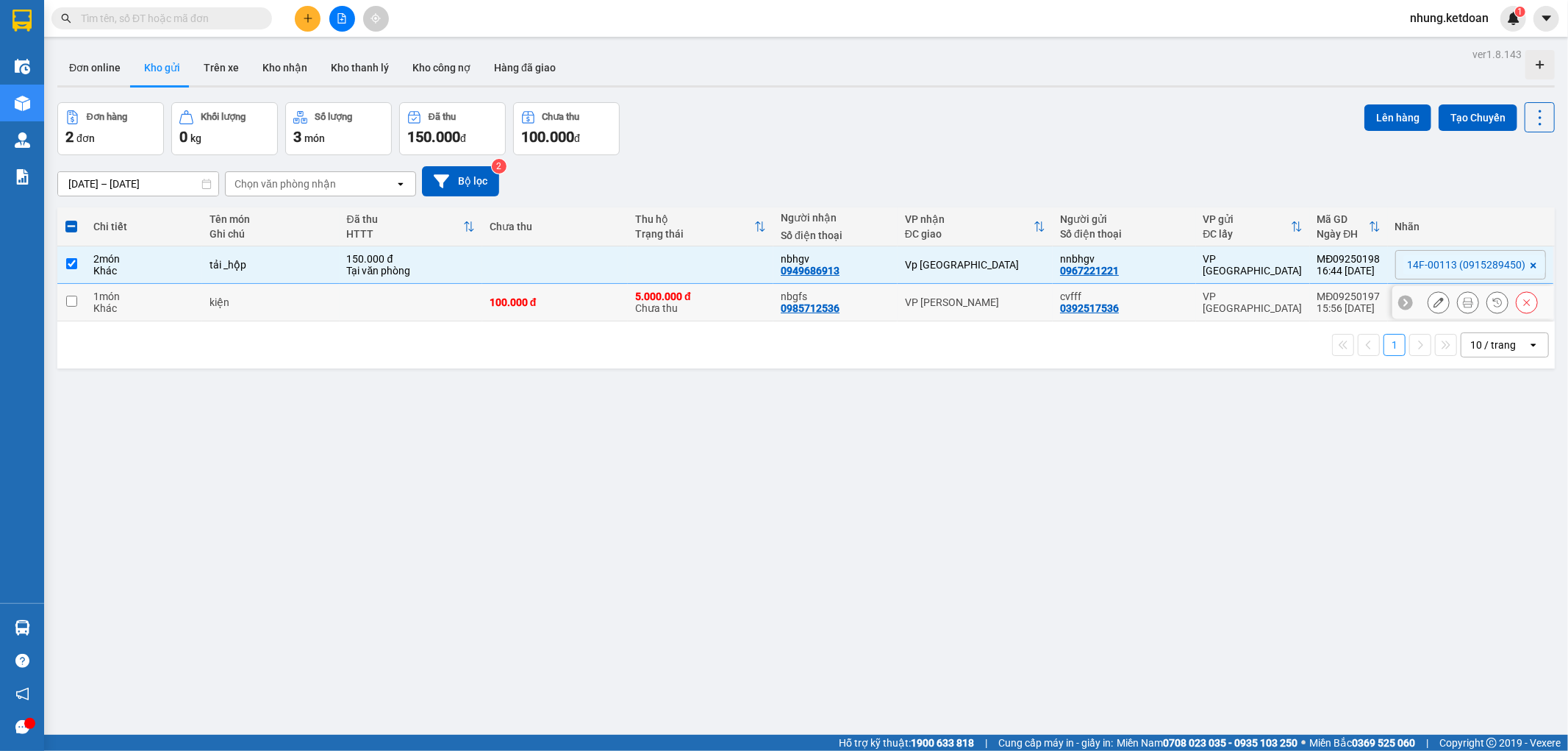
click at [268, 299] on div "kiện" at bounding box center [270, 302] width 122 height 12
checkbox input "true"
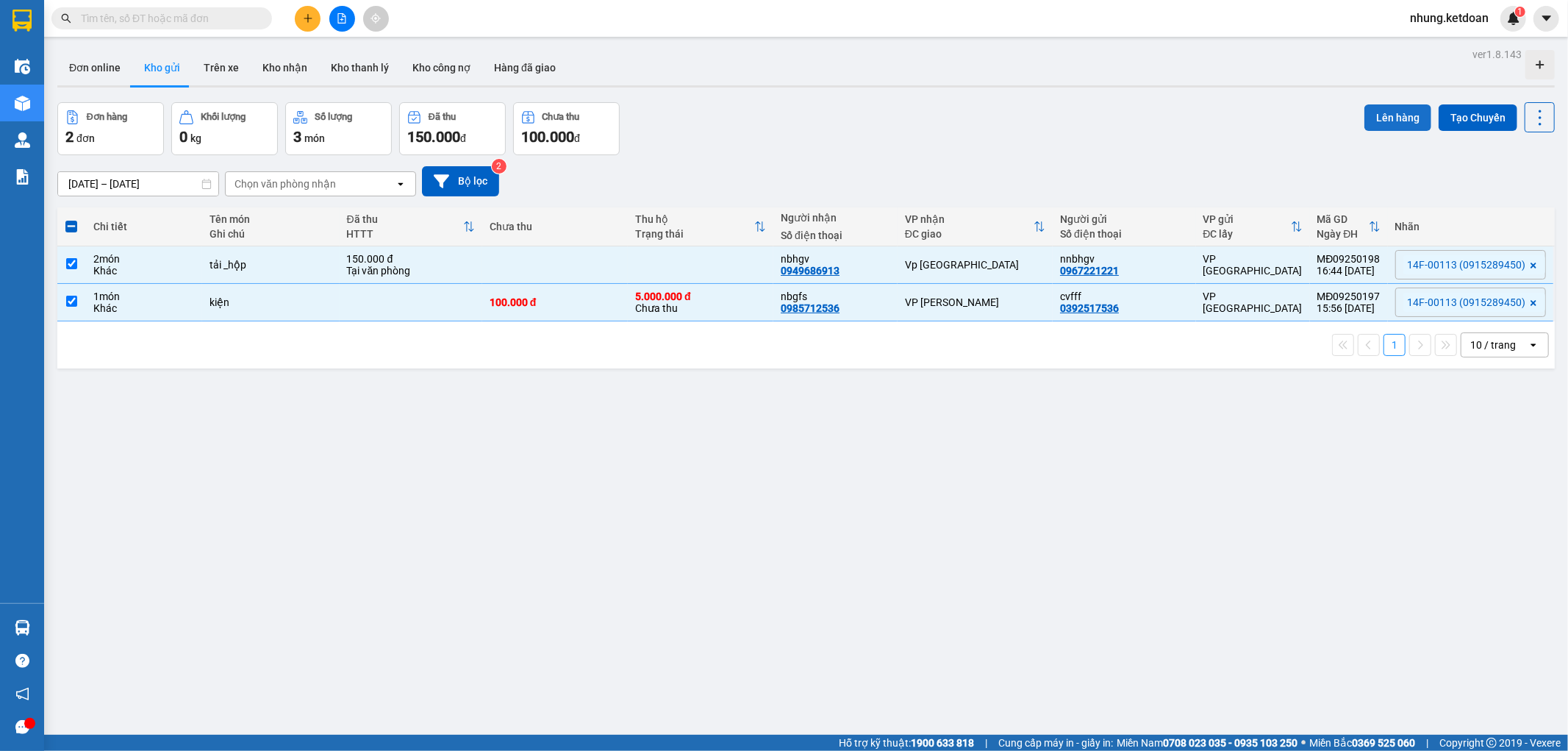
click at [1380, 118] on button "Lên hàng" at bounding box center [1397, 118] width 67 height 26
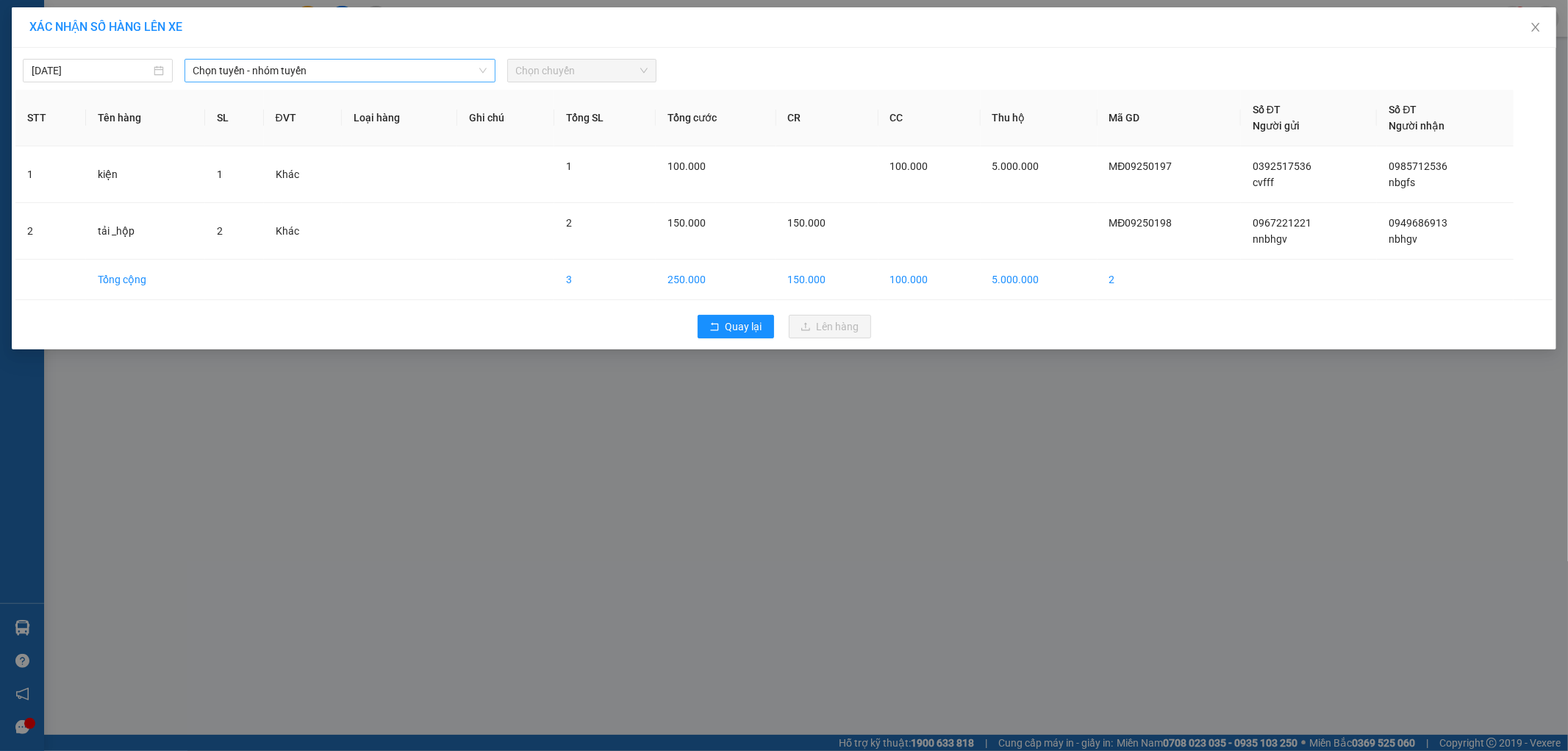
click at [312, 69] on span "Chọn tuyến - nhóm tuyến" at bounding box center [339, 70] width 293 height 22
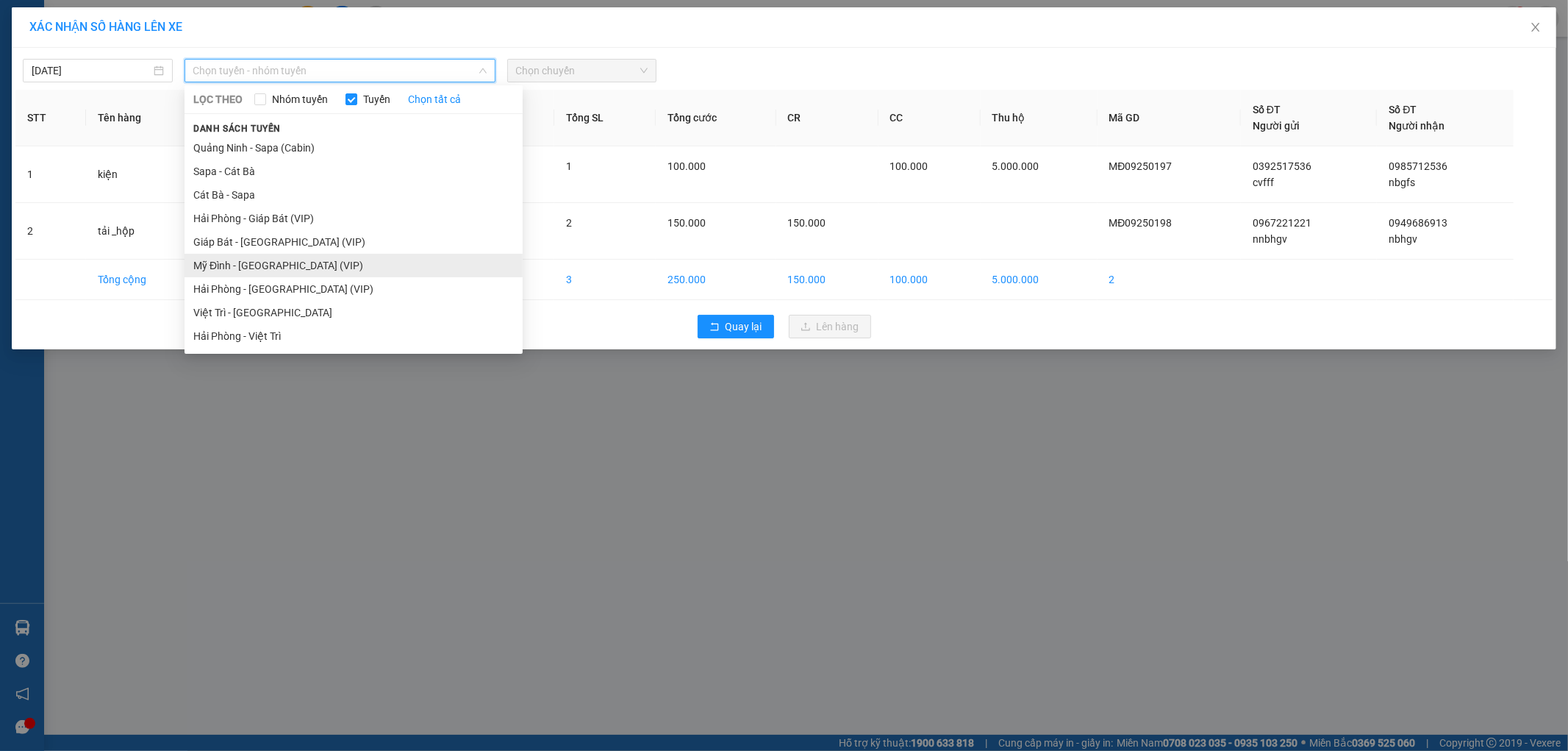
click at [225, 267] on li "Mỹ Đình - [GEOGRAPHIC_DATA] (VIP)" at bounding box center [353, 265] width 338 height 24
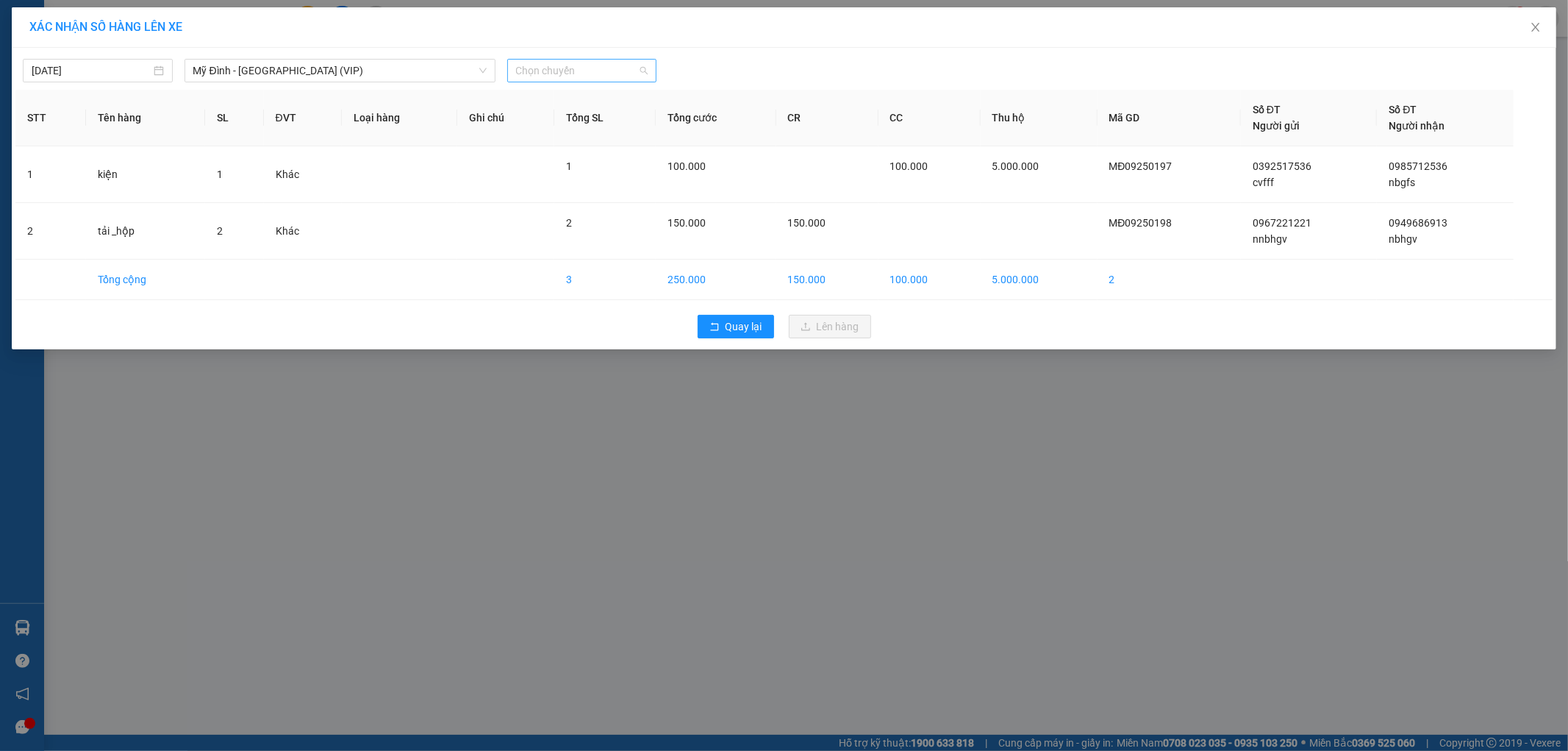
click at [613, 79] on span "Chọn chuyến" at bounding box center [582, 70] width 132 height 22
click at [593, 164] on div "16:50 - 14F-001.13" at bounding box center [573, 170] width 115 height 16
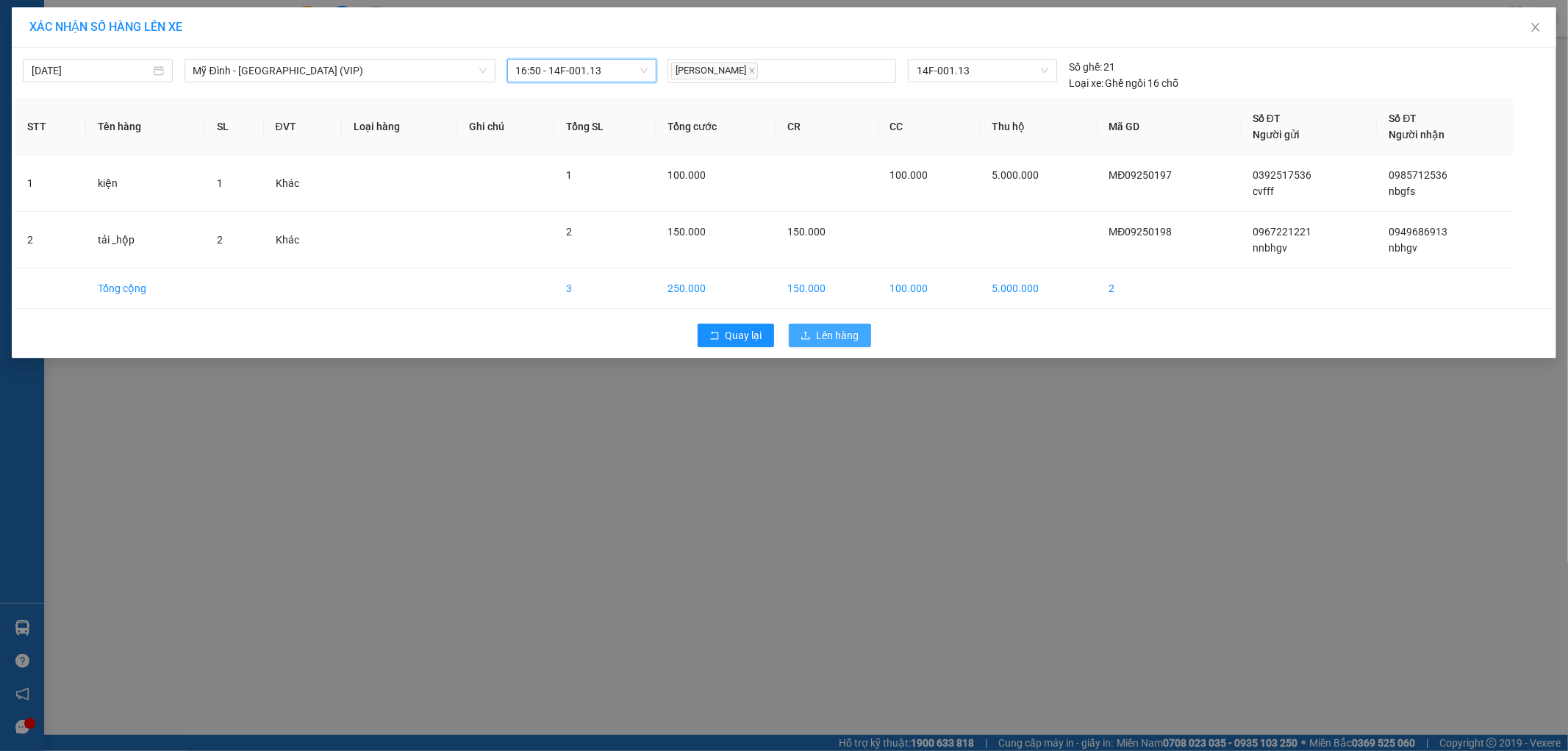
click at [814, 332] on button "Lên hàng" at bounding box center [829, 335] width 82 height 24
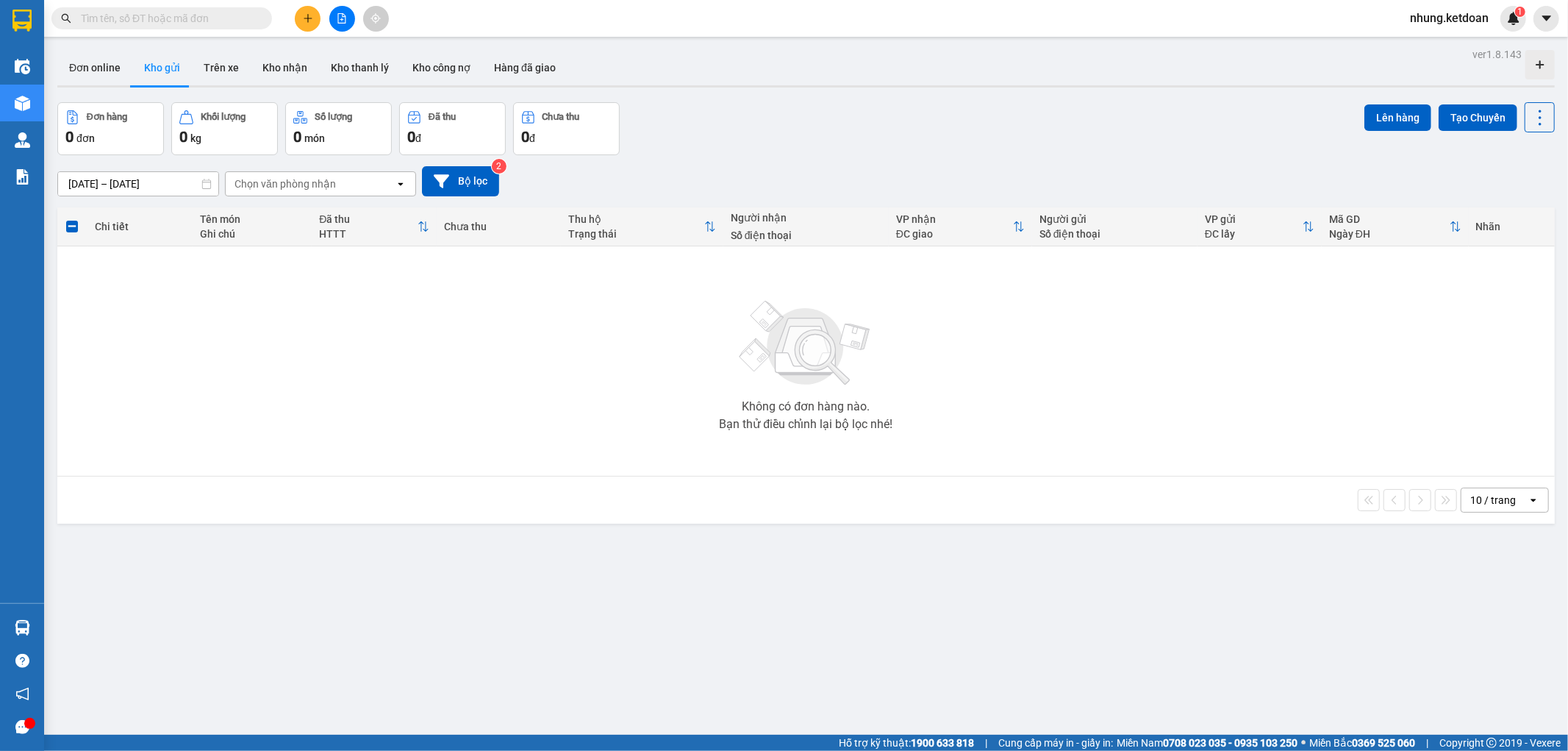
click at [303, 15] on icon "plus" at bounding box center [307, 18] width 10 height 10
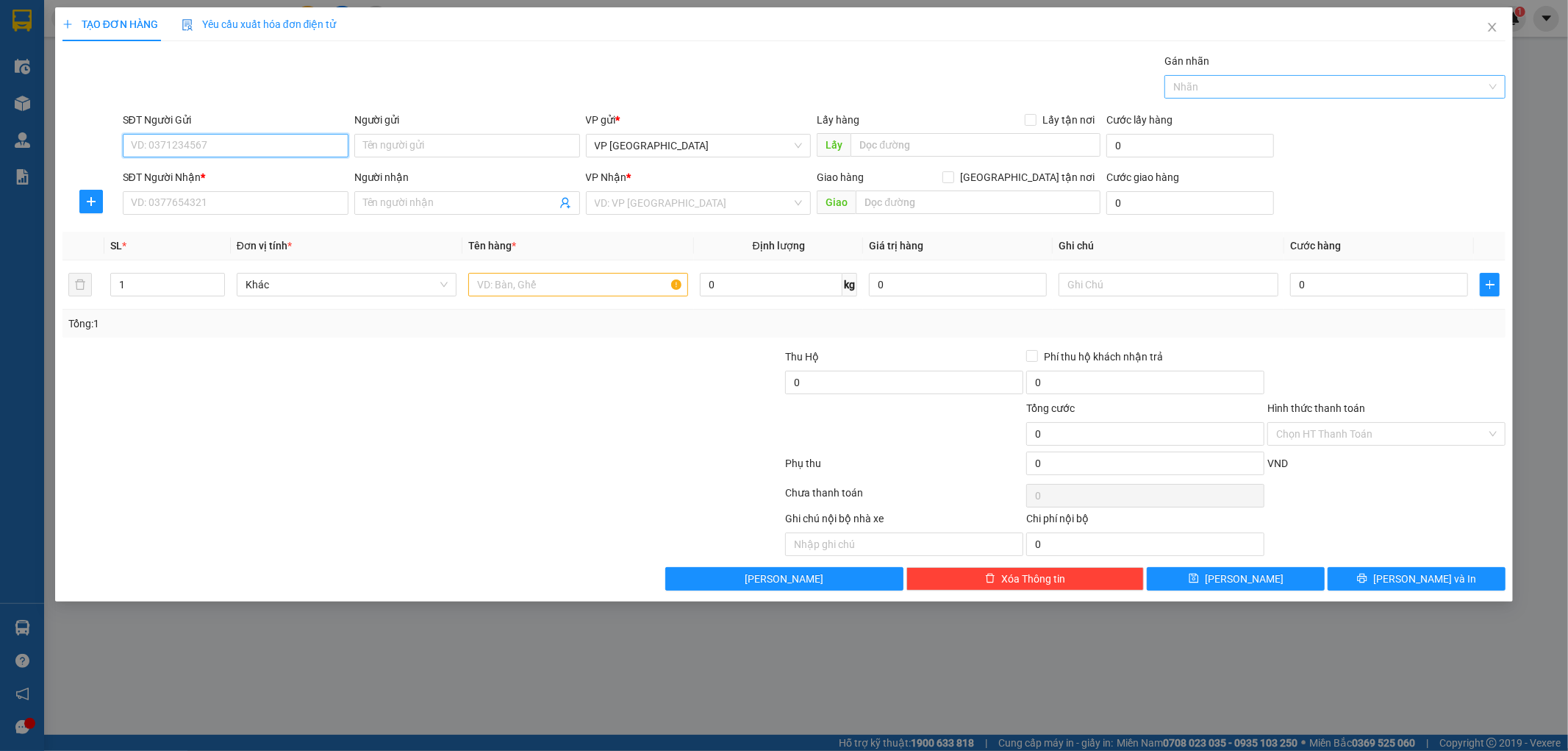
click at [1348, 75] on div "Nhãn" at bounding box center [1334, 86] width 341 height 24
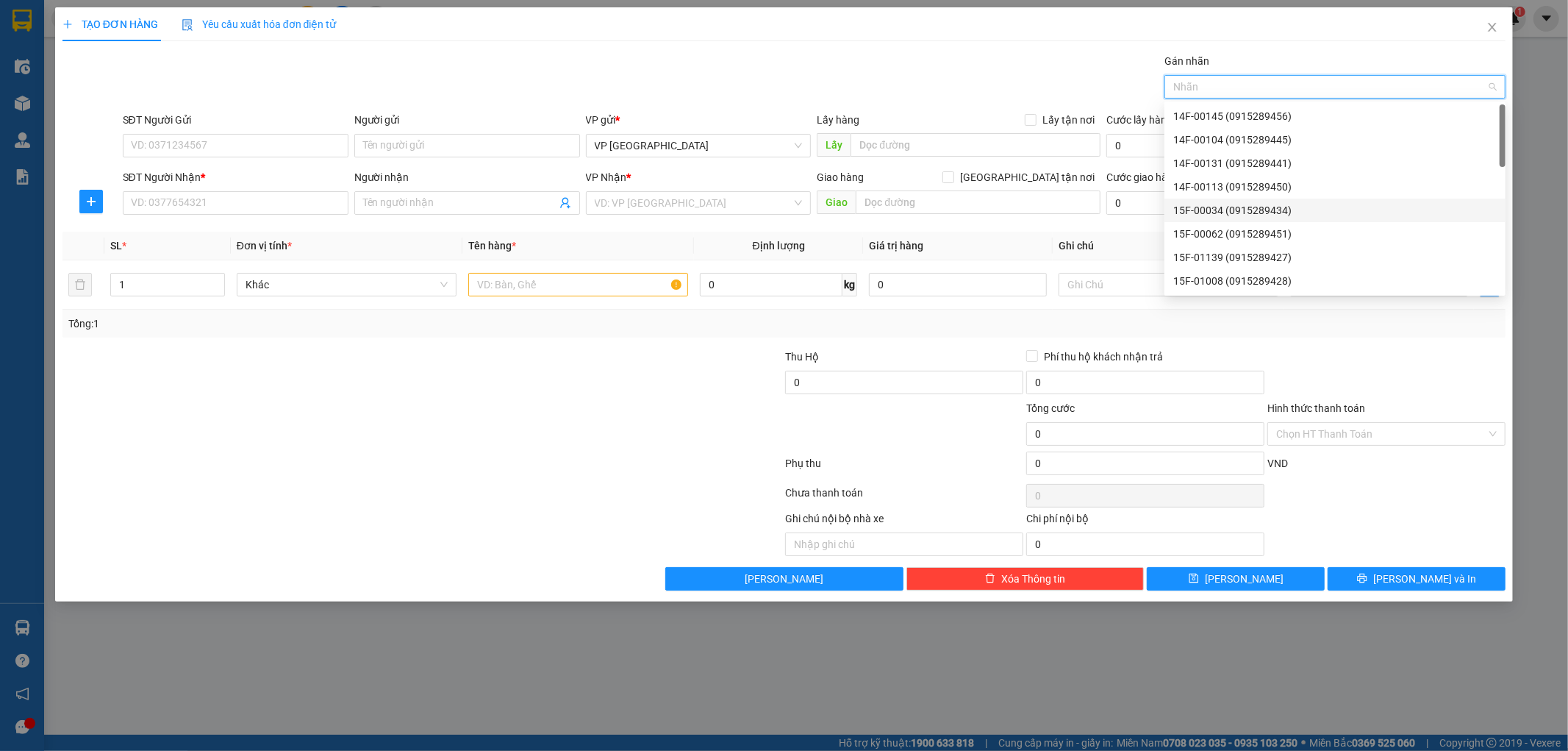
click at [1244, 208] on div "15F-00034 (0915289434)" at bounding box center [1335, 210] width 323 height 16
click at [401, 143] on input "Người gửi" at bounding box center [466, 146] width 226 height 24
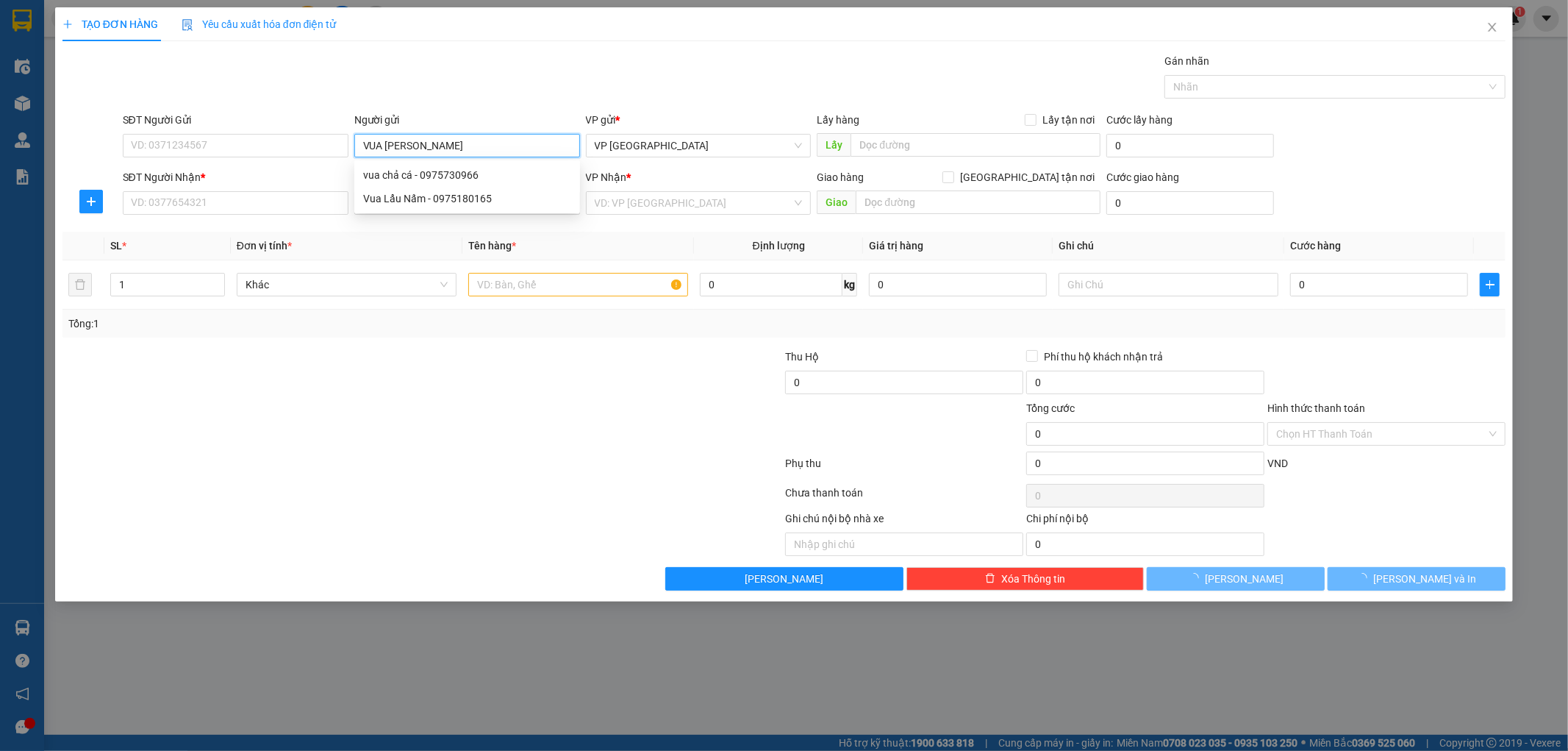
type input "VUA CHẢ"
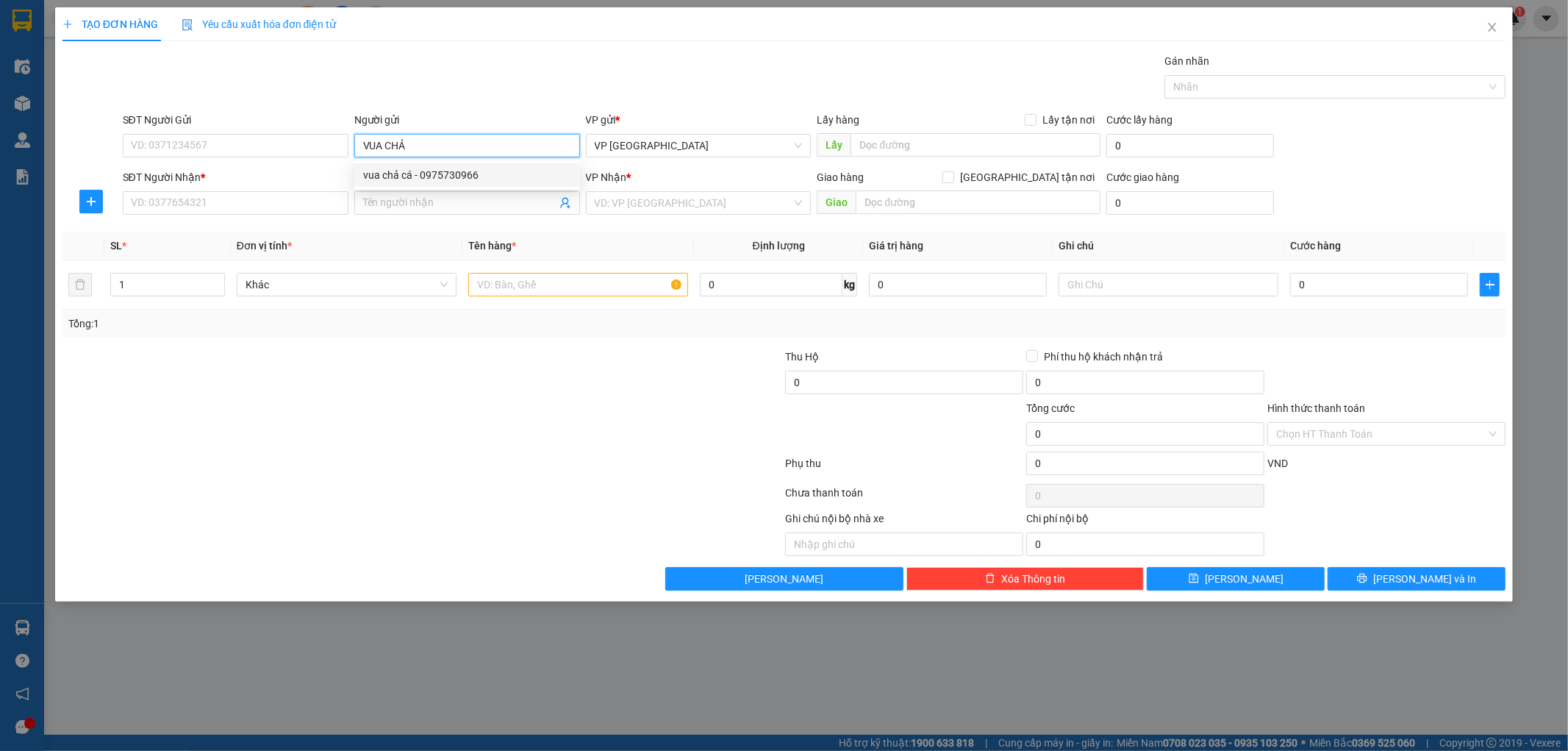
click at [464, 181] on div "vua chả cá - 0975730966" at bounding box center [467, 175] width 208 height 16
type input "0975730966"
click at [464, 181] on div "vua chả cá - 0975730966" at bounding box center [467, 175] width 208 height 16
type input "vua chả cá"
click at [416, 203] on input "Người nhận" at bounding box center [460, 203] width 193 height 16
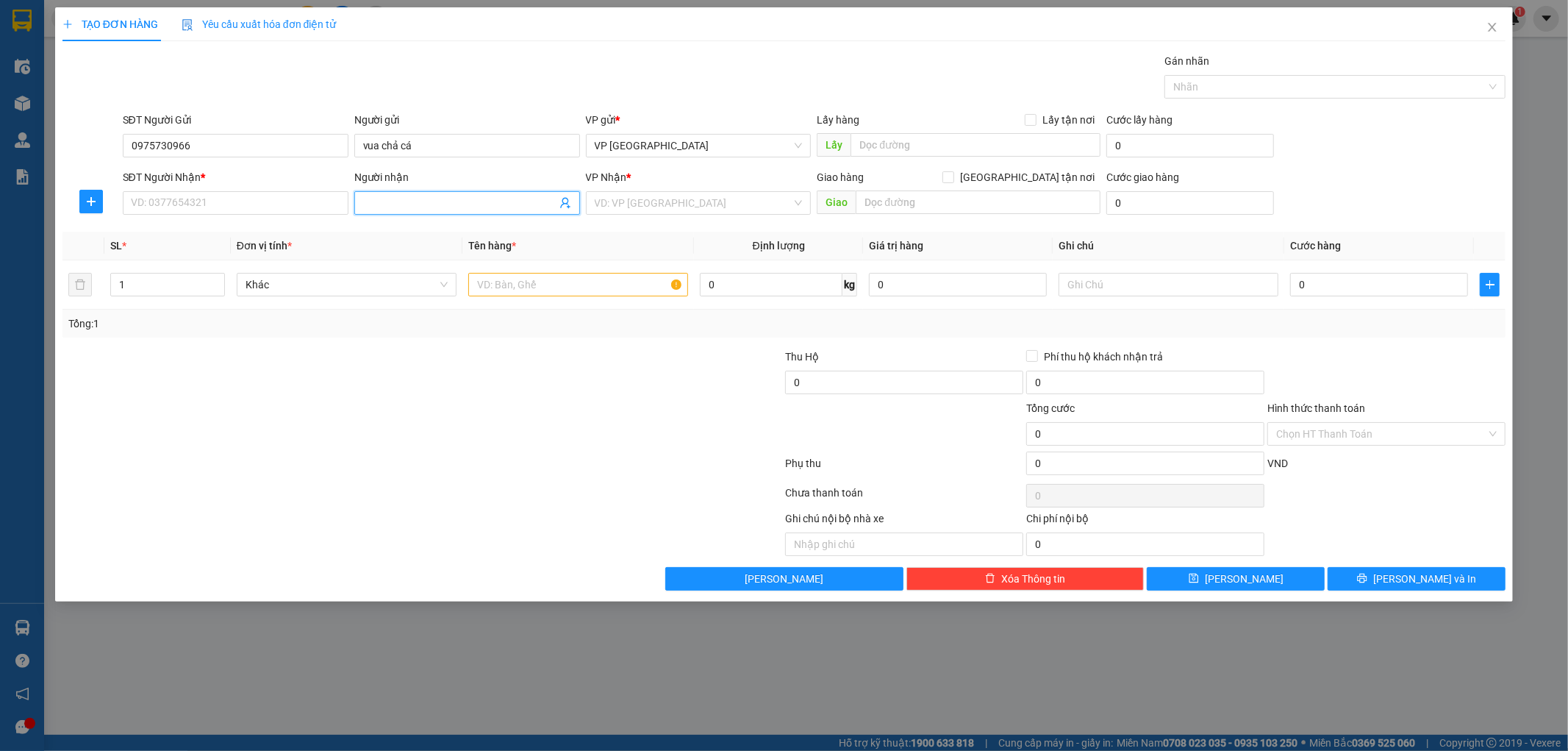
click at [416, 203] on input "Người nhận" at bounding box center [460, 203] width 193 height 16
type input "A EON"
click at [466, 249] on div "A EON HẢI PHÒNG - 0869432151" at bounding box center [467, 256] width 208 height 16
type input "0869432151"
type input "A EON HẢI PHÒNG"
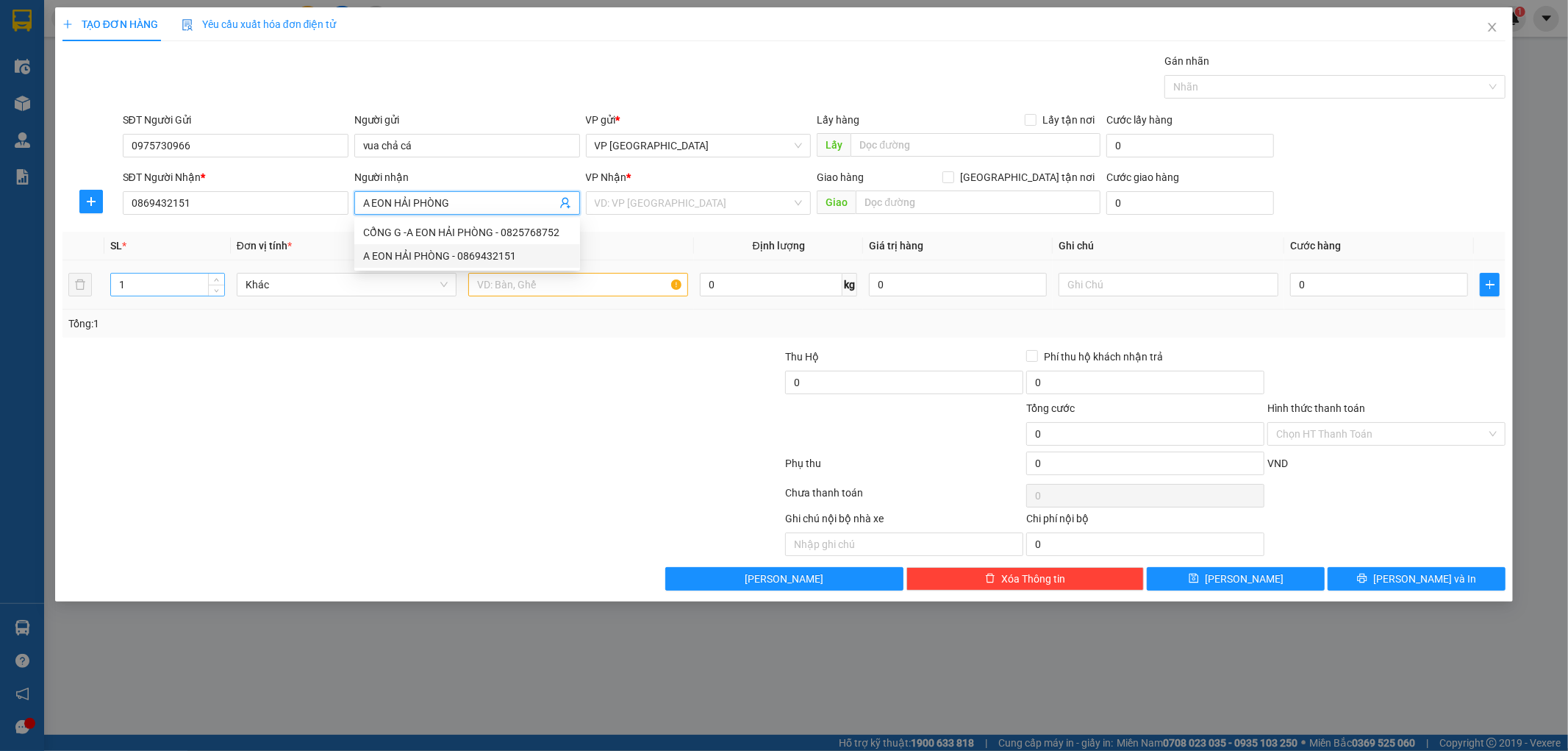
type input "giao tận nơi"
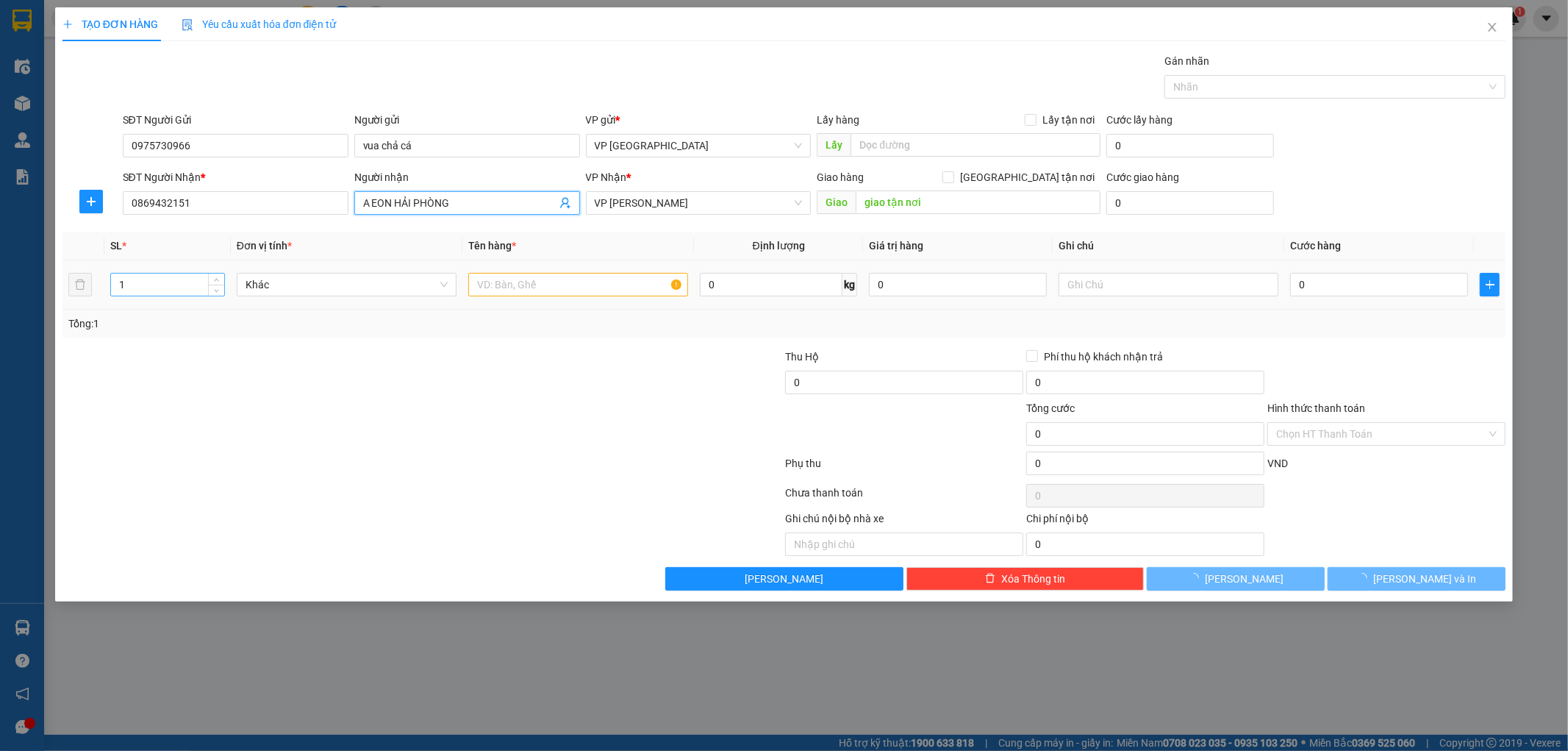
type input "A EON HẢI PHÒNG"
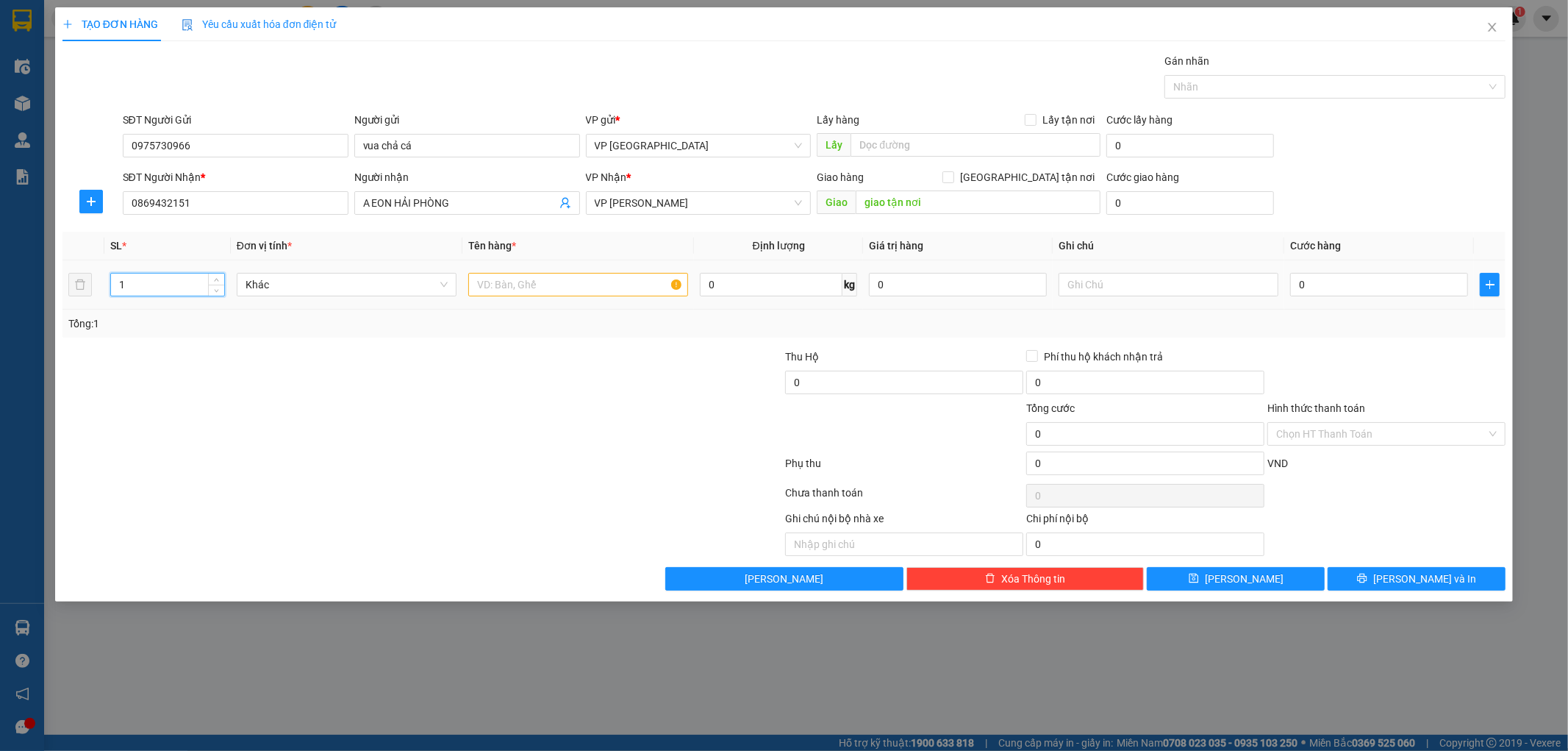
click at [150, 287] on input "1" at bounding box center [167, 284] width 113 height 22
type input "2"
click at [533, 285] on input "text" at bounding box center [577, 284] width 219 height 24
type input "THÙNG"
click at [1336, 278] on input "0" at bounding box center [1379, 284] width 178 height 24
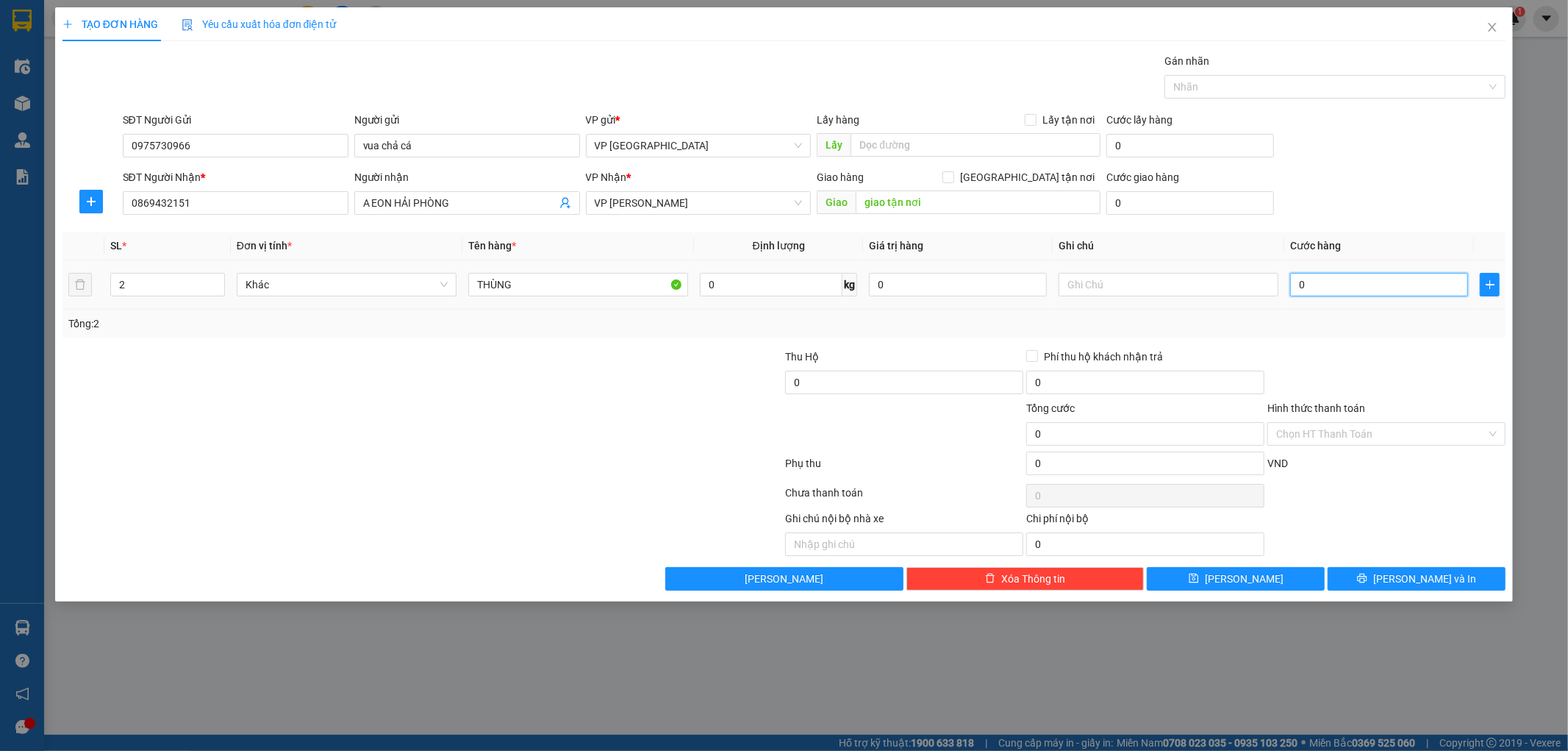
type input "002"
type input "2"
type input "0.020"
type input "20"
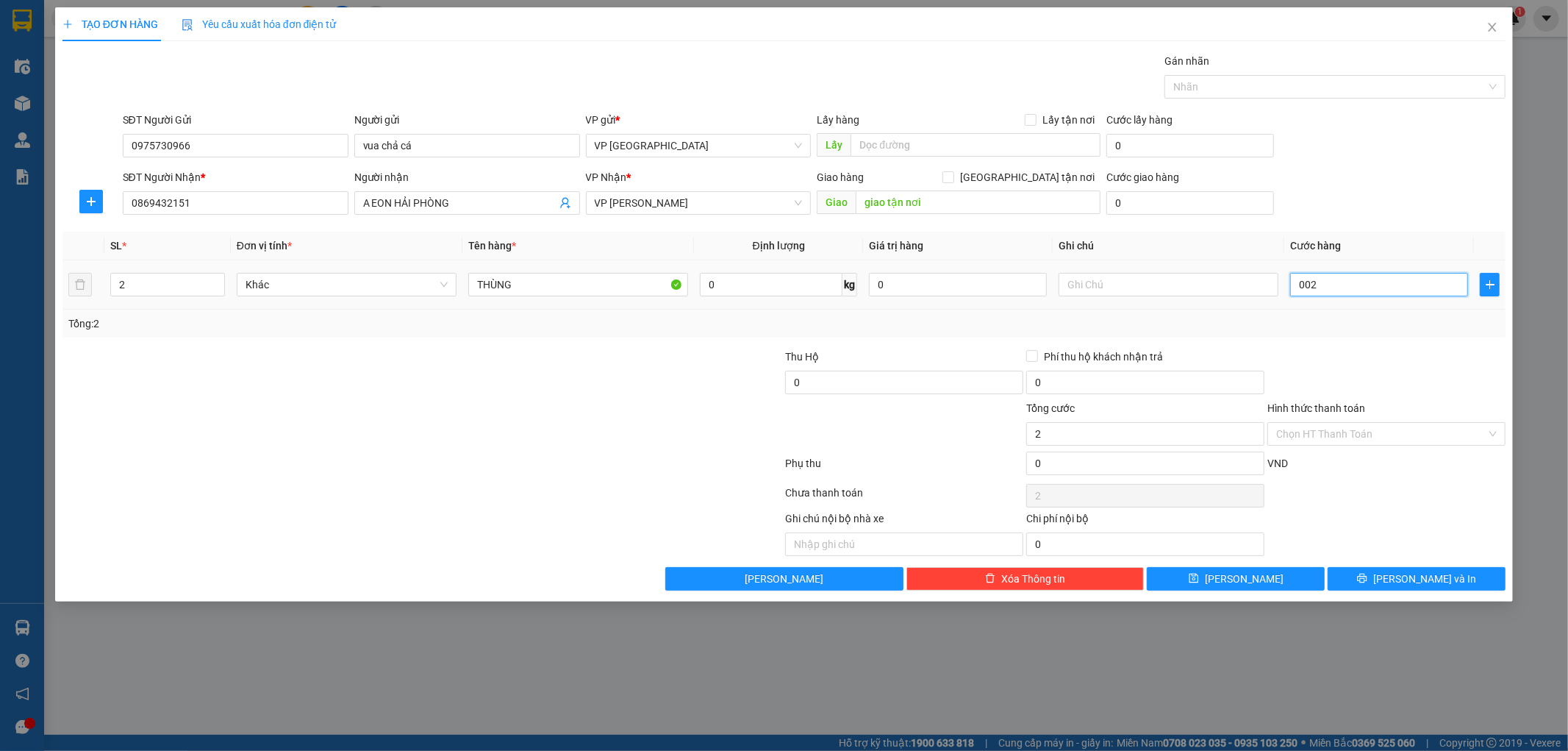
type input "20"
type input "00.200"
type input "200"
type input "0.002.000"
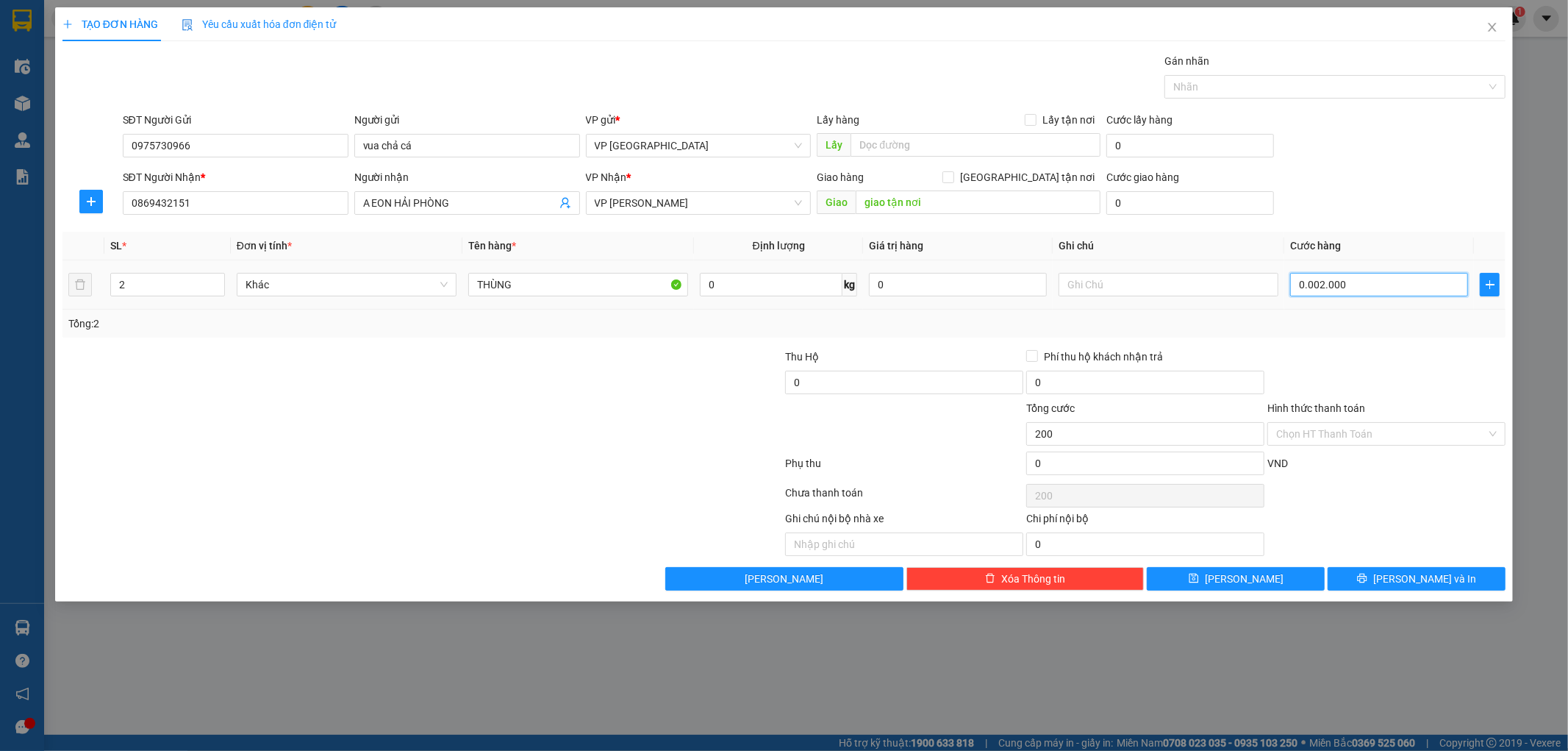
type input "2.000"
type input "000.020.000"
type input "20.000"
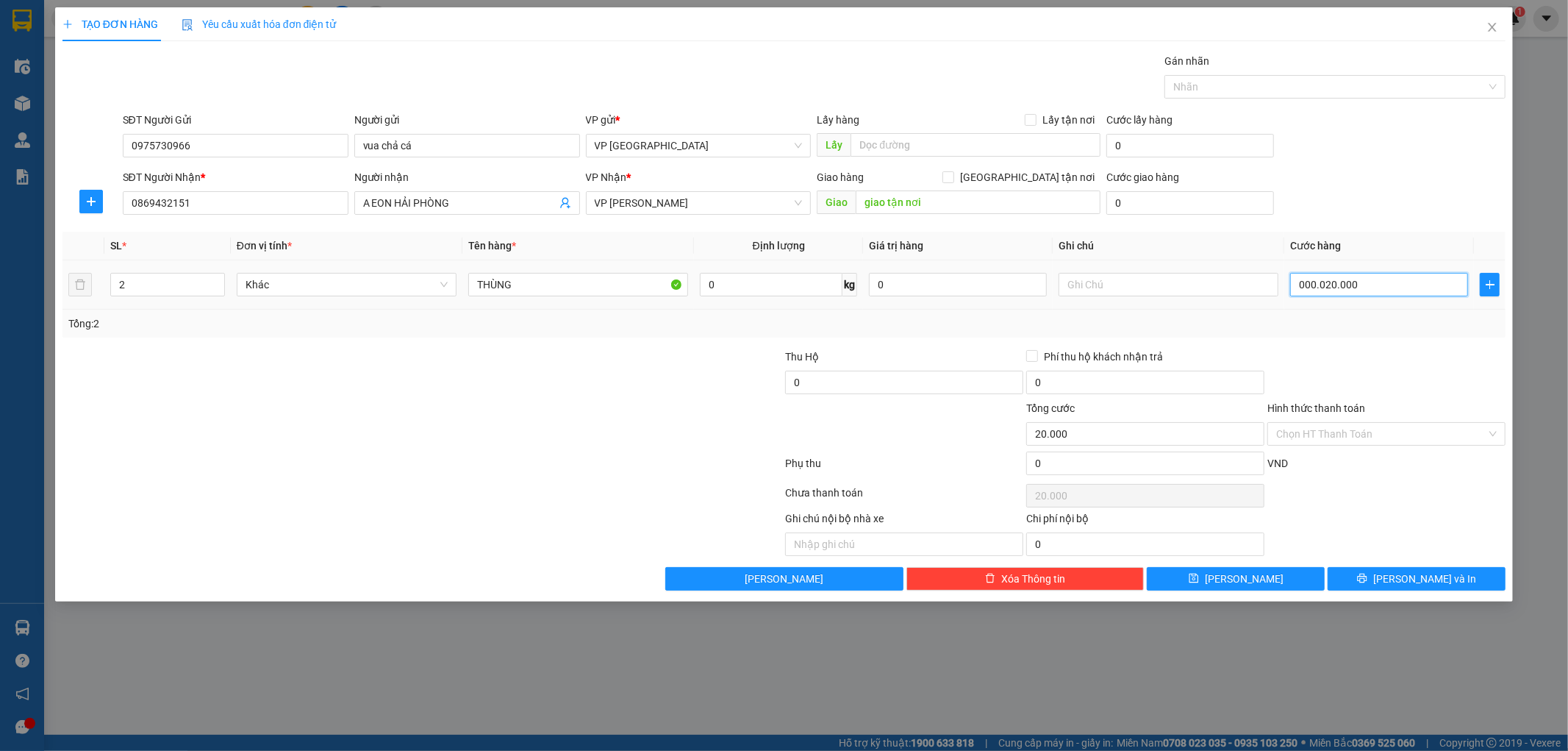
type input "00.000.200.000"
type input "200.000"
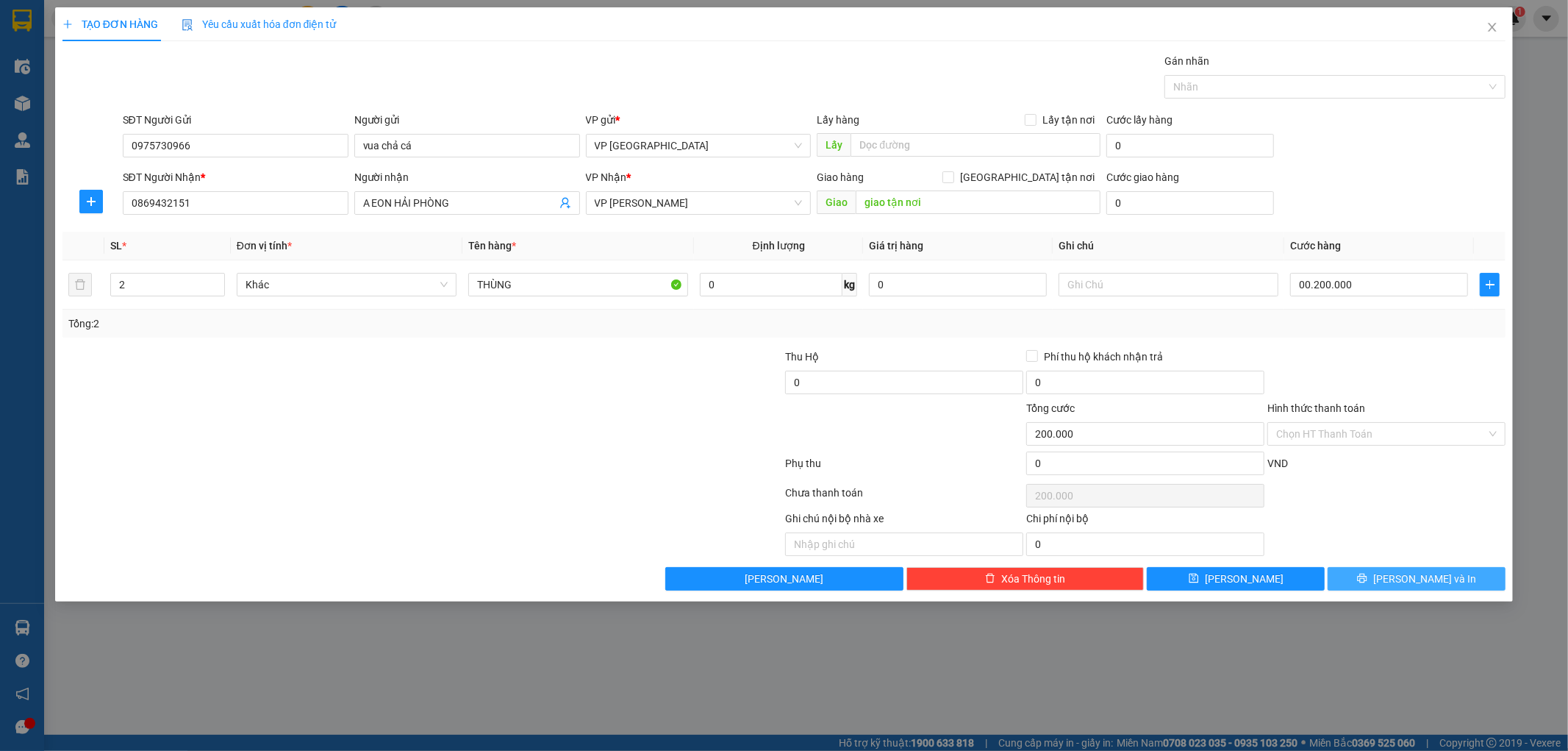
type input "200.000"
click at [1367, 582] on icon "printer" at bounding box center [1362, 578] width 9 height 9
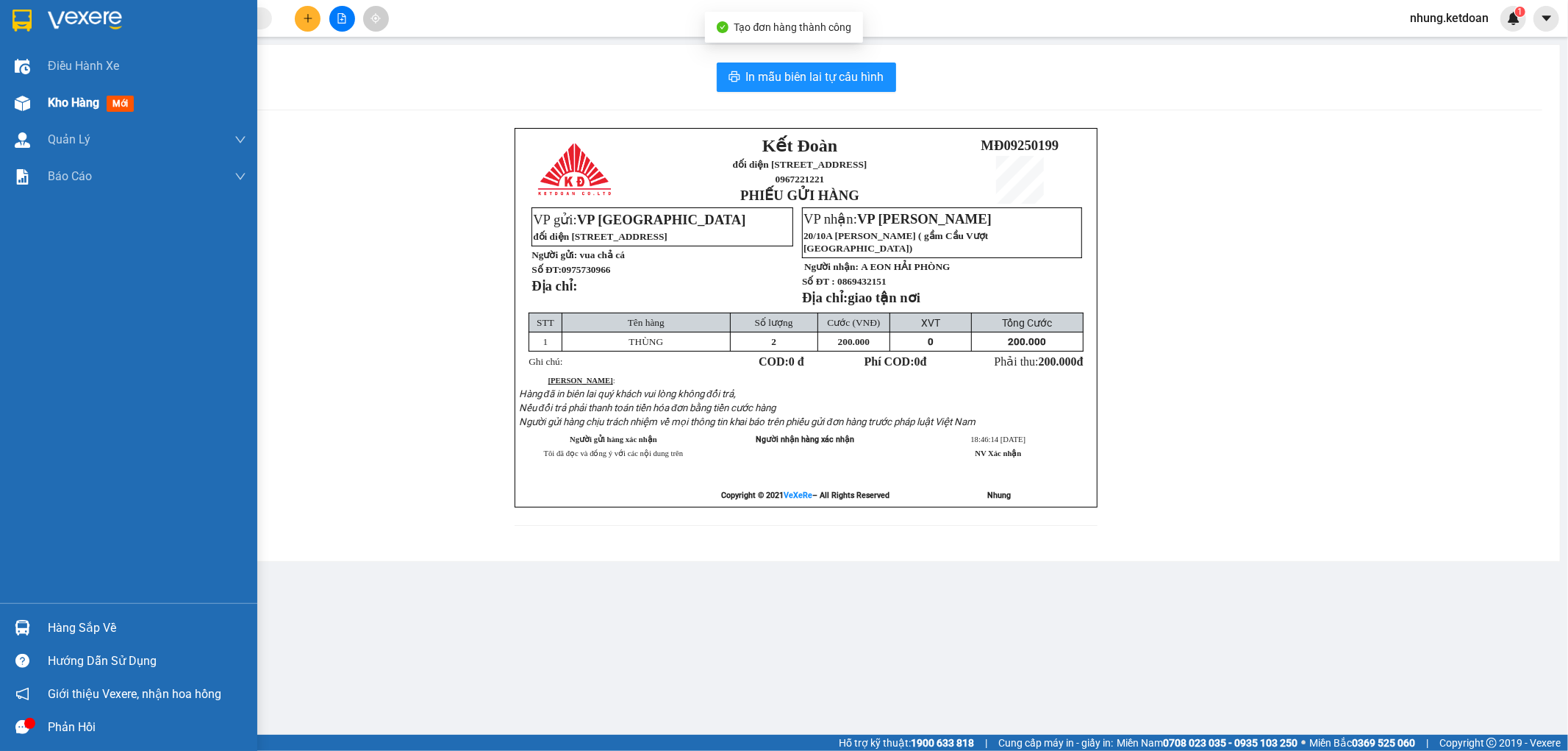
click at [25, 103] on img at bounding box center [22, 103] width 15 height 15
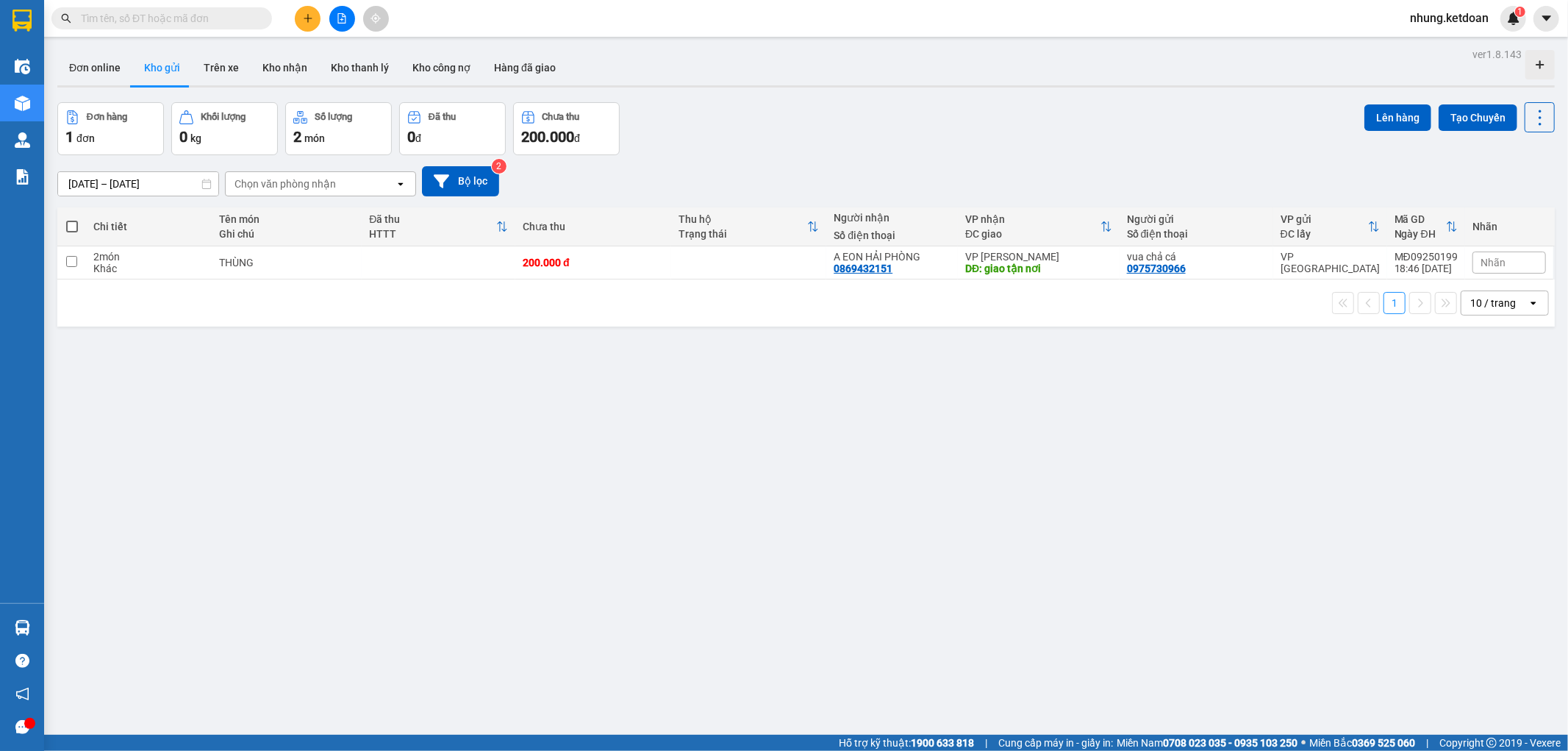
click at [1487, 260] on span "Nhãn" at bounding box center [1493, 262] width 25 height 12
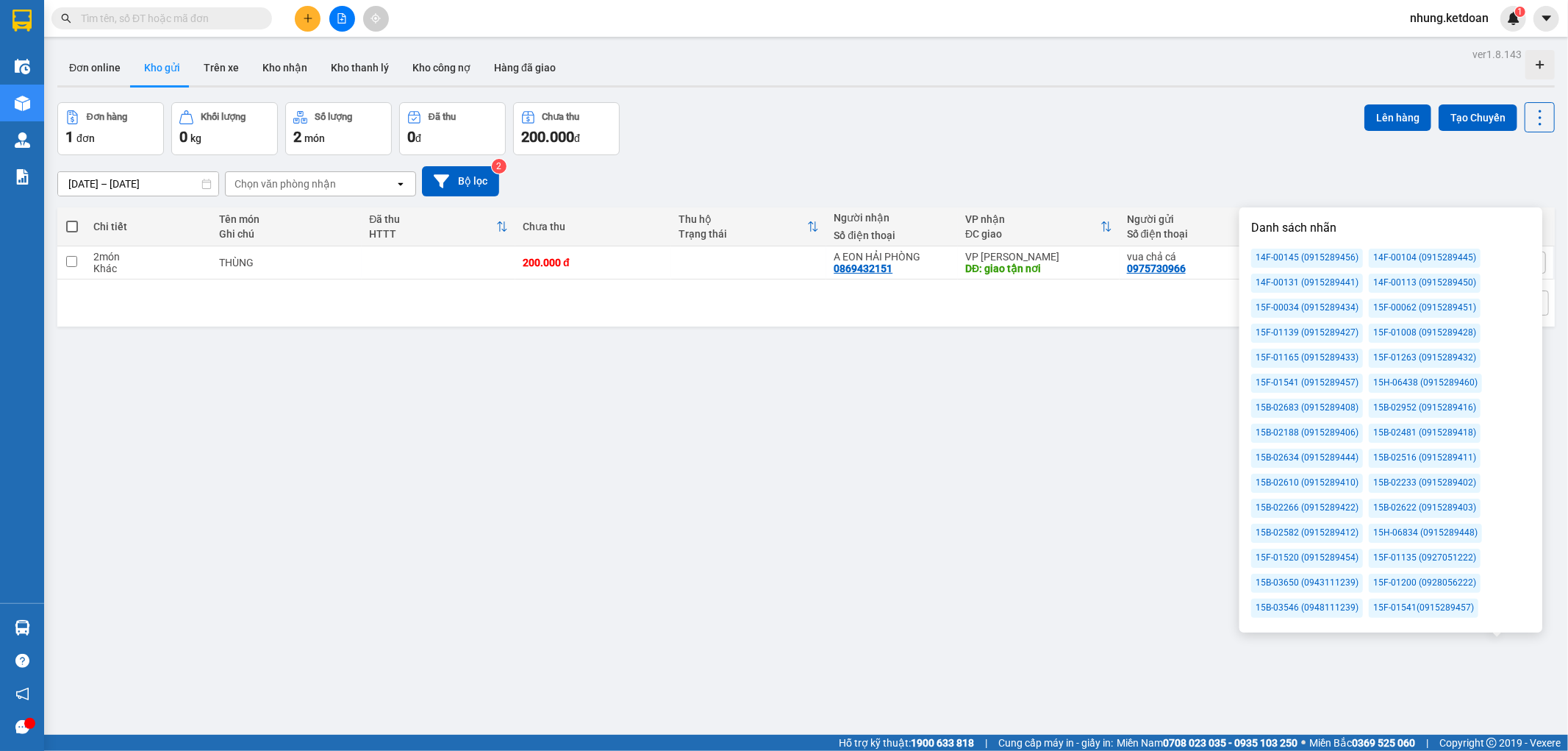
click at [1281, 307] on div "15F-00034 (0915289434)" at bounding box center [1306, 308] width 112 height 19
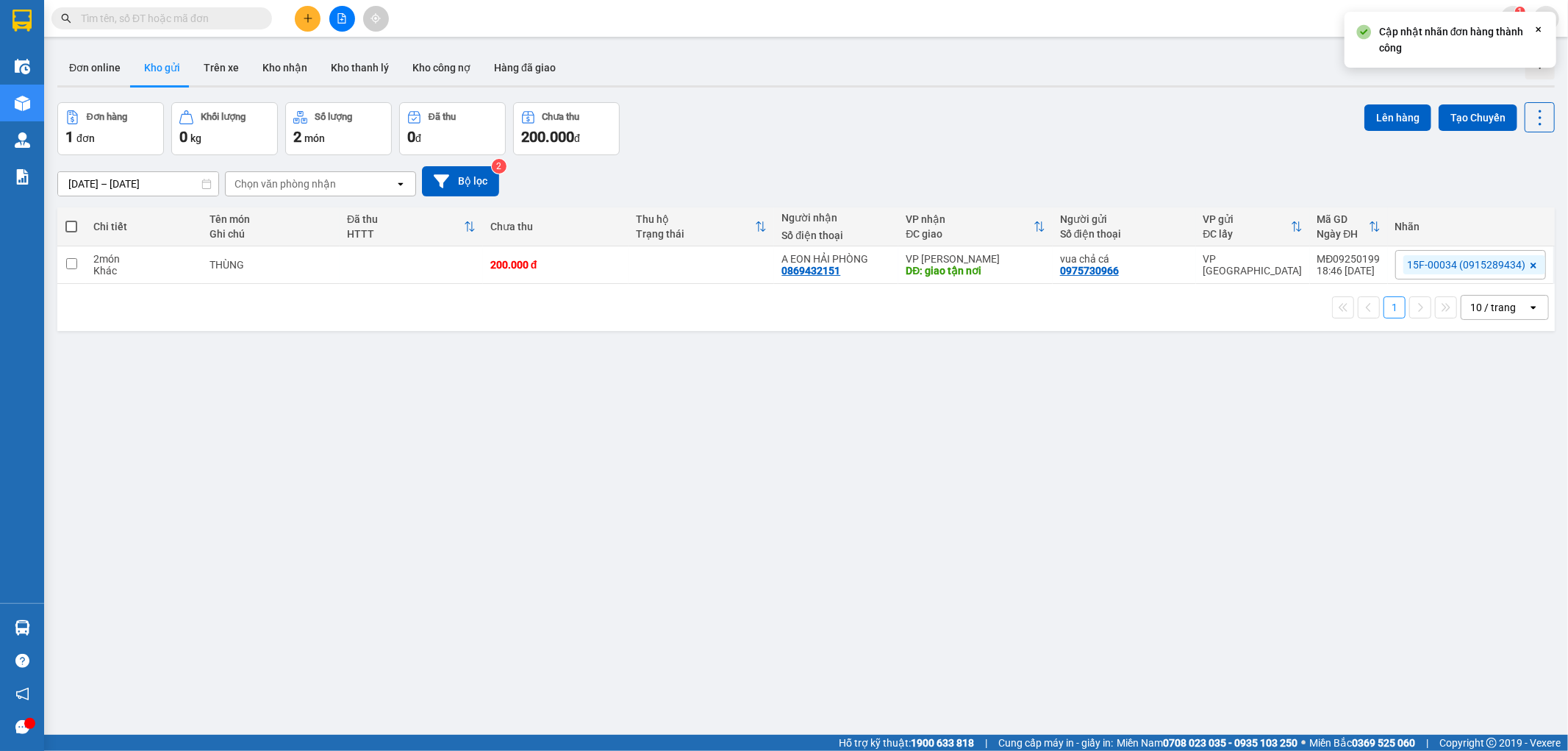
click at [1276, 131] on div "Đơn hàng 1 đơn Khối lượng 0 kg Số lượng 2 món Đã thu 0 đ Chưa thu 200.000 đ Lên…" at bounding box center [805, 129] width 1497 height 53
click at [525, 267] on div "200.000 đ" at bounding box center [556, 264] width 131 height 12
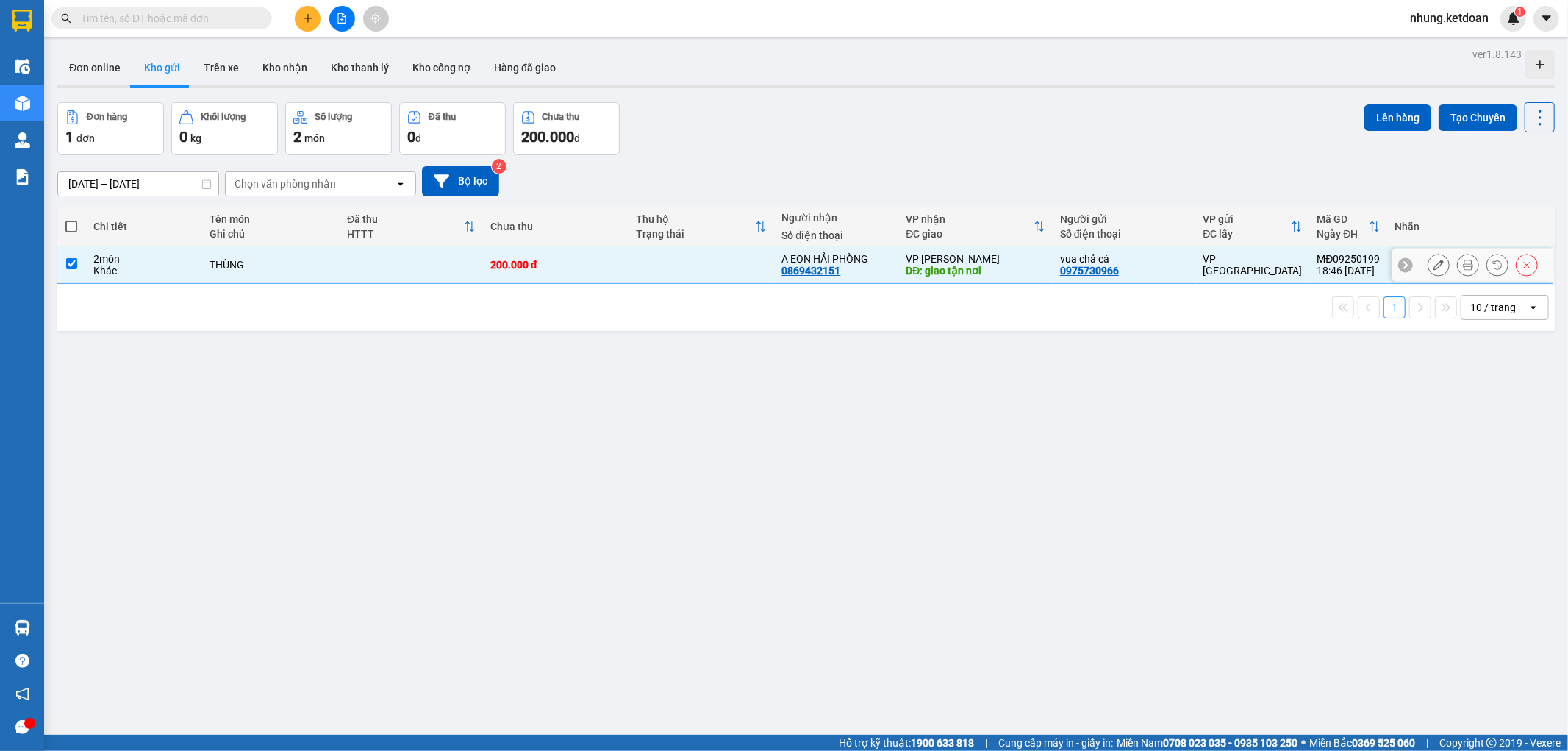
checkbox input "true"
click at [1382, 112] on button "Lên hàng" at bounding box center [1397, 118] width 67 height 26
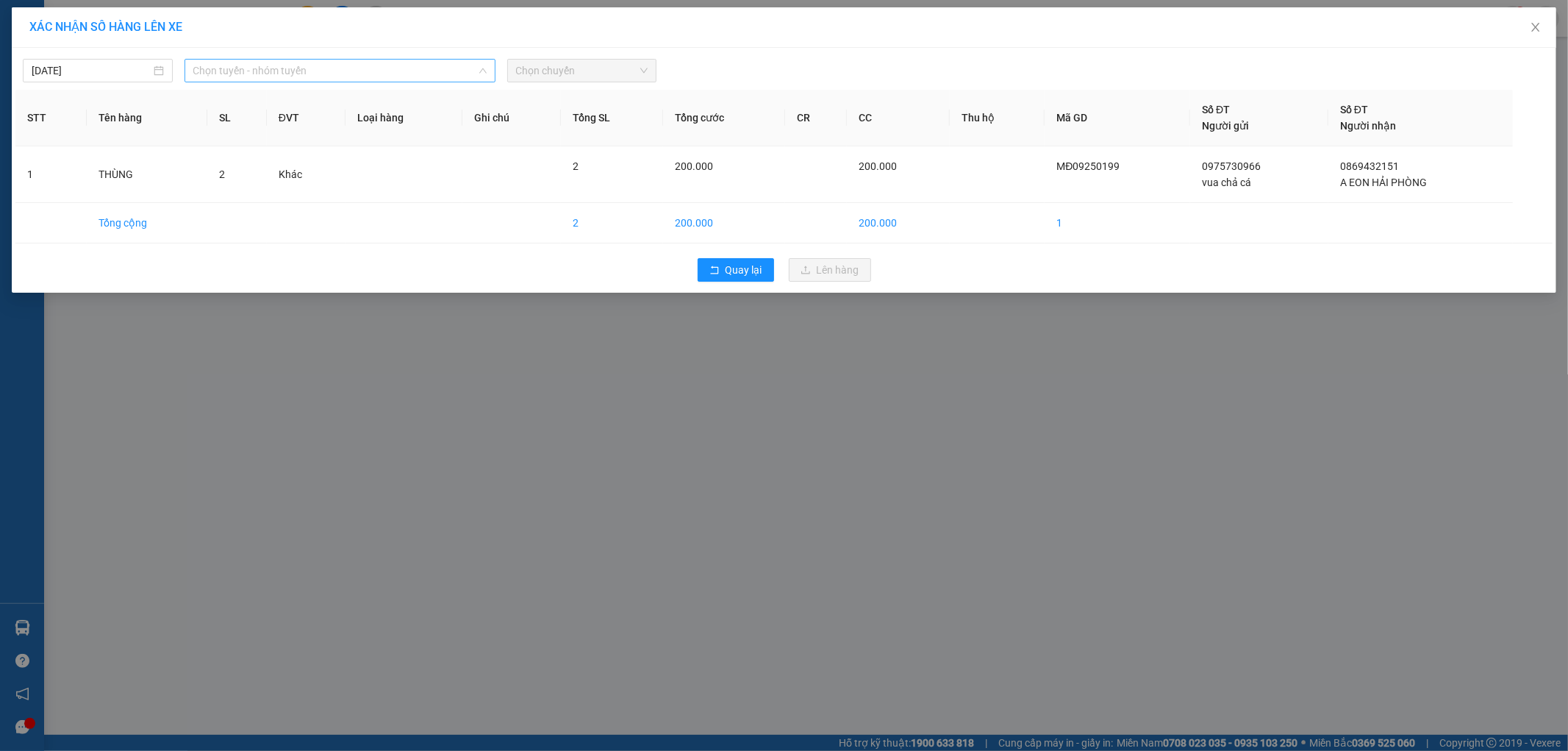
click at [315, 74] on span "Chọn tuyến - nhóm tuyến" at bounding box center [339, 70] width 293 height 22
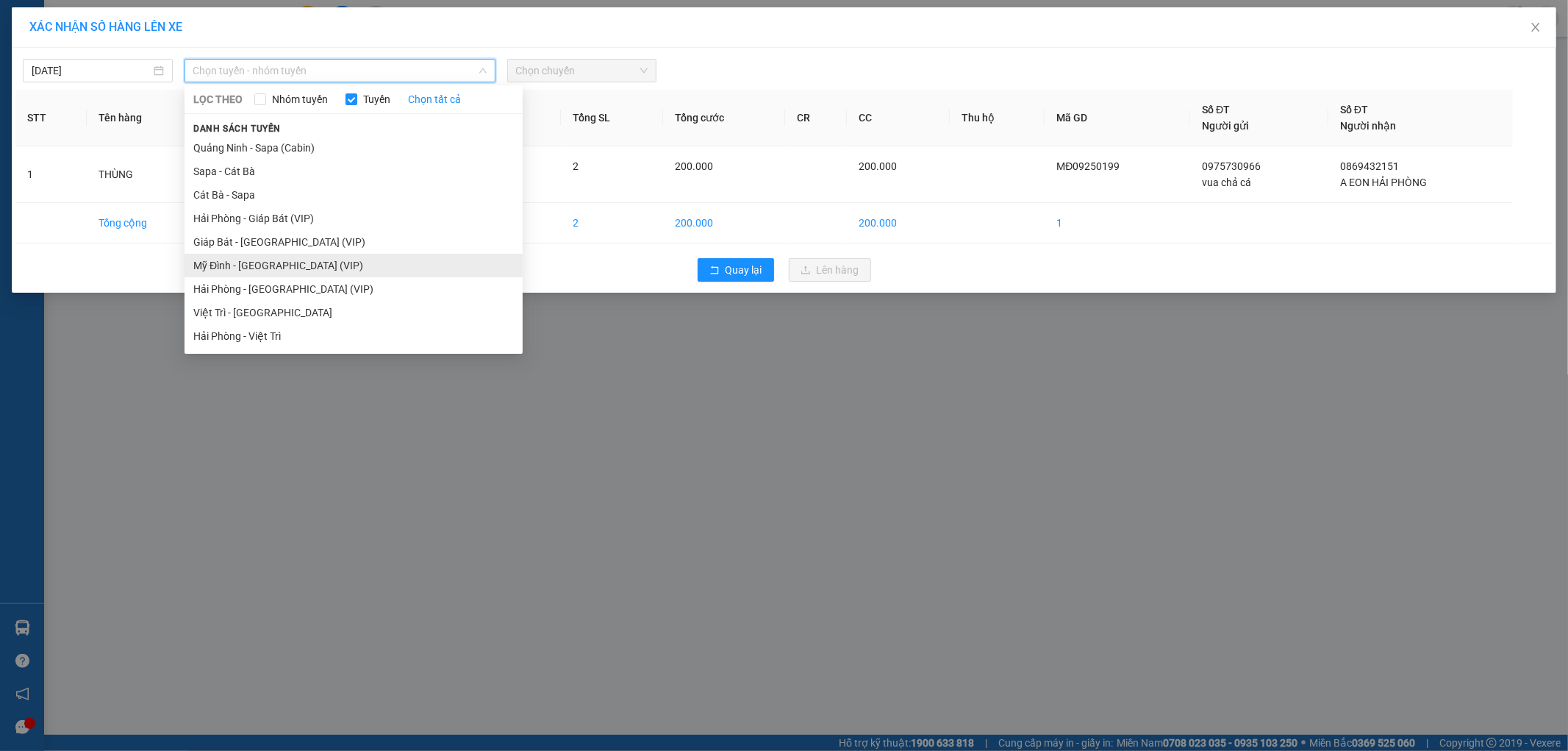
click at [237, 269] on li "Mỹ Đình - [GEOGRAPHIC_DATA] (VIP)" at bounding box center [353, 265] width 338 height 24
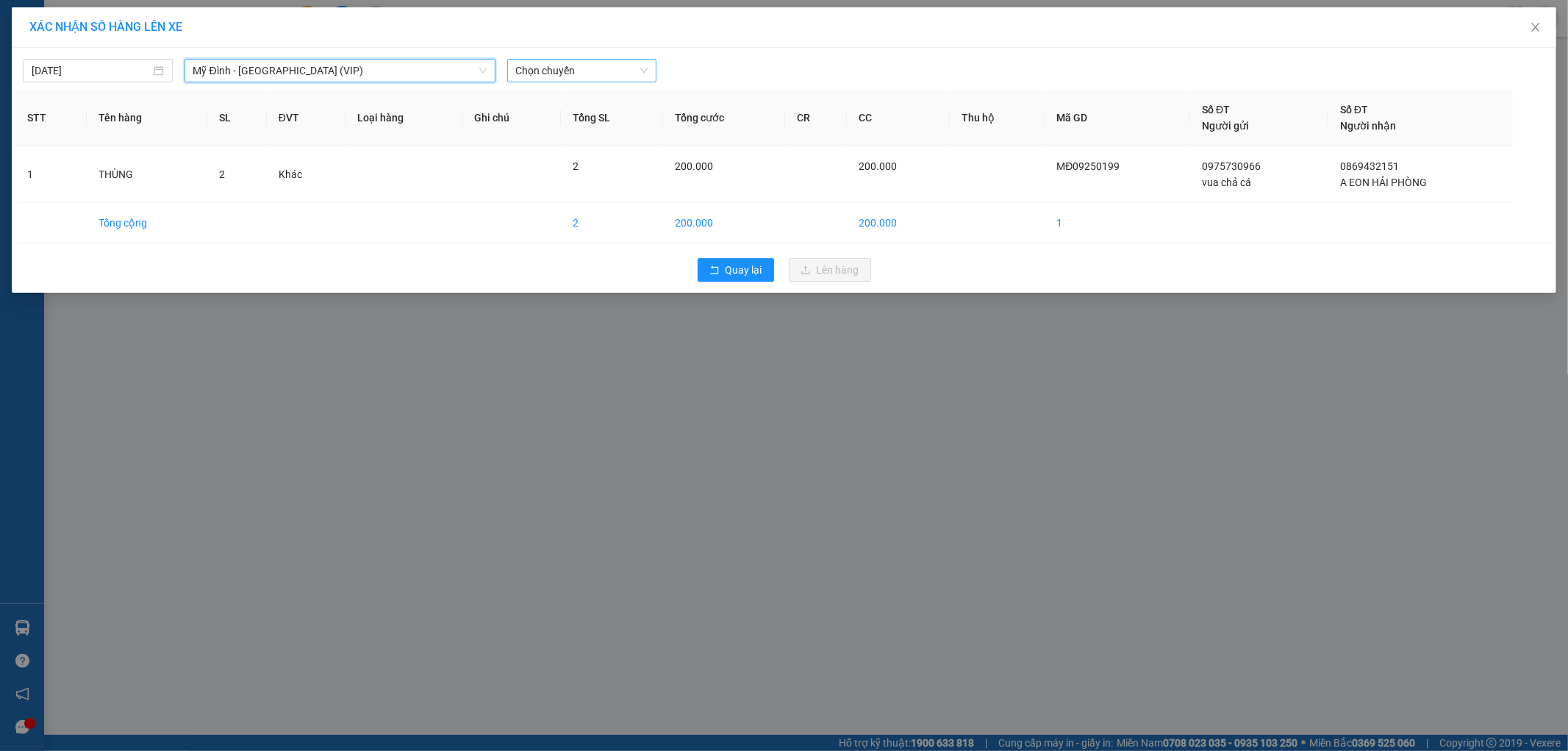
click at [581, 60] on span "Chọn chuyến" at bounding box center [582, 70] width 132 height 22
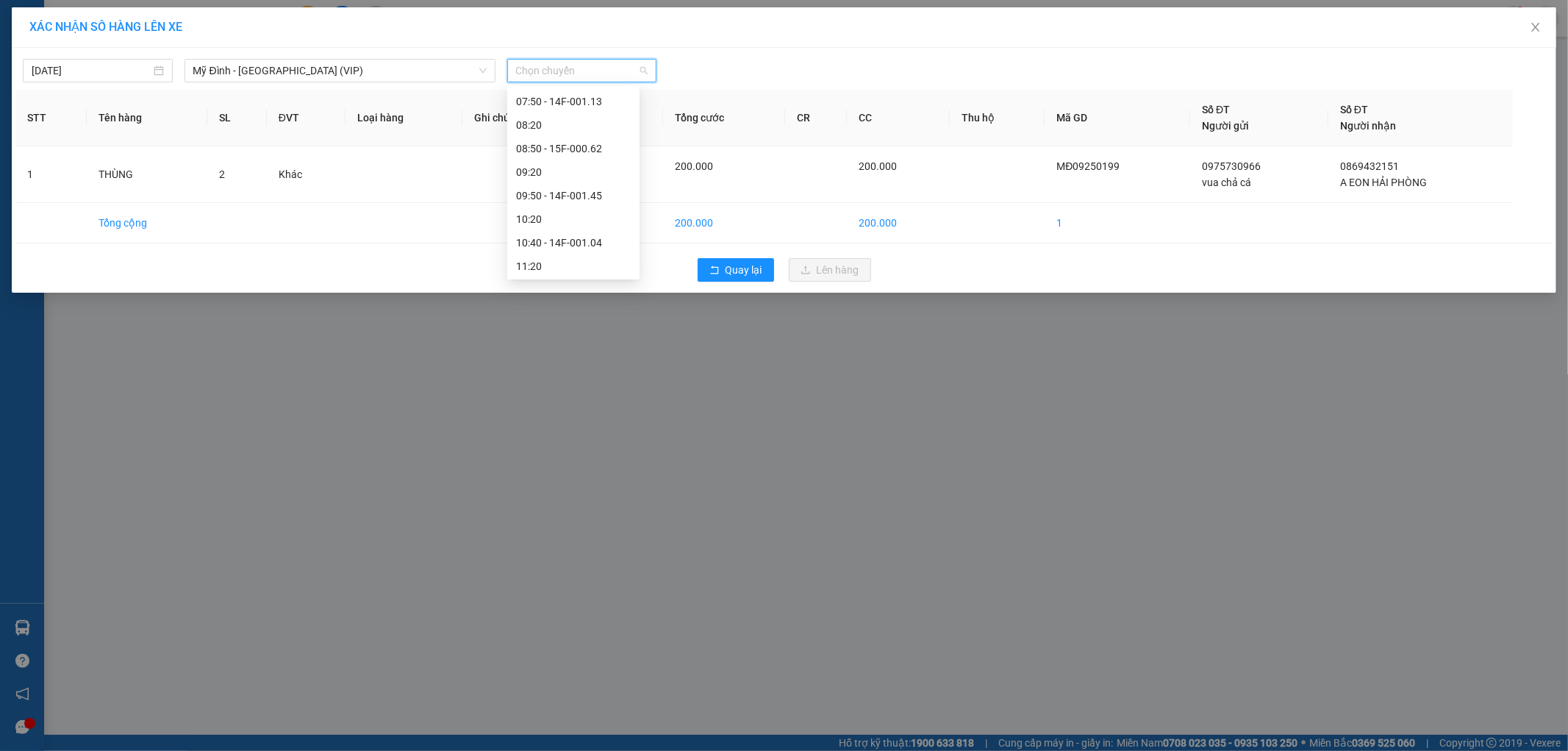
scroll to position [245, 0]
click at [580, 208] on div "11:50 - 15F-000.34" at bounding box center [573, 208] width 115 height 16
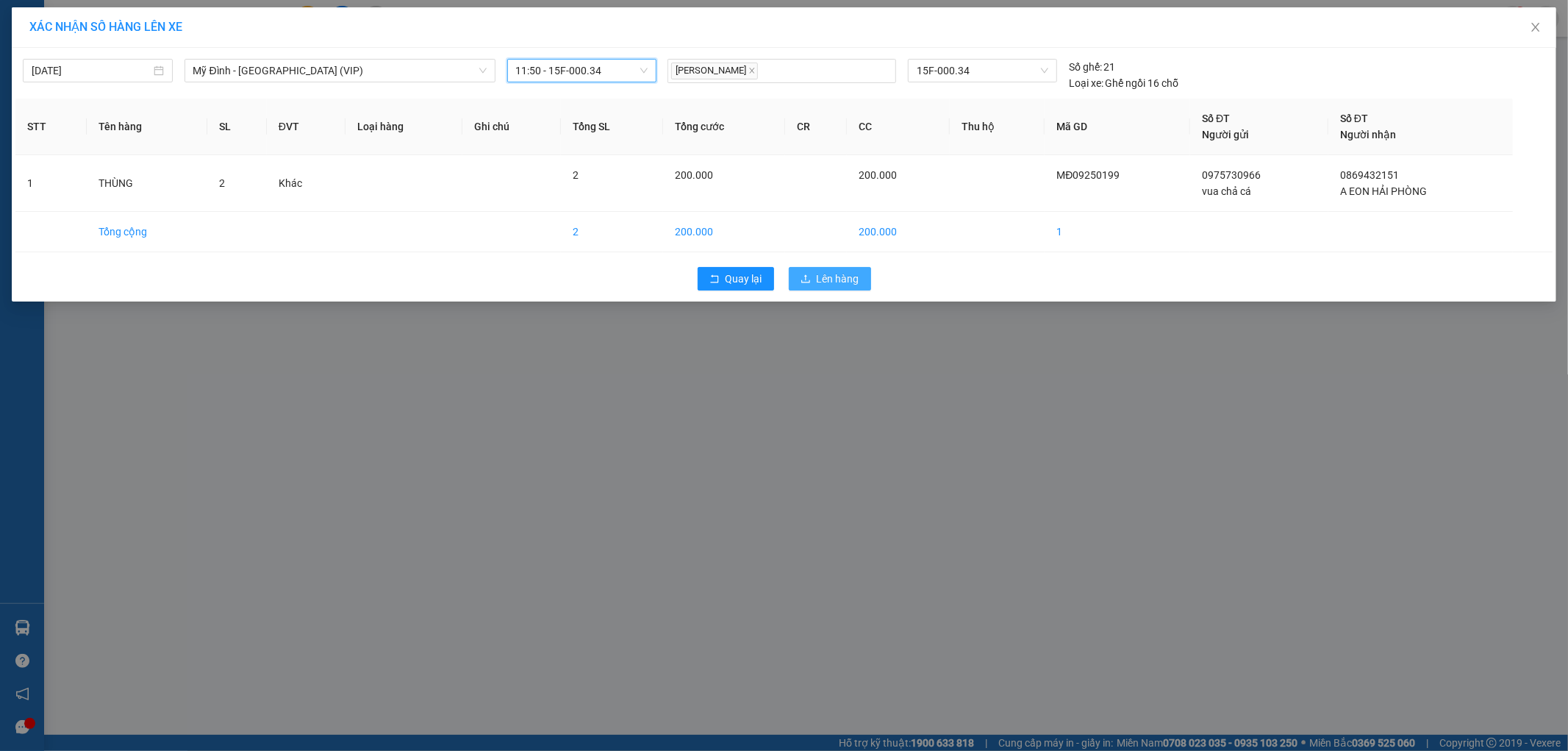
click at [837, 275] on span "Lên hàng" at bounding box center [837, 278] width 42 height 16
